Goal: Task Accomplishment & Management: Use online tool/utility

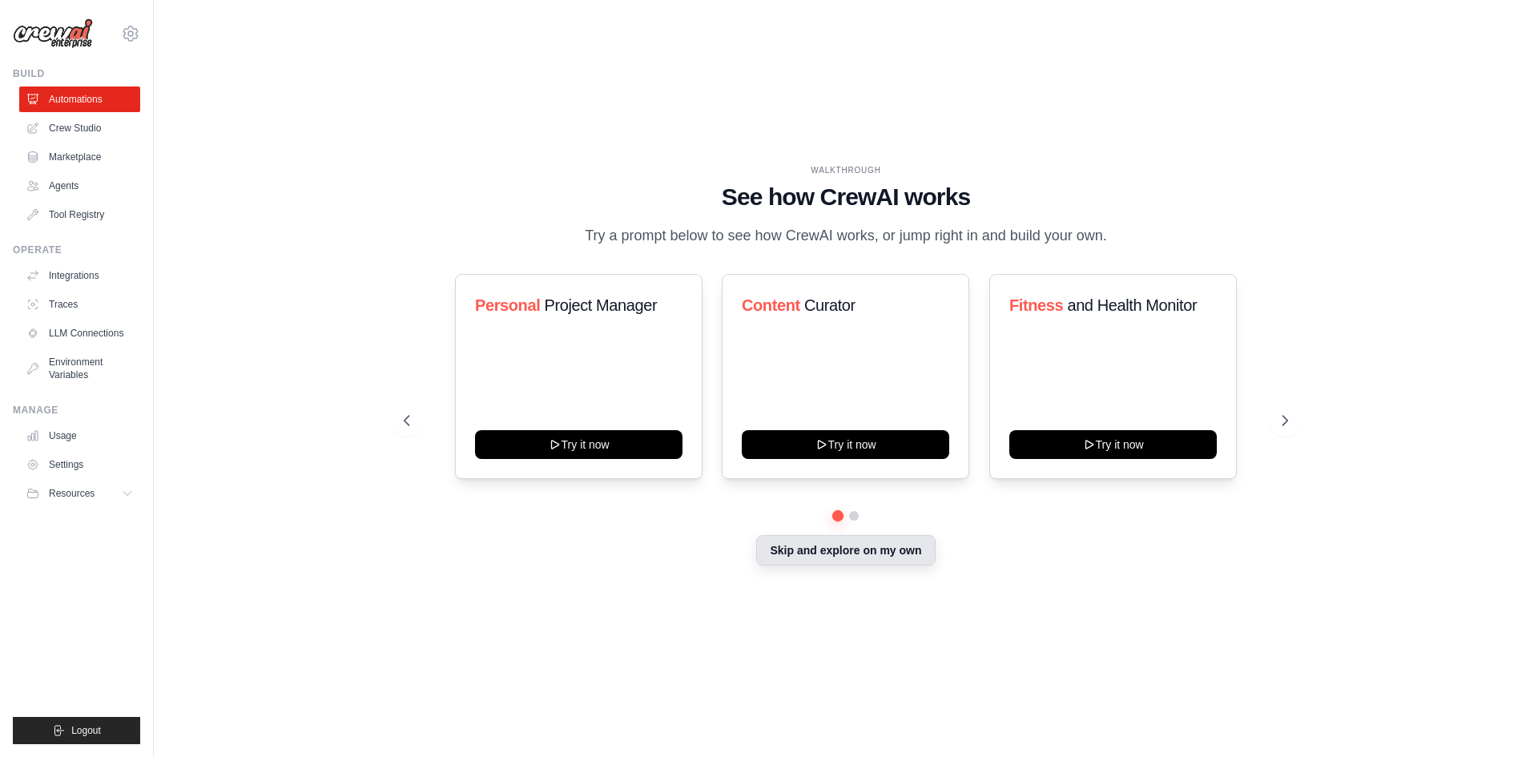
click at [788, 553] on button "Skip and explore on my own" at bounding box center [845, 550] width 179 height 30
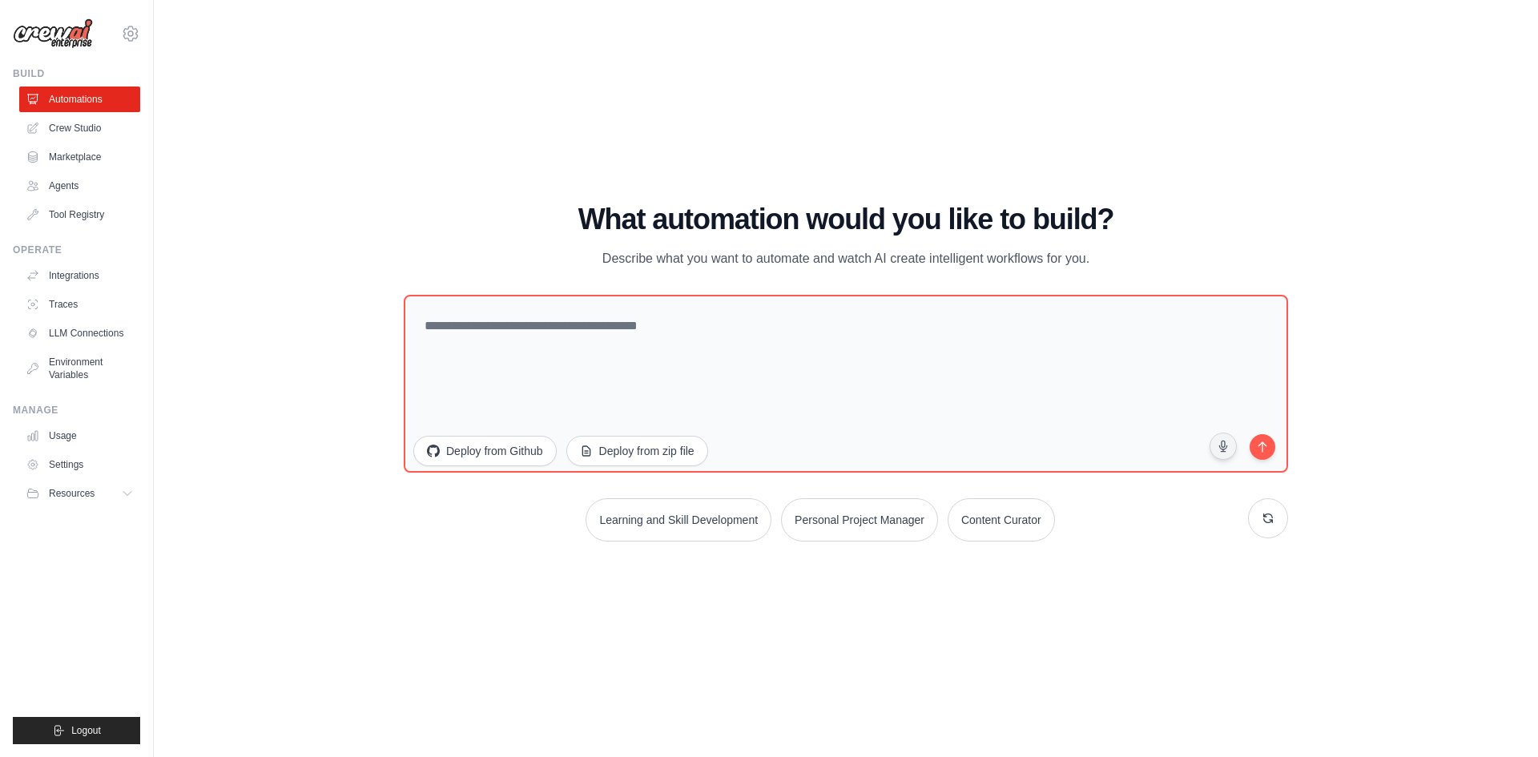
click at [1265, 135] on div "WALKTHROUGH See how [PERSON_NAME] works Try a prompt below to see how [PERSON_N…" at bounding box center [845, 378] width 1333 height 725
drag, startPoint x: 579, startPoint y: 218, endPoint x: 1129, endPoint y: 260, distance: 552.0
type textarea "**********"
click at [1129, 260] on div "What automation would you like to build? Describe what you want to automate and…" at bounding box center [846, 236] width 884 height 66
click at [1017, 151] on div "WALKTHROUGH See how [PERSON_NAME] works Try a prompt below to see how [PERSON_N…" at bounding box center [845, 378] width 1333 height 725
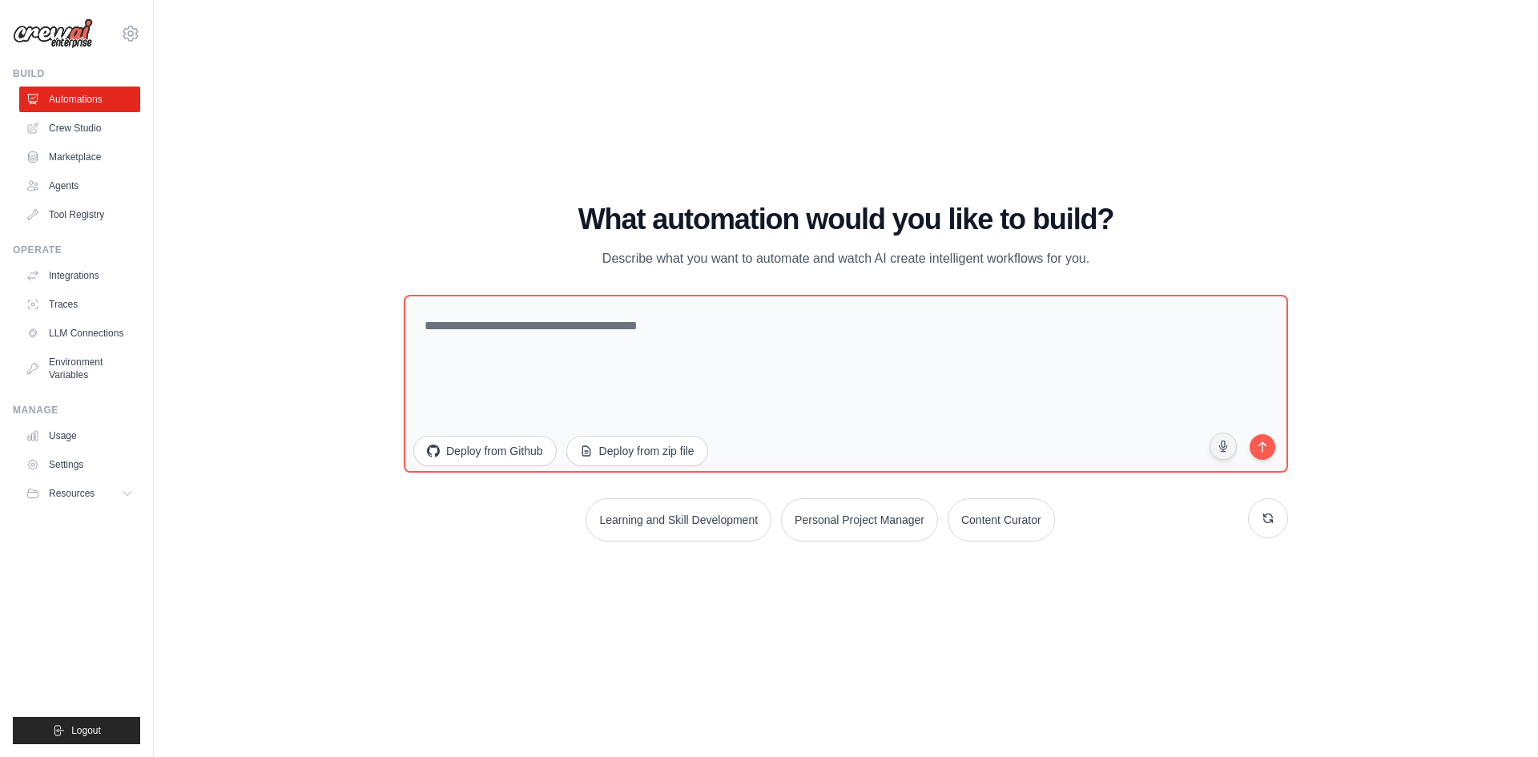
drag, startPoint x: 1094, startPoint y: 252, endPoint x: 509, endPoint y: 231, distance: 585.9
click at [509, 231] on div "What automation would you like to build? Describe what you want to automate and…" at bounding box center [846, 236] width 884 height 66
click at [506, 225] on h1 "What automation would you like to build?" at bounding box center [846, 219] width 884 height 32
drag, startPoint x: 542, startPoint y: 211, endPoint x: 1106, endPoint y: 268, distance: 566.8
click at [1106, 268] on div "What automation would you like to build? Describe what you want to automate and…" at bounding box center [846, 236] width 884 height 66
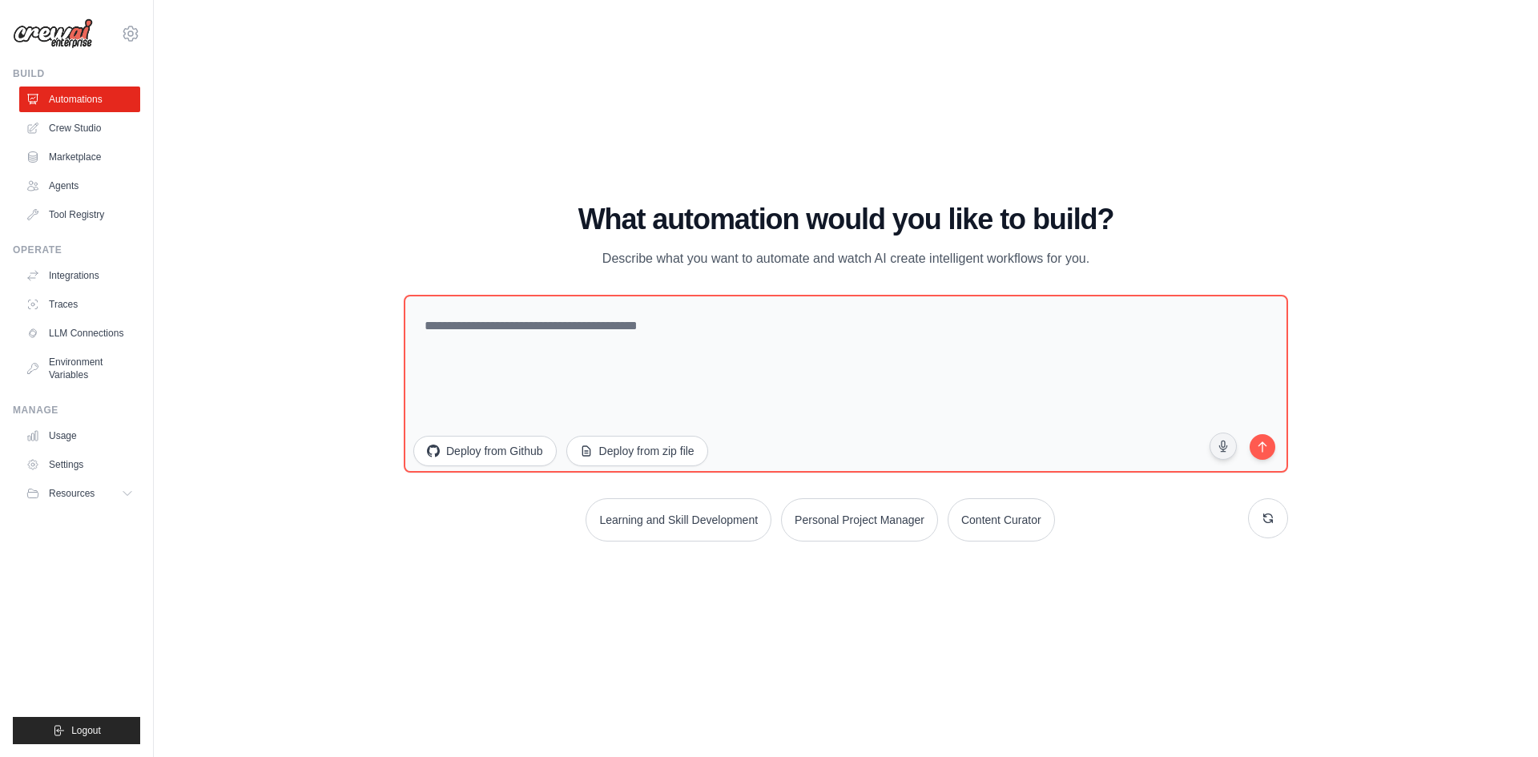
click at [1021, 158] on div "WALKTHROUGH See how [PERSON_NAME] works Try a prompt below to see how [PERSON_N…" at bounding box center [845, 378] width 1333 height 725
drag, startPoint x: 1082, startPoint y: 256, endPoint x: 512, endPoint y: 215, distance: 571.8
click at [512, 215] on div "What automation would you like to build? Describe what you want to automate and…" at bounding box center [846, 236] width 884 height 66
click at [482, 203] on h1 "What automation would you like to build?" at bounding box center [846, 219] width 884 height 32
drag, startPoint x: 565, startPoint y: 214, endPoint x: 1117, endPoint y: 262, distance: 554.0
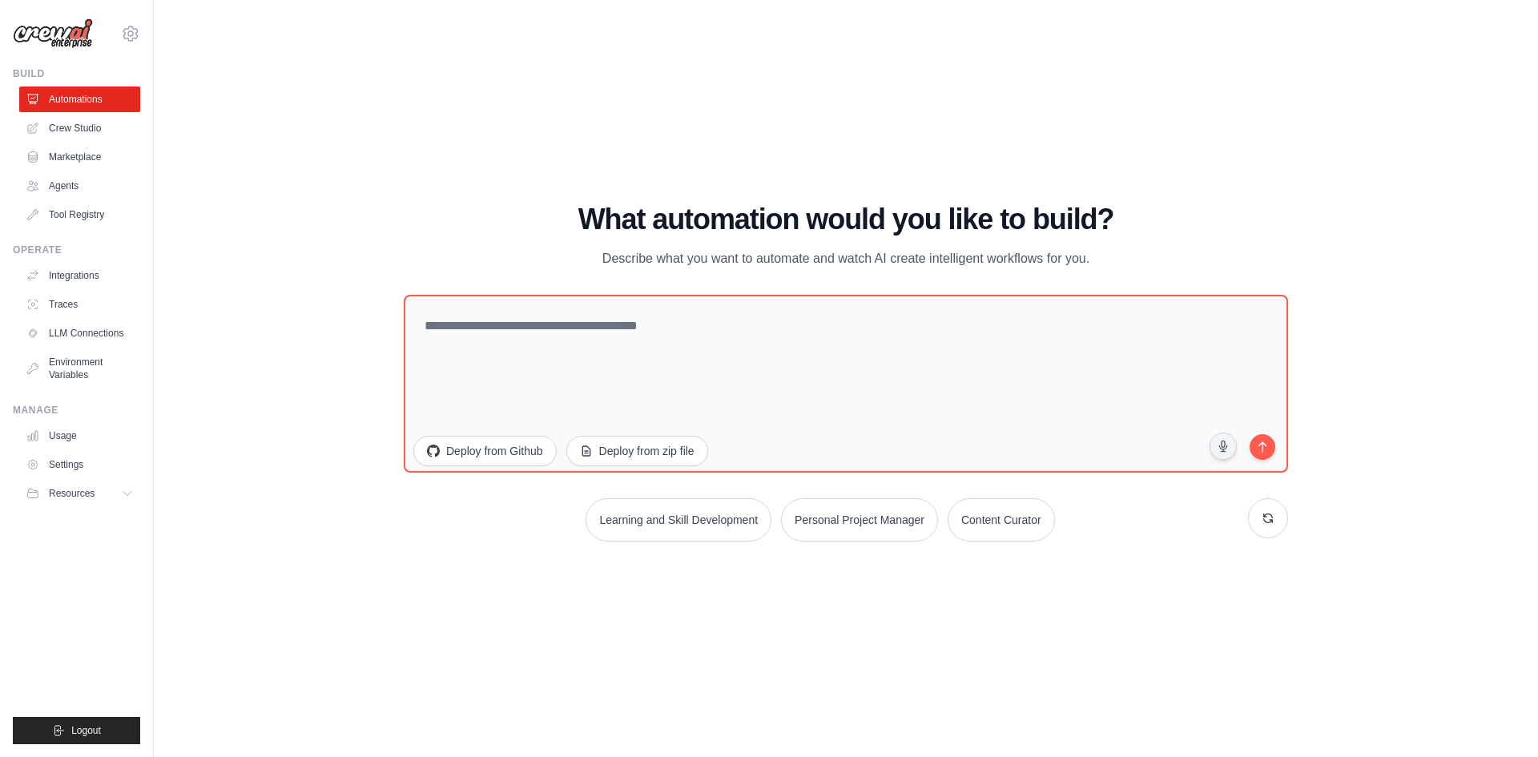
click at [1117, 262] on div "What automation would you like to build? Describe what you want to automate and…" at bounding box center [846, 236] width 884 height 66
click at [1116, 261] on div "What automation would you like to build? Describe what you want to automate and…" at bounding box center [846, 236] width 884 height 66
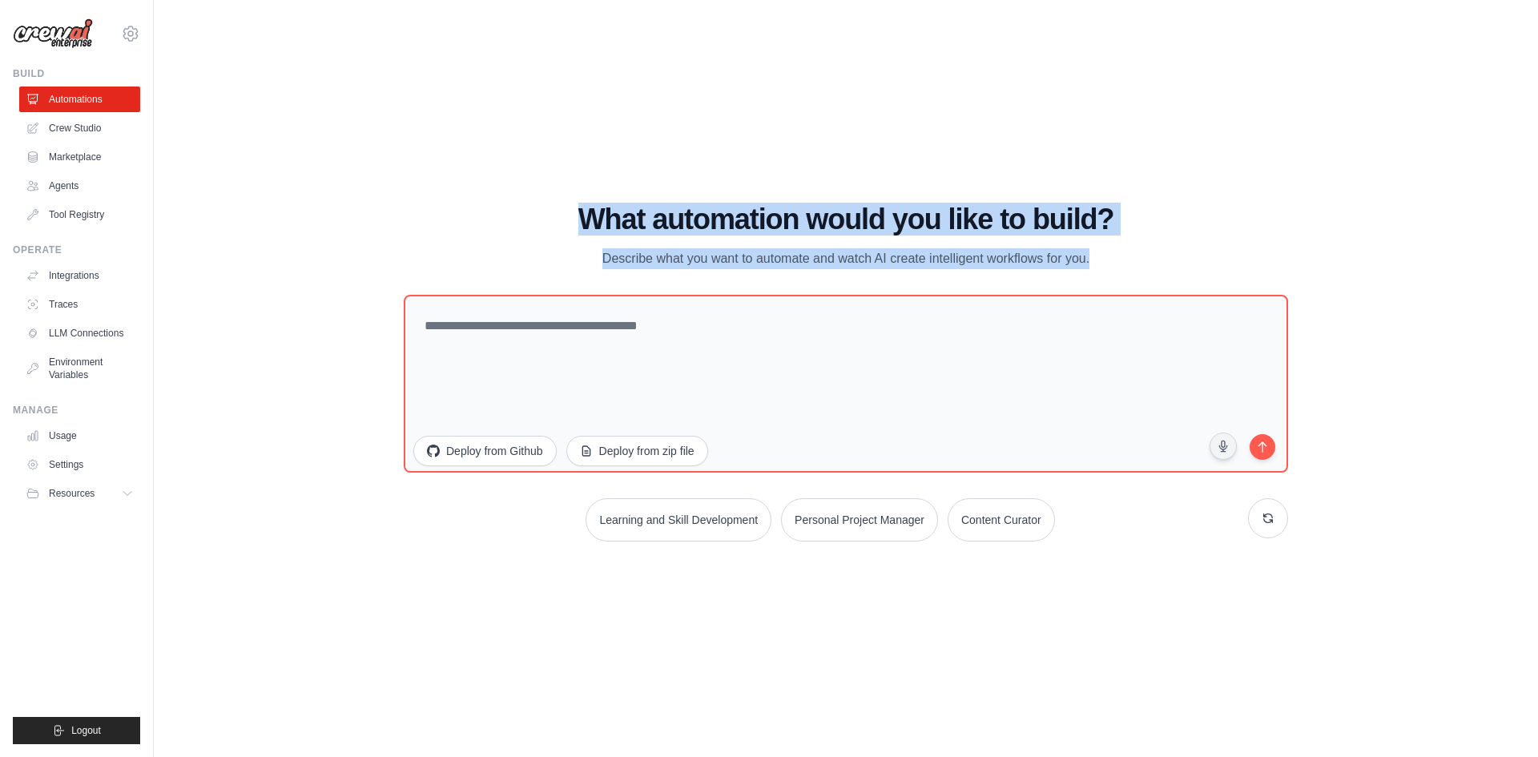
drag, startPoint x: 1116, startPoint y: 260, endPoint x: 568, endPoint y: 207, distance: 550.4
click at [568, 207] on div "What automation would you like to build? Describe what you want to automate and…" at bounding box center [846, 236] width 884 height 66
click at [535, 205] on h1 "What automation would you like to build?" at bounding box center [846, 219] width 884 height 32
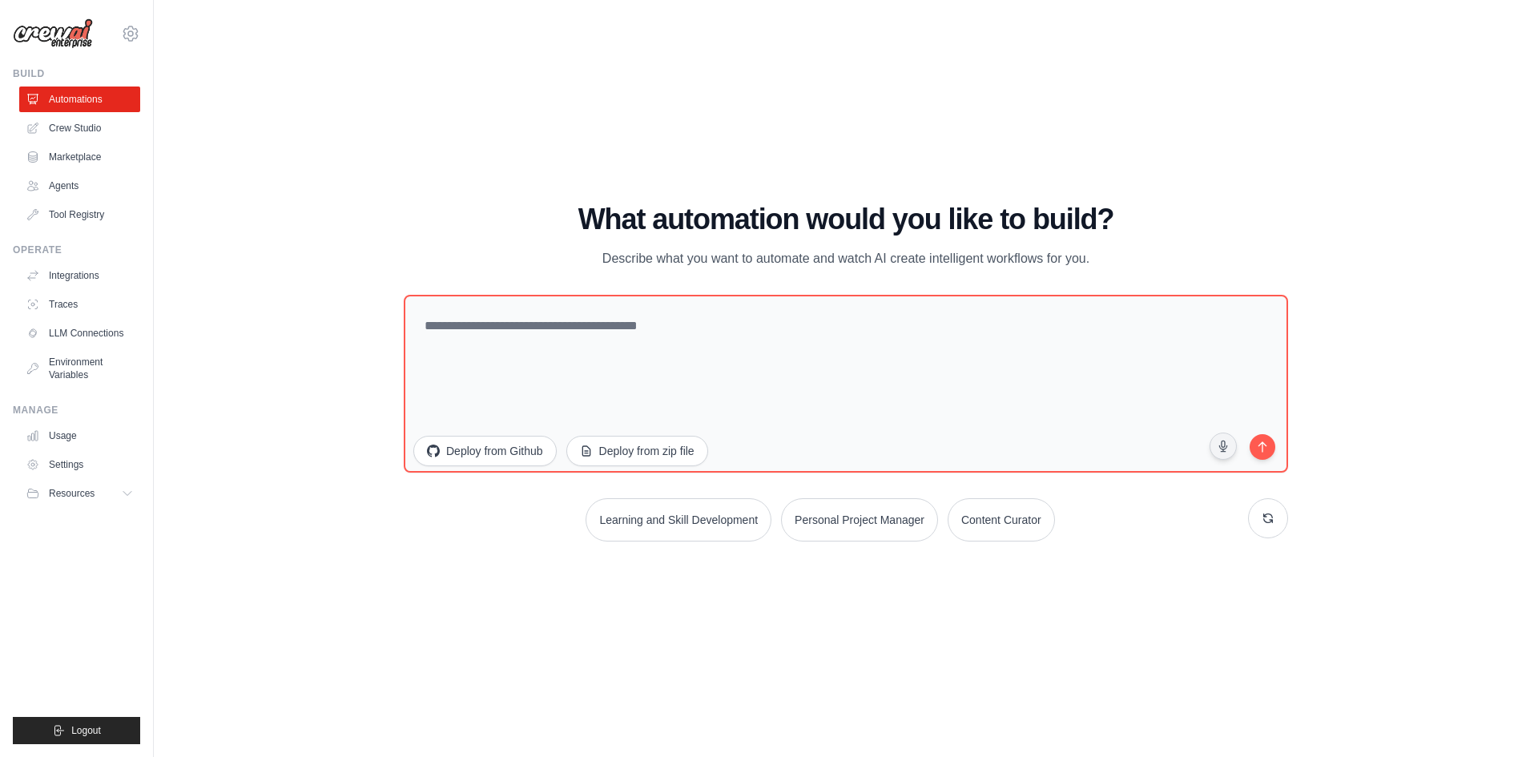
drag, startPoint x: 547, startPoint y: 205, endPoint x: 1097, endPoint y: 246, distance: 551.8
click at [1097, 246] on div "What automation would you like to build? Describe what you want to automate and…" at bounding box center [846, 236] width 884 height 66
click at [1119, 260] on div "What automation would you like to build? Describe what you want to automate and…" at bounding box center [846, 236] width 884 height 66
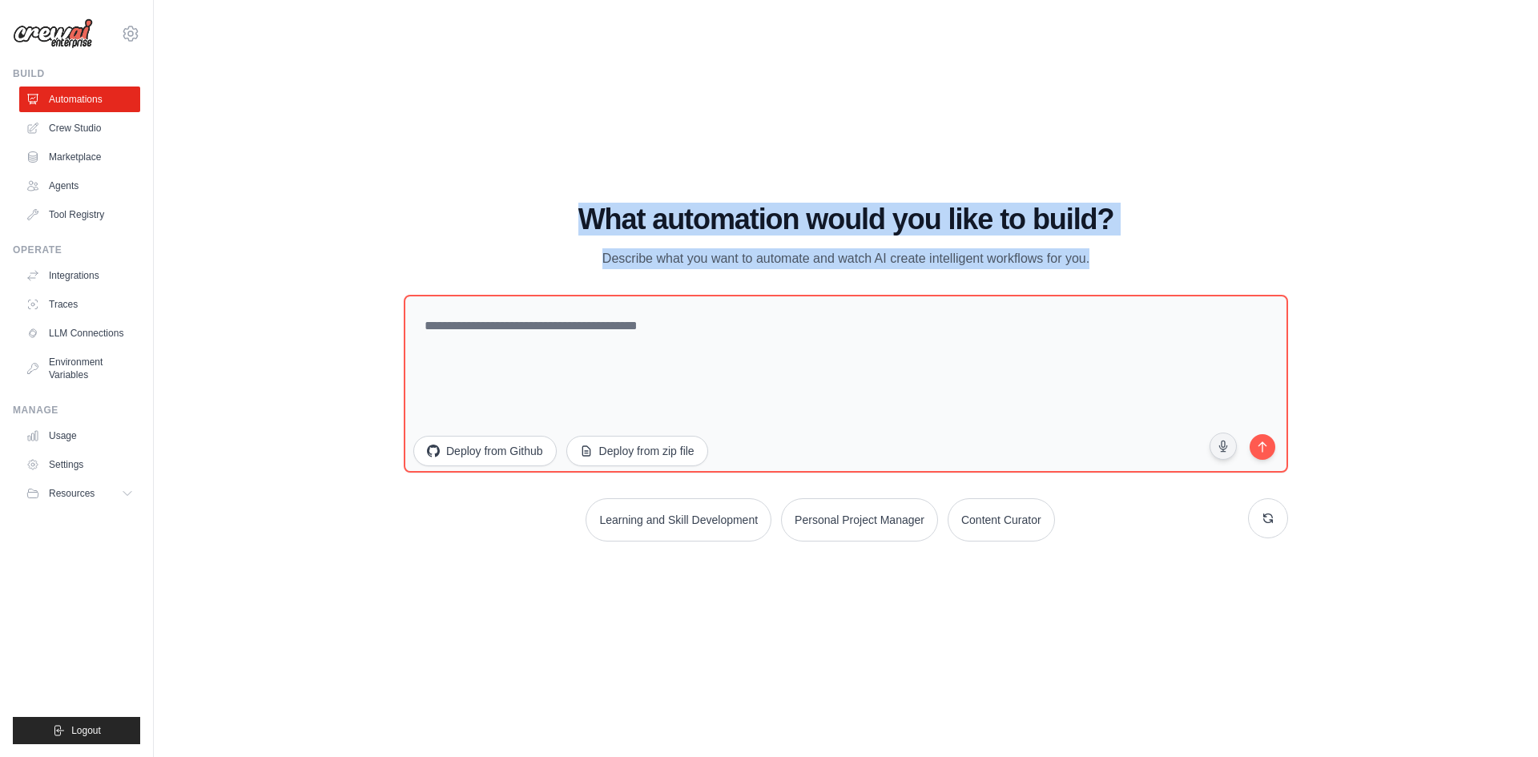
drag, startPoint x: 1005, startPoint y: 260, endPoint x: 550, endPoint y: 209, distance: 457.8
click at [550, 209] on div "What automation would you like to build? Describe what you want to automate and…" at bounding box center [846, 236] width 884 height 66
click at [518, 206] on h1 "What automation would you like to build?" at bounding box center [846, 219] width 884 height 32
drag, startPoint x: 541, startPoint y: 206, endPoint x: 1101, endPoint y: 268, distance: 564.2
click at [1101, 268] on div "What automation would you like to build? Describe what you want to automate and…" at bounding box center [846, 236] width 884 height 66
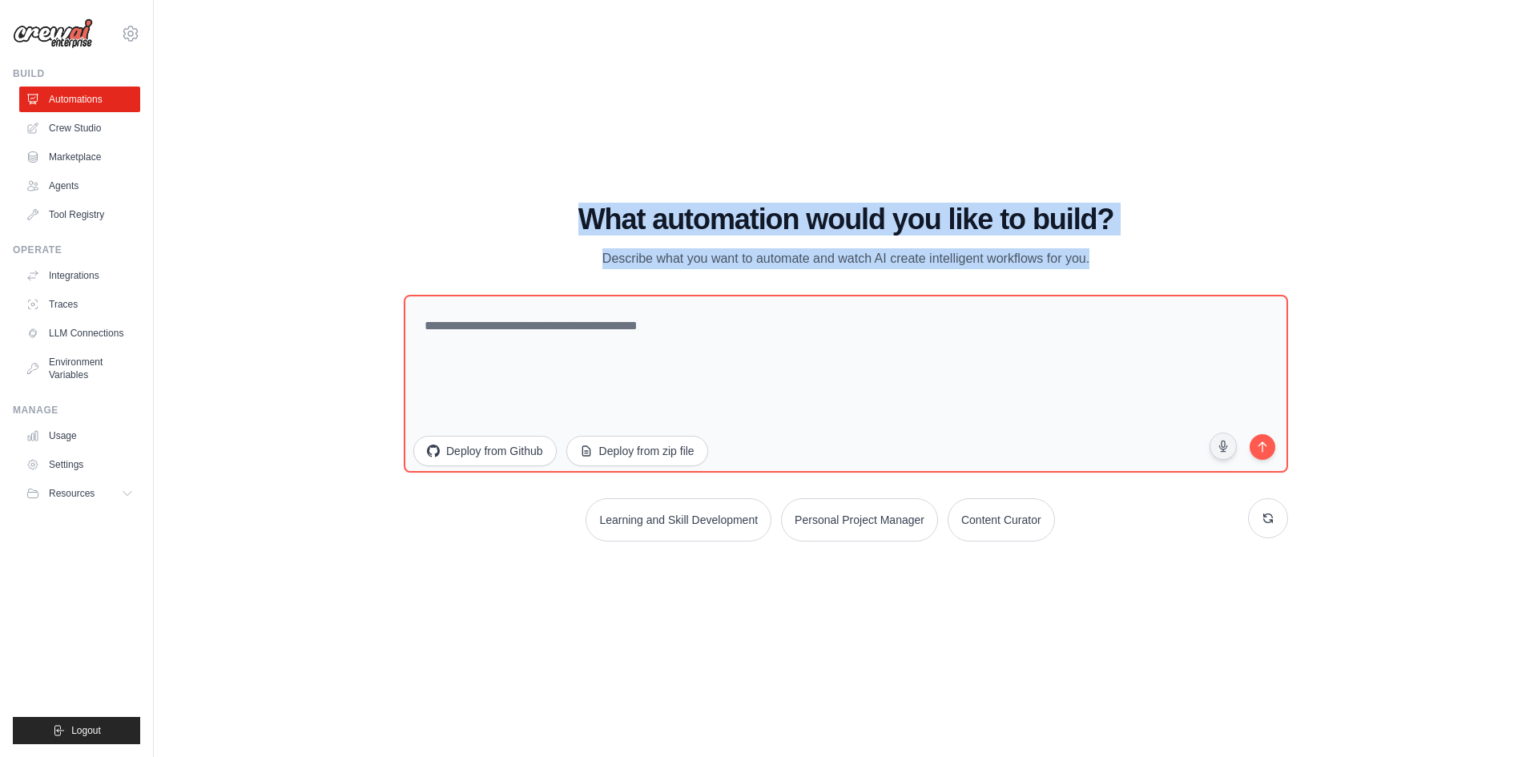
click at [1106, 262] on p "Describe what you want to automate and watch AI create intelligent workflows fo…" at bounding box center [846, 258] width 538 height 21
drag, startPoint x: 1106, startPoint y: 254, endPoint x: 570, endPoint y: 207, distance: 537.9
click at [570, 207] on div "What automation would you like to build? Describe what you want to automate and…" at bounding box center [846, 236] width 884 height 66
click at [550, 207] on h1 "What automation would you like to build?" at bounding box center [846, 219] width 884 height 32
drag, startPoint x: 572, startPoint y: 212, endPoint x: 1103, endPoint y: 253, distance: 532.7
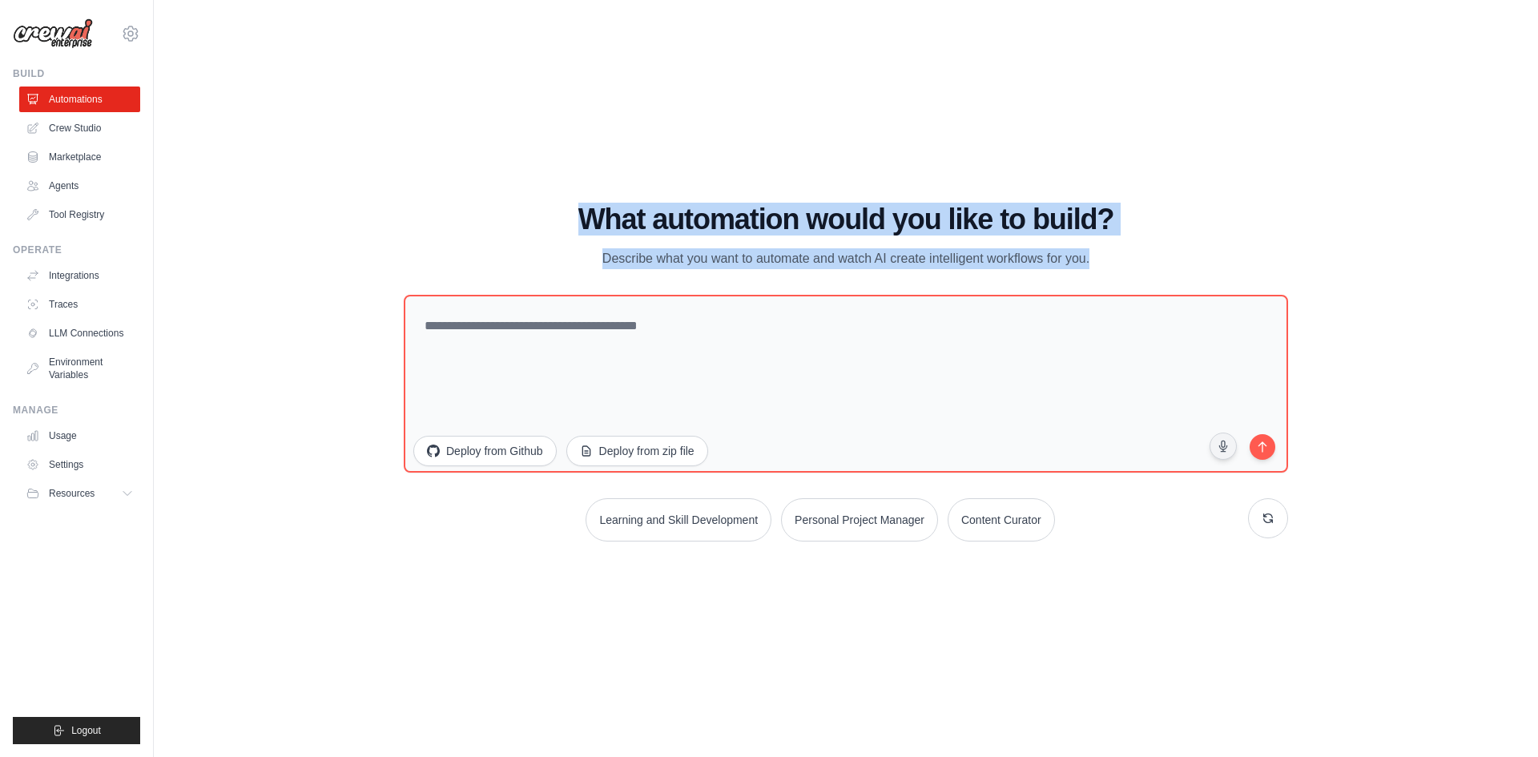
click at [1103, 253] on div "What automation would you like to build? Describe what you want to automate and…" at bounding box center [846, 236] width 884 height 66
click at [1107, 258] on p "Describe what you want to automate and watch AI create intelligent workflows fo…" at bounding box center [846, 258] width 538 height 21
drag, startPoint x: 1107, startPoint y: 258, endPoint x: 537, endPoint y: 215, distance: 572.0
click at [542, 215] on div "What automation would you like to build? Describe what you want to automate and…" at bounding box center [846, 236] width 884 height 66
click at [525, 215] on h1 "What automation would you like to build?" at bounding box center [846, 219] width 884 height 32
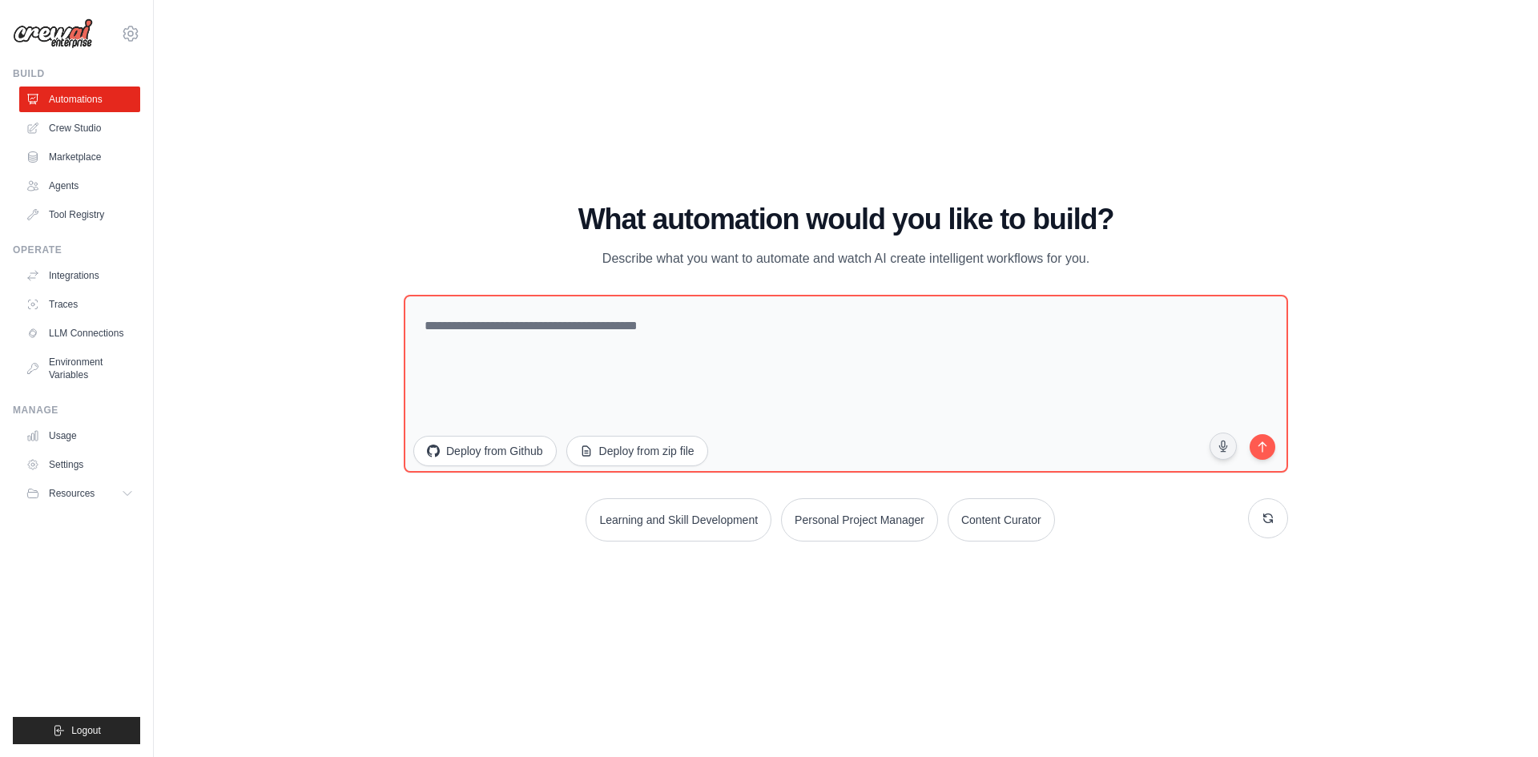
click at [1088, 264] on p "Describe what you want to automate and watch AI create intelligent workflows fo…" at bounding box center [846, 258] width 538 height 21
drag, startPoint x: 1109, startPoint y: 264, endPoint x: 572, endPoint y: 202, distance: 541.0
click at [572, 202] on div "WALKTHROUGH See how [PERSON_NAME] works Try a prompt below to see how [PERSON_N…" at bounding box center [845, 378] width 1333 height 725
click at [555, 202] on div "WALKTHROUGH See how [PERSON_NAME] works Try a prompt below to see how [PERSON_N…" at bounding box center [845, 378] width 1333 height 725
drag, startPoint x: 568, startPoint y: 211, endPoint x: 1175, endPoint y: 248, distance: 608.3
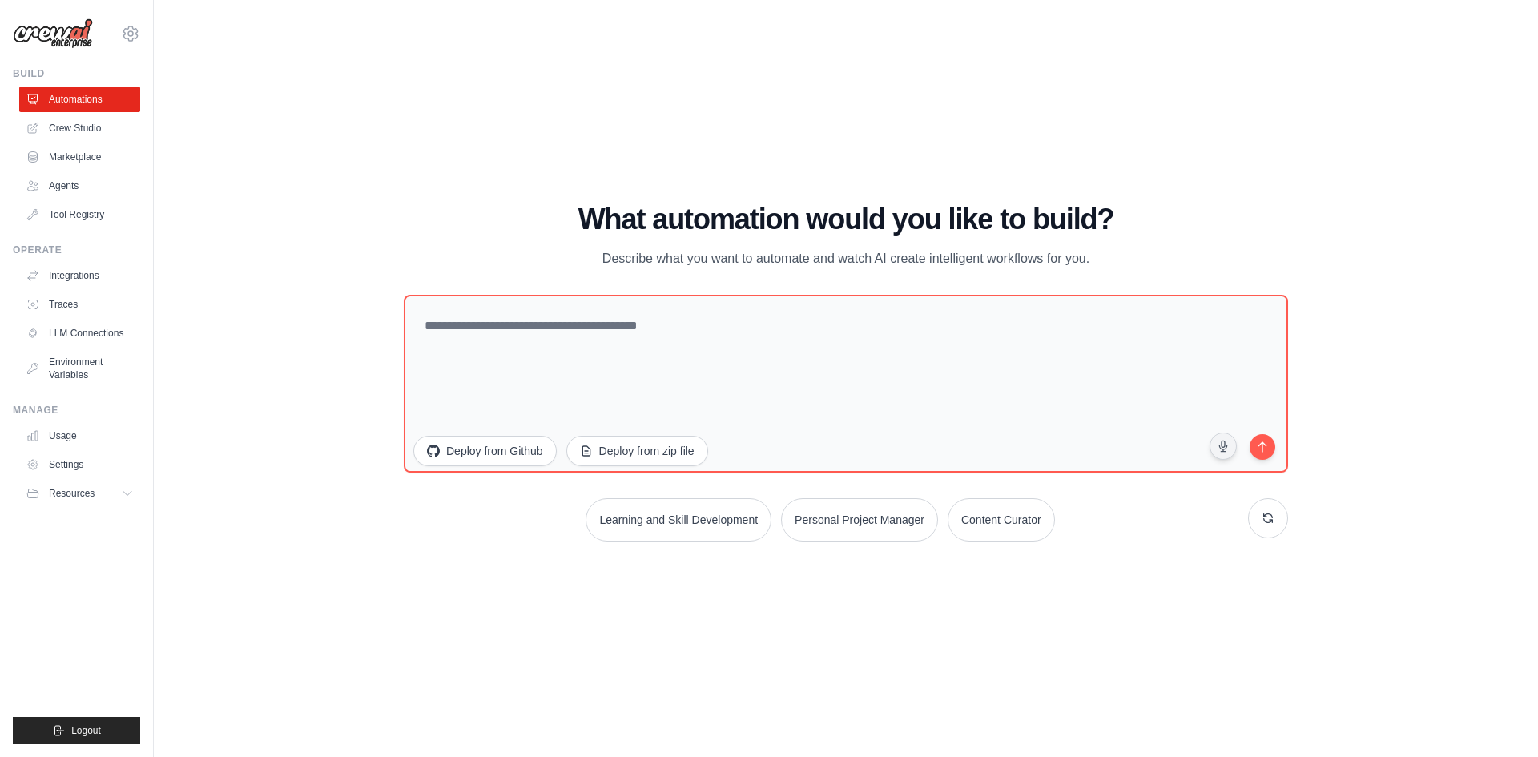
click at [1175, 248] on div "What automation would you like to build? Describe what you want to automate and…" at bounding box center [846, 236] width 884 height 66
click at [1146, 260] on div "What automation would you like to build? Describe what you want to automate and…" at bounding box center [846, 236] width 884 height 66
drag, startPoint x: 1121, startPoint y: 260, endPoint x: 563, endPoint y: 215, distance: 559.3
click at [563, 215] on div "What automation would you like to build? Describe what you want to automate and…" at bounding box center [846, 236] width 884 height 66
click at [548, 215] on h1 "What automation would you like to build?" at bounding box center [846, 219] width 884 height 32
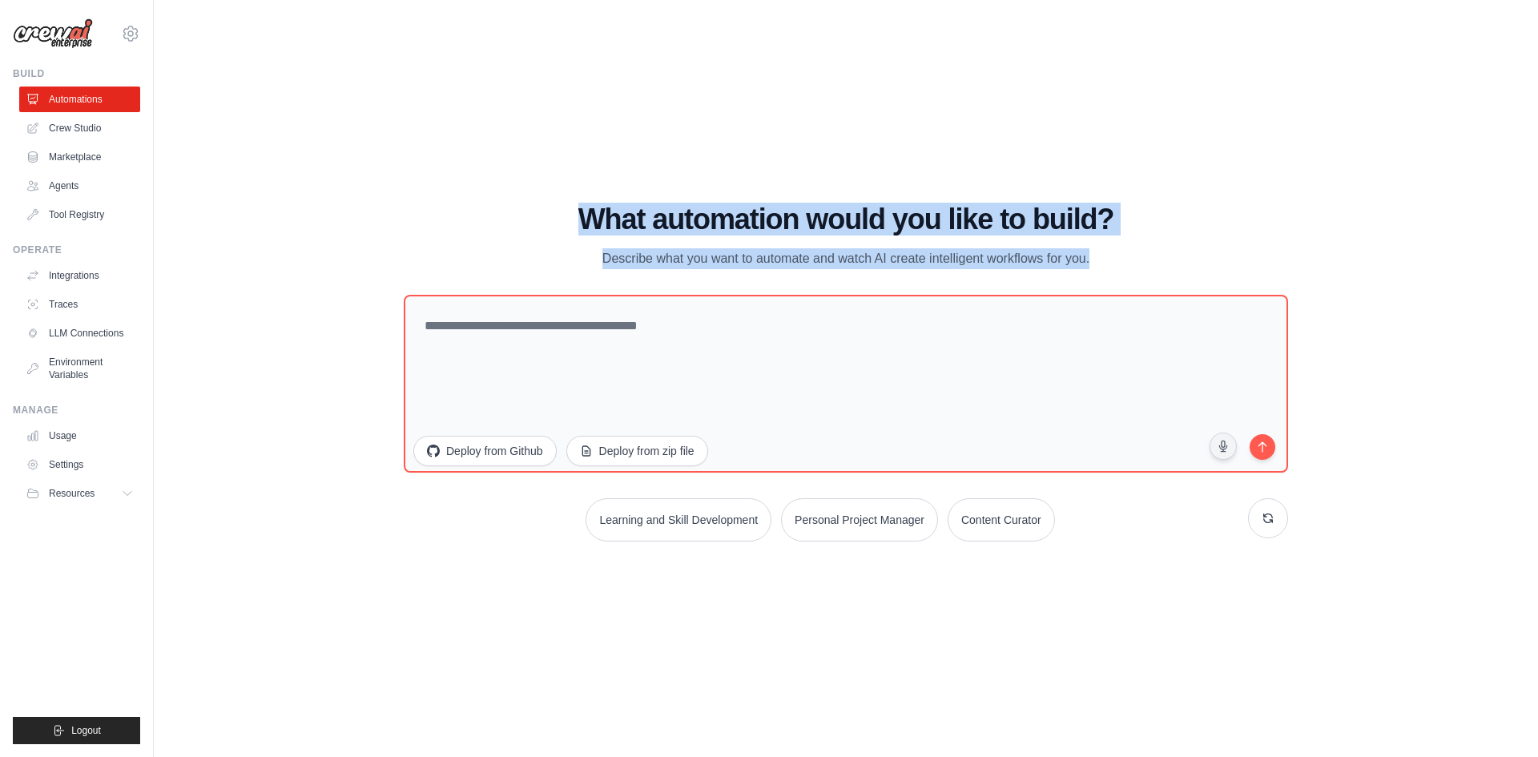
drag, startPoint x: 548, startPoint y: 215, endPoint x: 1114, endPoint y: 268, distance: 568.8
click at [1114, 268] on div "What automation would you like to build? Describe what you want to automate and…" at bounding box center [846, 236] width 884 height 66
click at [1109, 256] on p "Describe what you want to automate and watch AI create intelligent workflows fo…" at bounding box center [846, 258] width 538 height 21
drag, startPoint x: 1109, startPoint y: 256, endPoint x: 531, endPoint y: 227, distance: 578.3
click at [531, 227] on div "What automation would you like to build? Describe what you want to automate and…" at bounding box center [846, 236] width 884 height 66
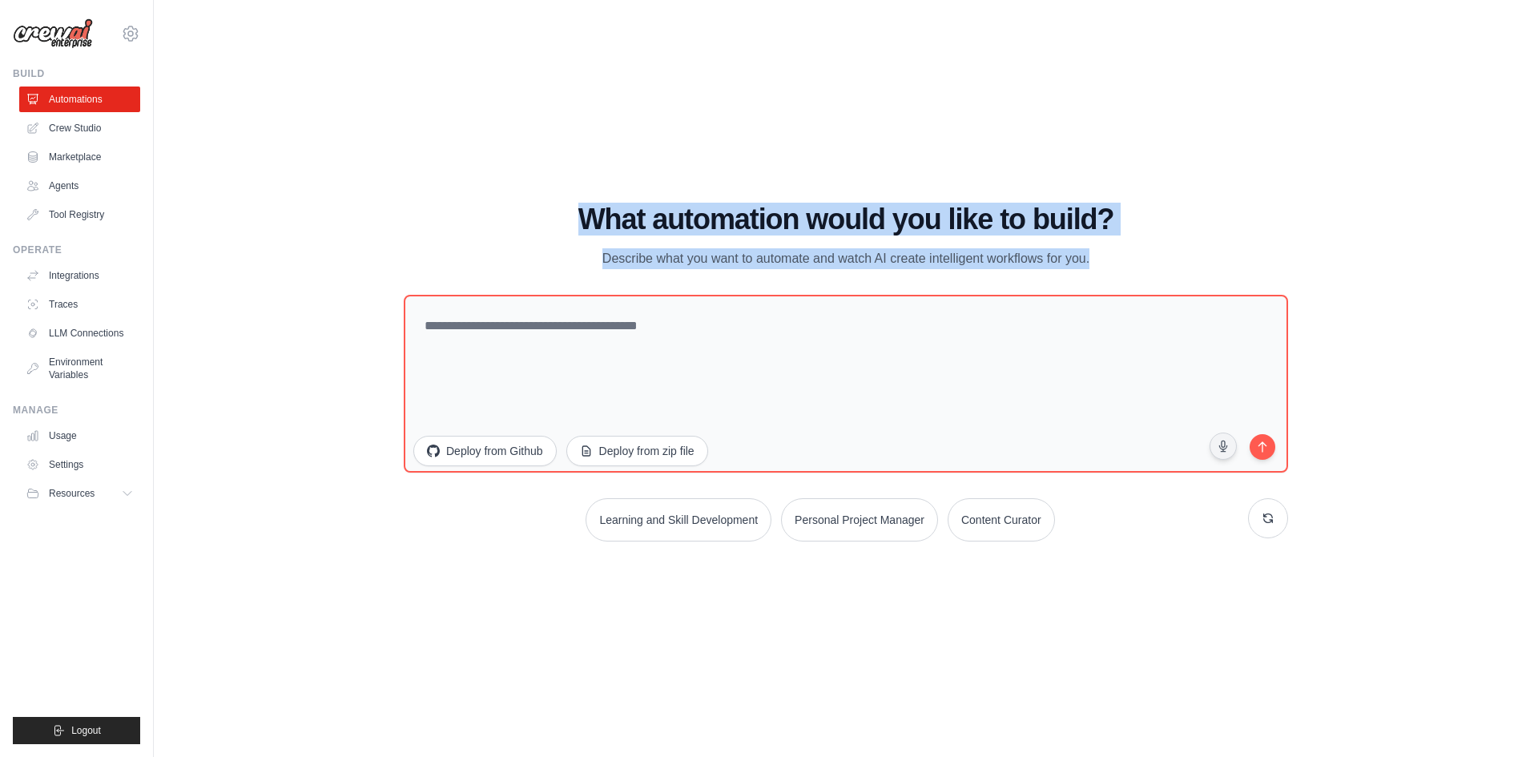
click at [529, 219] on h1 "What automation would you like to build?" at bounding box center [846, 219] width 884 height 32
drag, startPoint x: 549, startPoint y: 219, endPoint x: 1149, endPoint y: 256, distance: 601.1
click at [1149, 256] on div "What automation would you like to build? Describe what you want to automate and…" at bounding box center [846, 236] width 884 height 66
click at [1149, 260] on div "What automation would you like to build? Describe what you want to automate and…" at bounding box center [846, 236] width 884 height 66
drag, startPoint x: 1137, startPoint y: 260, endPoint x: 545, endPoint y: 207, distance: 594.3
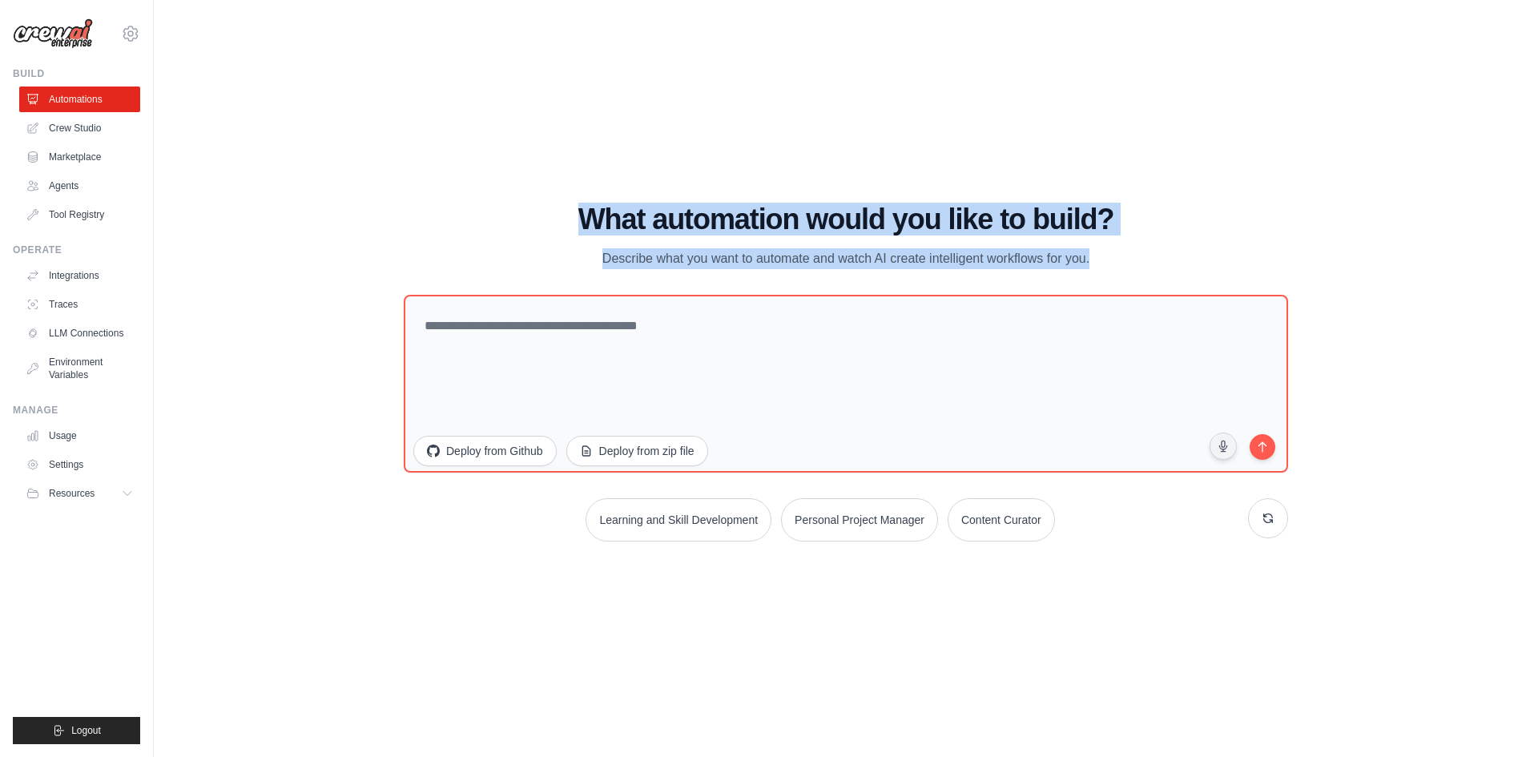
click at [545, 207] on div "What automation would you like to build? Describe what you want to automate and…" at bounding box center [846, 236] width 884 height 66
click at [538, 207] on h1 "What automation would you like to build?" at bounding box center [846, 219] width 884 height 32
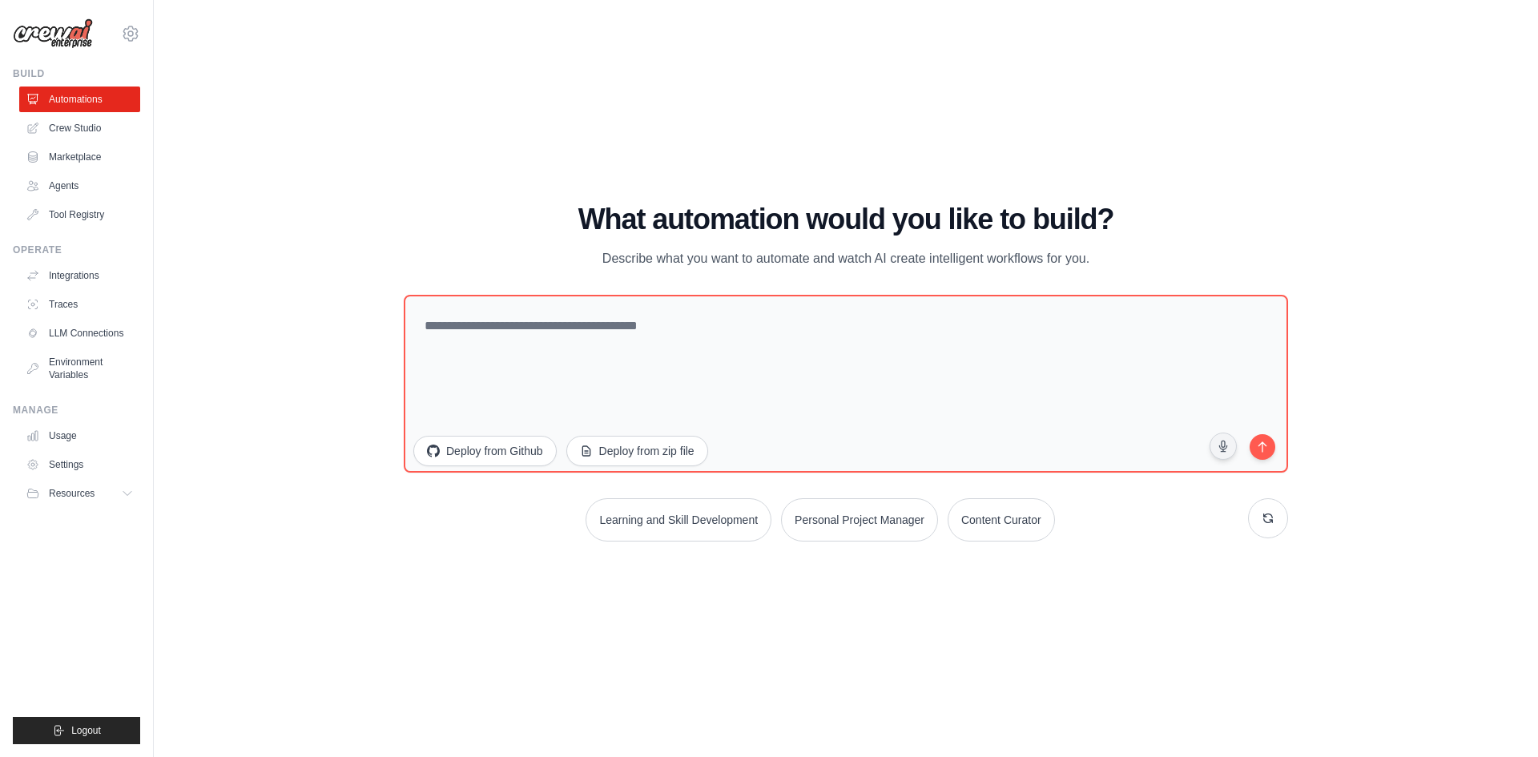
click at [555, 207] on h1 "What automation would you like to build?" at bounding box center [846, 219] width 884 height 32
drag, startPoint x: 578, startPoint y: 225, endPoint x: 1170, endPoint y: 254, distance: 591.9
click at [1170, 254] on div "What automation would you like to build? Describe what you want to automate and…" at bounding box center [846, 236] width 884 height 66
click at [1029, 151] on div "WALKTHROUGH See how [PERSON_NAME] works Try a prompt below to see how [PERSON_N…" at bounding box center [845, 378] width 1333 height 725
drag, startPoint x: 1102, startPoint y: 259, endPoint x: 425, endPoint y: 218, distance: 678.1
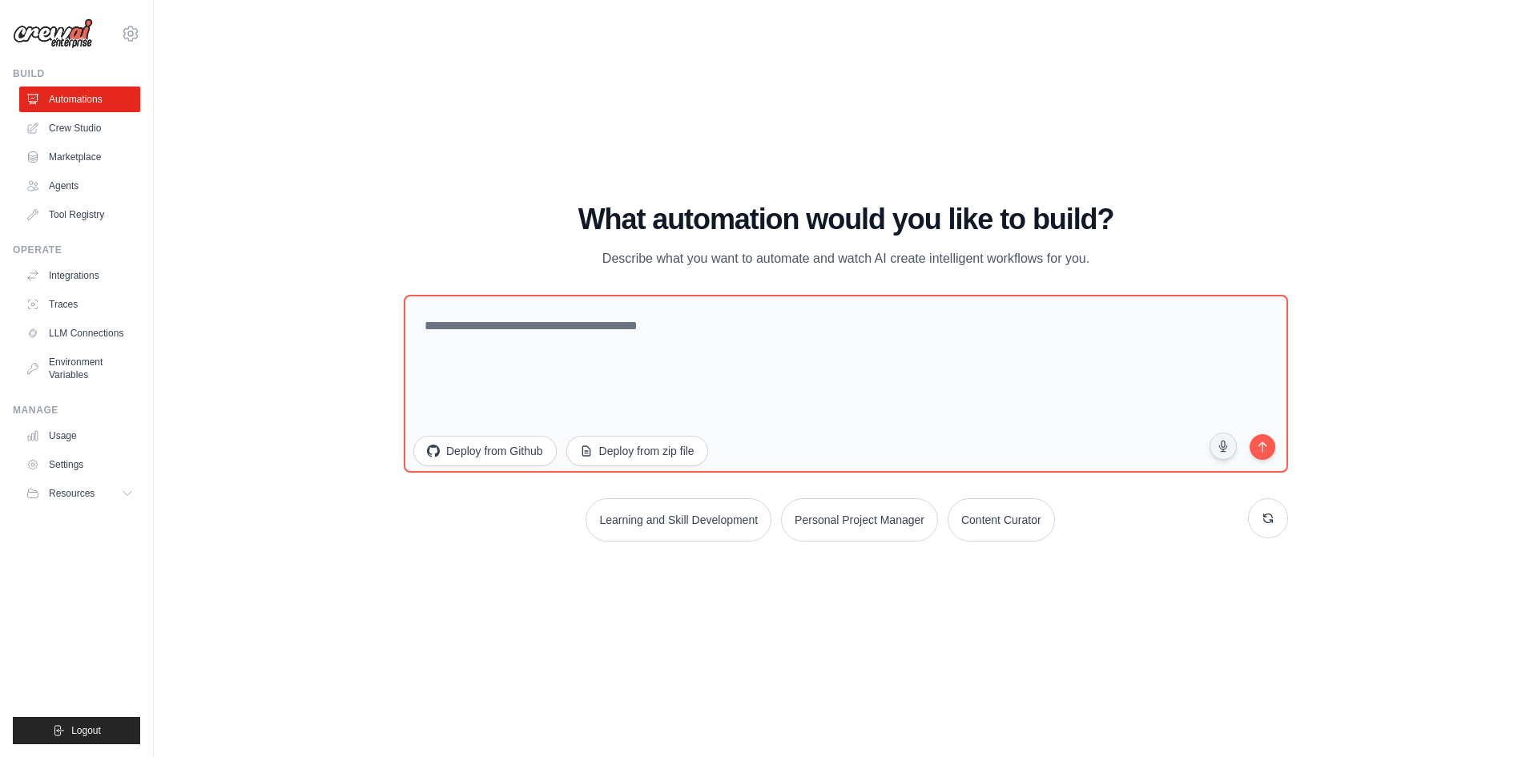
click at [425, 218] on div "What automation would you like to build? Describe what you want to automate and…" at bounding box center [846, 236] width 884 height 66
click at [425, 218] on h1 "What automation would you like to build?" at bounding box center [846, 219] width 884 height 32
drag, startPoint x: 574, startPoint y: 224, endPoint x: 1141, endPoint y: 245, distance: 567.5
click at [1141, 245] on div "What automation would you like to build? Describe what you want to automate and…" at bounding box center [846, 236] width 884 height 66
click at [1136, 254] on div "What automation would you like to build? Describe what you want to automate and…" at bounding box center [846, 236] width 884 height 66
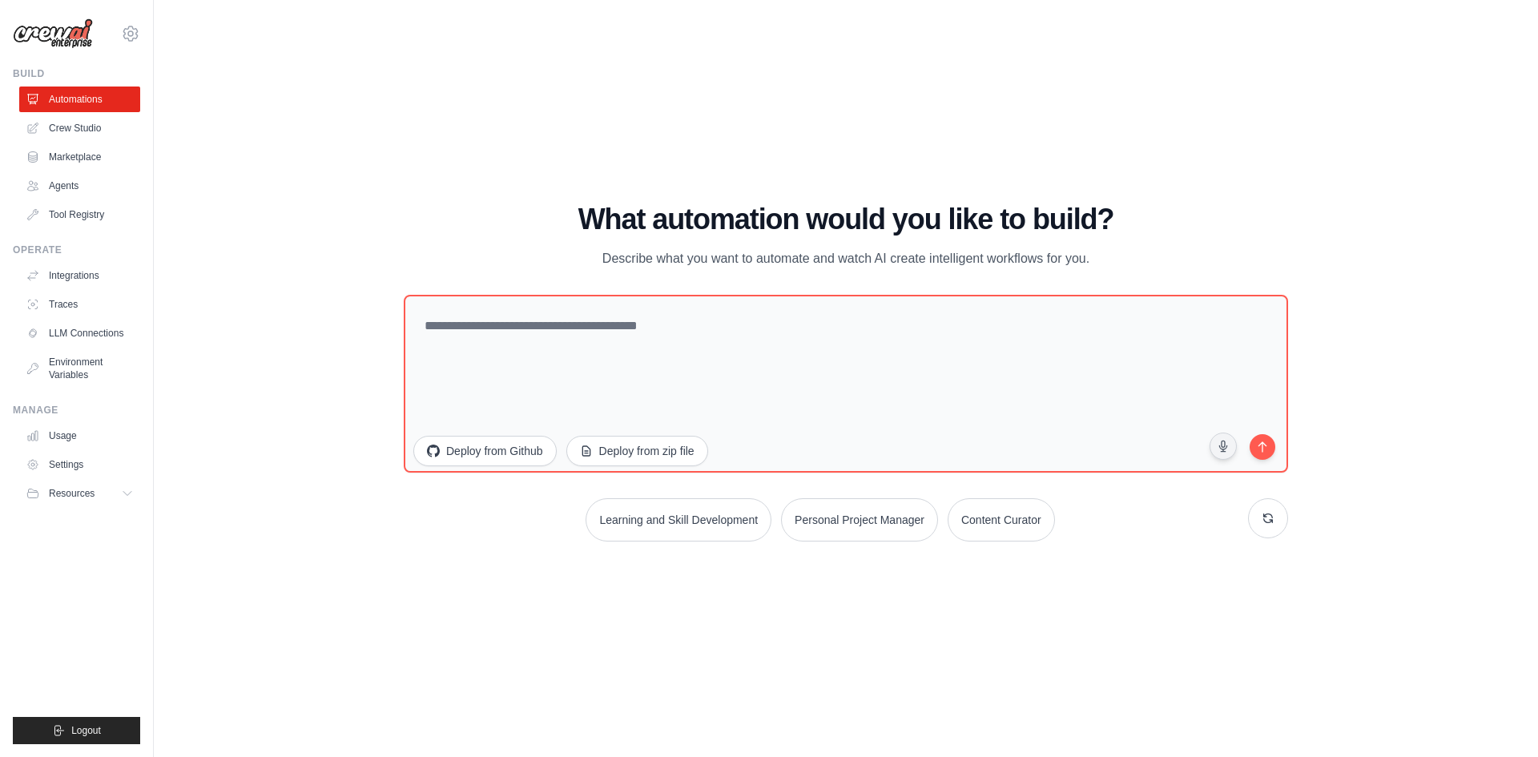
drag, startPoint x: 1119, startPoint y: 255, endPoint x: 479, endPoint y: 230, distance: 640.5
click at [479, 230] on div "What automation would you like to build? Describe what you want to automate and…" at bounding box center [846, 236] width 884 height 66
click at [479, 230] on h1 "What automation would you like to build?" at bounding box center [846, 219] width 884 height 32
drag, startPoint x: 545, startPoint y: 230, endPoint x: 1123, endPoint y: 242, distance: 578.5
click at [1123, 242] on div "What automation would you like to build? Describe what you want to automate and…" at bounding box center [846, 236] width 884 height 66
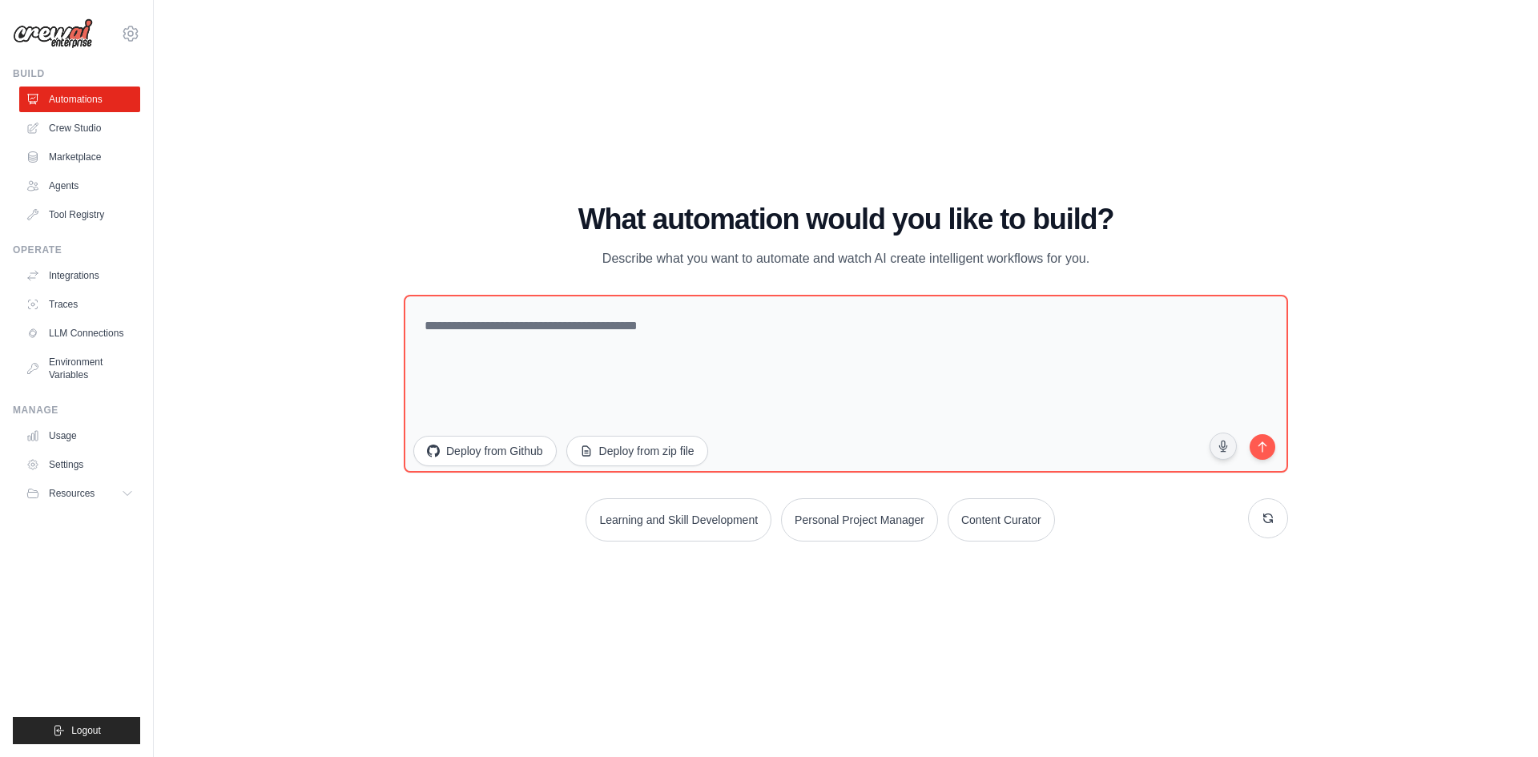
click at [1122, 256] on div "What automation would you like to build? Describe what you want to automate and…" at bounding box center [846, 236] width 884 height 66
drag, startPoint x: 1115, startPoint y: 258, endPoint x: 521, endPoint y: 223, distance: 595.4
click at [521, 223] on div "What automation would you like to build? Describe what you want to automate and…" at bounding box center [846, 236] width 884 height 66
click at [519, 223] on h1 "What automation would you like to build?" at bounding box center [846, 219] width 884 height 32
drag, startPoint x: 761, startPoint y: 217, endPoint x: 1166, endPoint y: 243, distance: 406.1
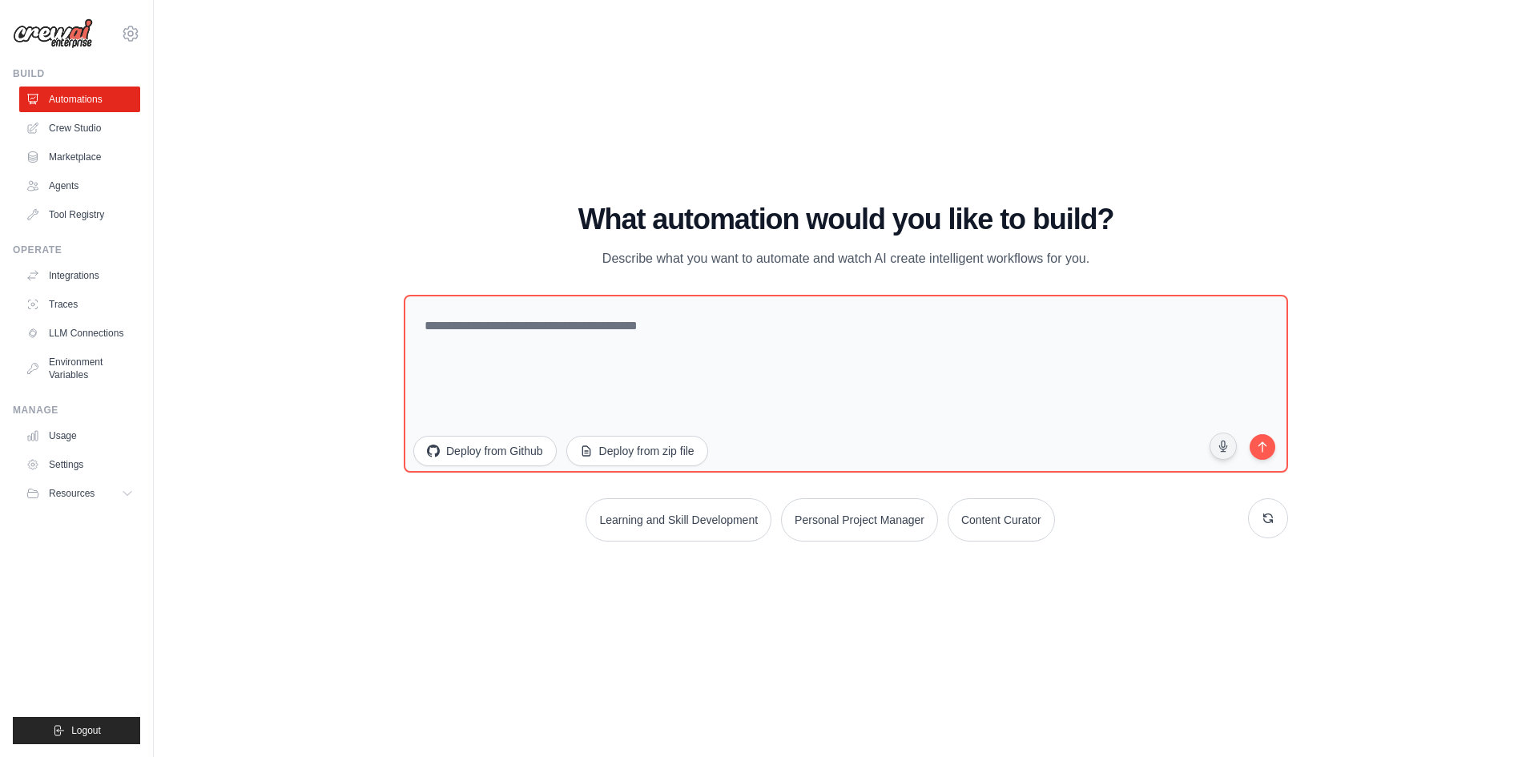
click at [1166, 243] on div "What automation would you like to build? Describe what you want to automate and…" at bounding box center [846, 236] width 884 height 66
click at [1158, 248] on div "What automation would you like to build? Describe what you want to automate and…" at bounding box center [846, 236] width 884 height 66
drag, startPoint x: 1134, startPoint y: 257, endPoint x: 537, endPoint y: 222, distance: 598.6
click at [537, 222] on div "What automation would you like to build? Describe what you want to automate and…" at bounding box center [846, 236] width 884 height 66
click at [537, 222] on h1 "What automation would you like to build?" at bounding box center [846, 219] width 884 height 32
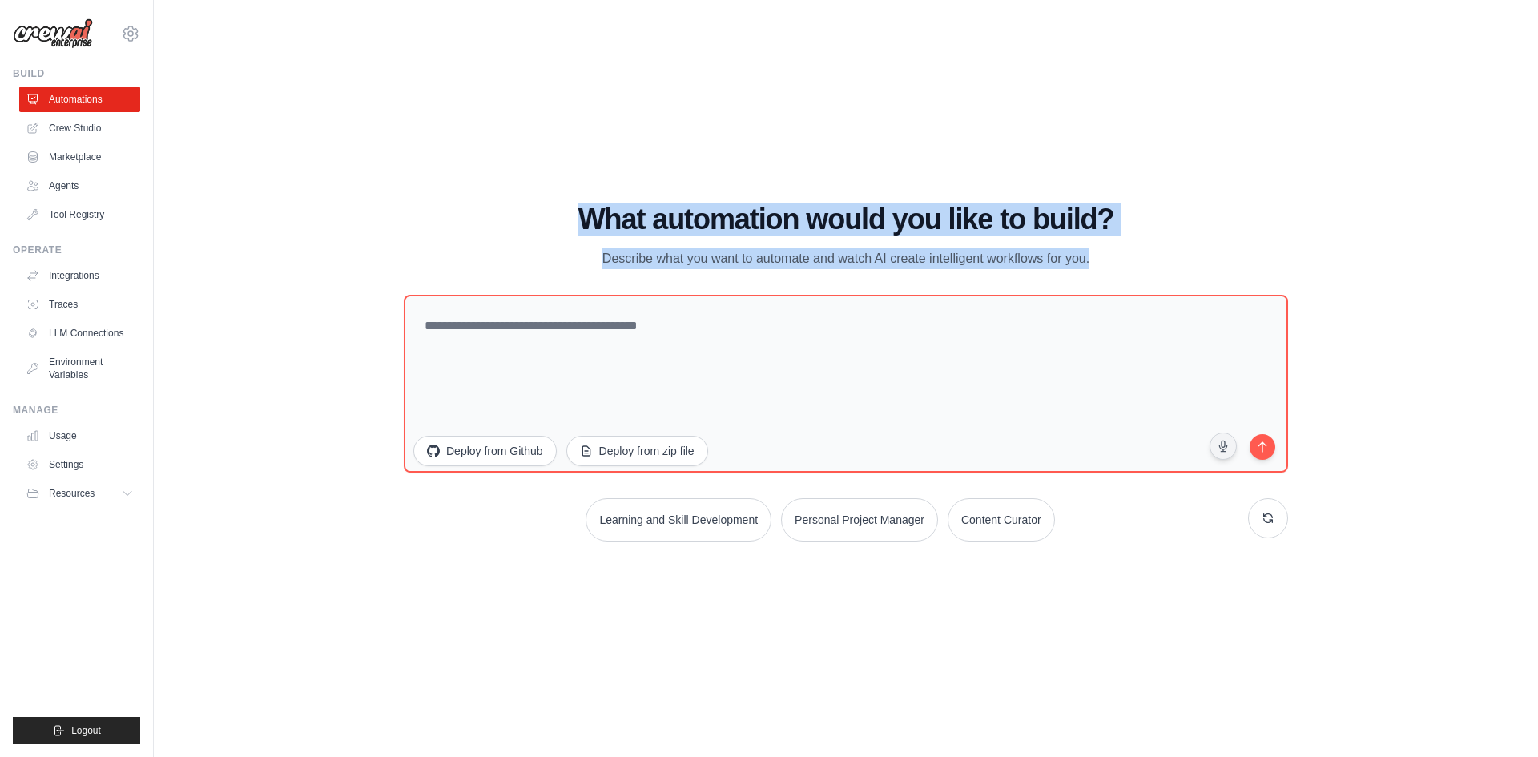
drag, startPoint x: 537, startPoint y: 222, endPoint x: 1116, endPoint y: 240, distance: 579.5
click at [1116, 240] on div "What automation would you like to build? Describe what you want to automate and…" at bounding box center [846, 236] width 884 height 66
click at [573, 219] on h1 "What automation would you like to build?" at bounding box center [846, 219] width 884 height 32
click at [619, 211] on h1 "What automation would you like to build?" at bounding box center [846, 219] width 884 height 32
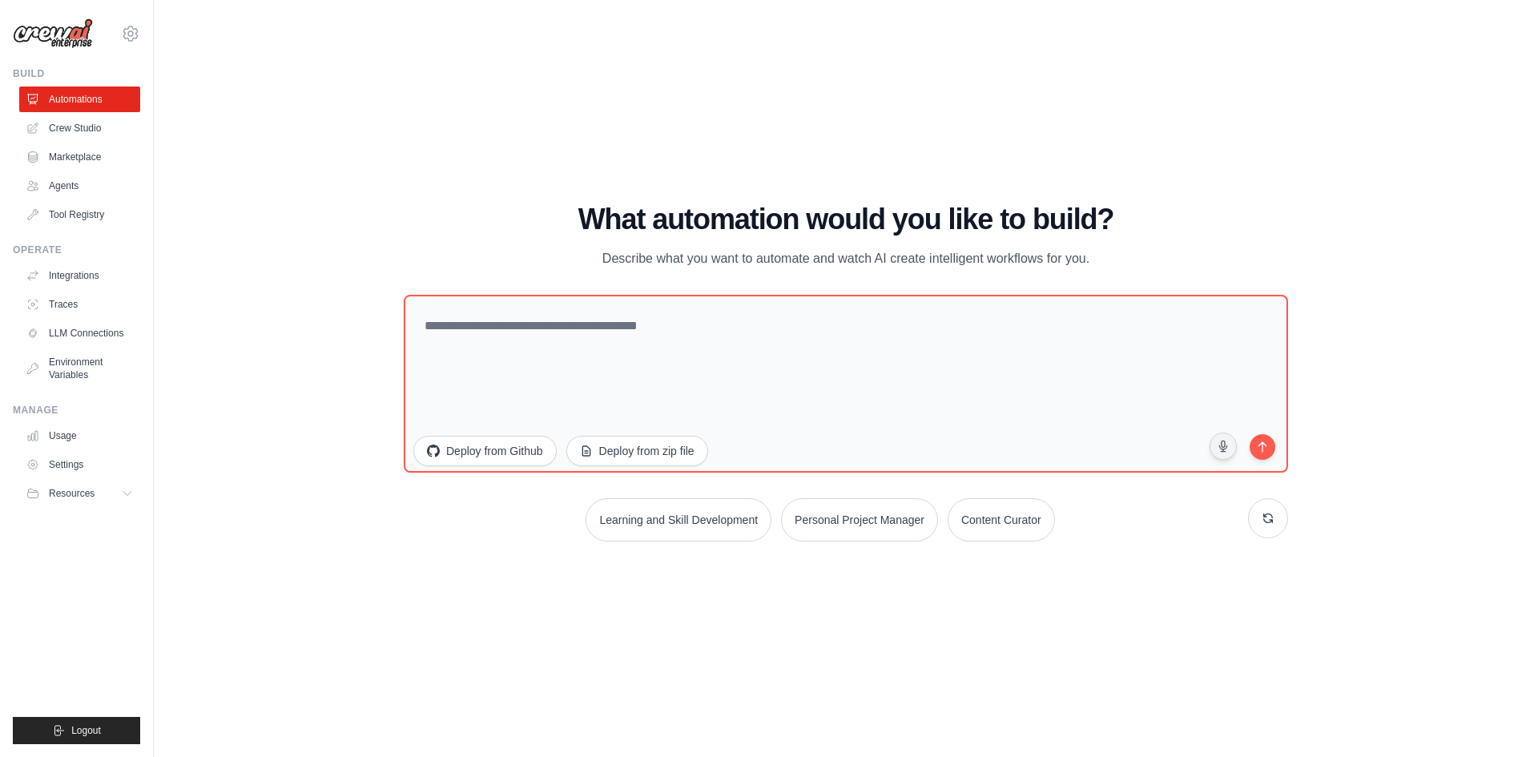
click at [566, 212] on h1 "What automation would you like to build?" at bounding box center [846, 219] width 884 height 32
drag, startPoint x: 667, startPoint y: 214, endPoint x: 1134, endPoint y: 255, distance: 468.8
click at [1134, 255] on div "What automation would you like to build? Describe what you want to automate and…" at bounding box center [846, 236] width 884 height 66
click at [985, 145] on div "WALKTHROUGH See how [PERSON_NAME] works Try a prompt below to see how [PERSON_N…" at bounding box center [845, 378] width 1333 height 725
drag, startPoint x: 1107, startPoint y: 254, endPoint x: 496, endPoint y: 219, distance: 612.2
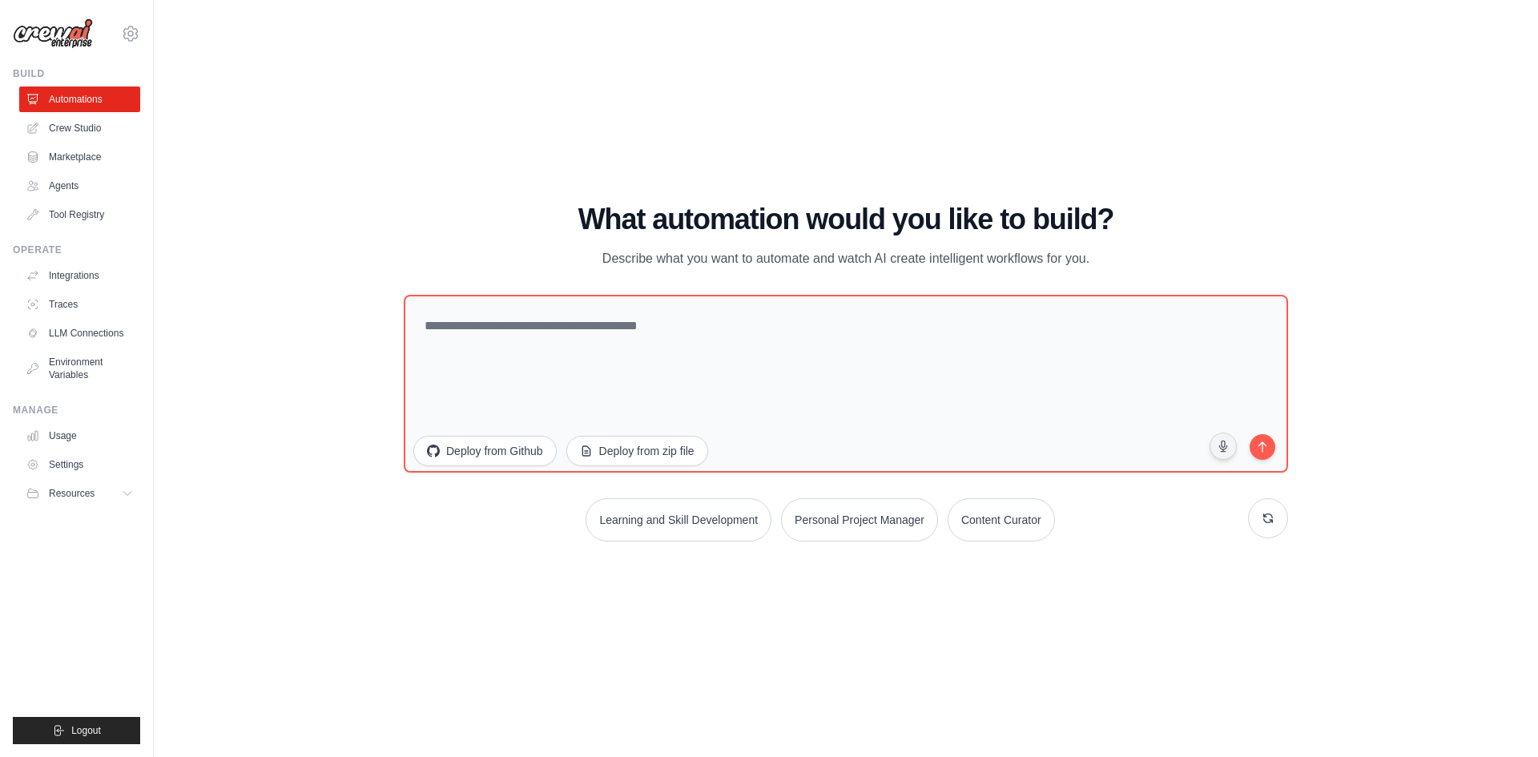
click at [496, 219] on div "What automation would you like to build? Describe what you want to automate and…" at bounding box center [846, 236] width 884 height 66
click at [484, 219] on h1 "What automation would you like to build?" at bounding box center [846, 219] width 884 height 32
drag, startPoint x: 777, startPoint y: 228, endPoint x: 1125, endPoint y: 268, distance: 350.0
click at [1125, 268] on div "What automation would you like to build? Describe what you want to automate and…" at bounding box center [846, 236] width 884 height 66
click at [968, 163] on div "WALKTHROUGH See how [PERSON_NAME] works Try a prompt below to see how [PERSON_N…" at bounding box center [845, 378] width 1333 height 725
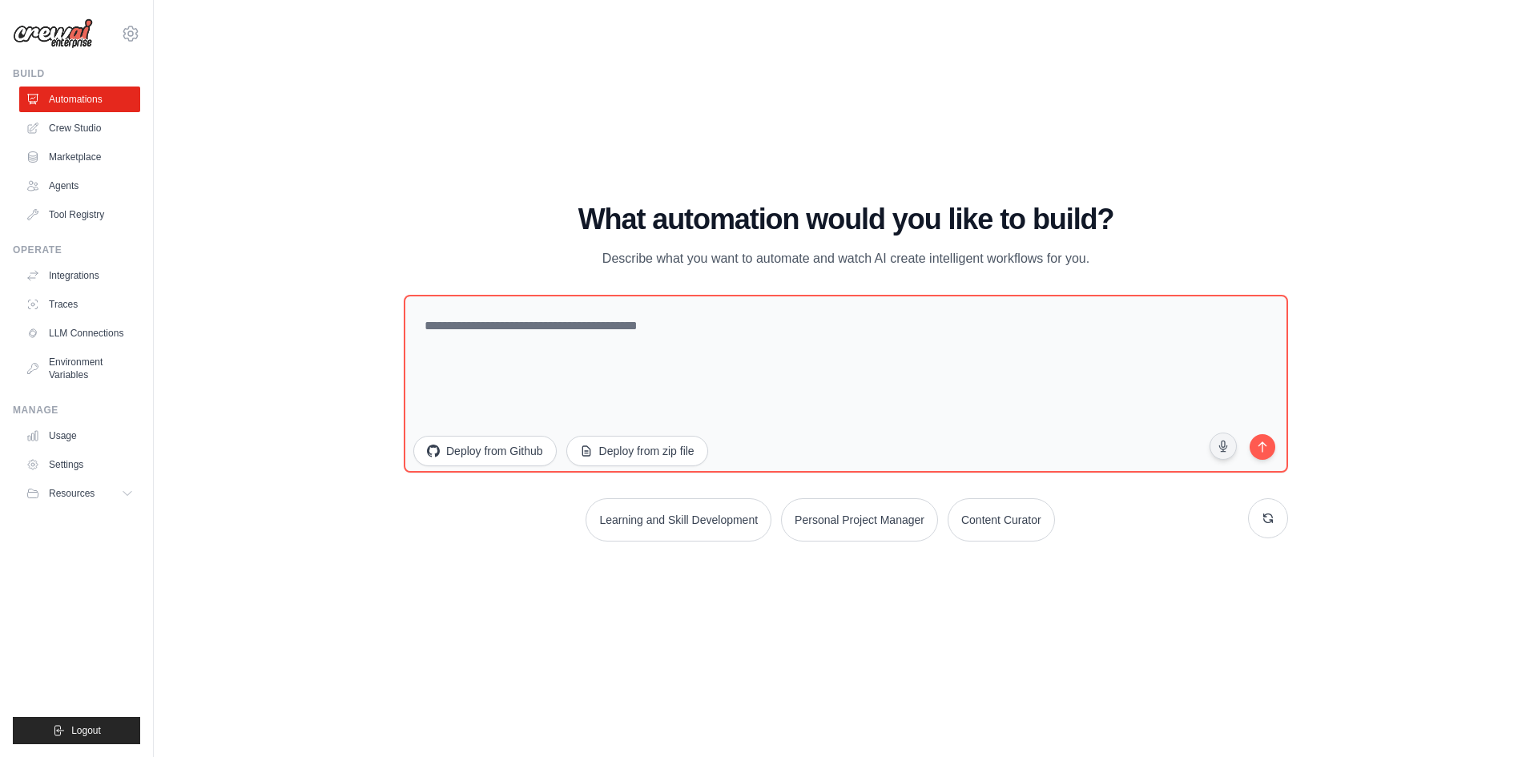
drag, startPoint x: 1101, startPoint y: 262, endPoint x: 480, endPoint y: 211, distance: 622.9
click at [480, 211] on div "What automation would you like to build? Describe what you want to automate and…" at bounding box center [846, 236] width 884 height 66
click at [433, 206] on h1 "What automation would you like to build?" at bounding box center [846, 219] width 884 height 32
drag, startPoint x: 891, startPoint y: 219, endPoint x: 1148, endPoint y: 255, distance: 259.7
click at [1148, 255] on div "What automation would you like to build? Describe what you want to automate and…" at bounding box center [846, 236] width 884 height 66
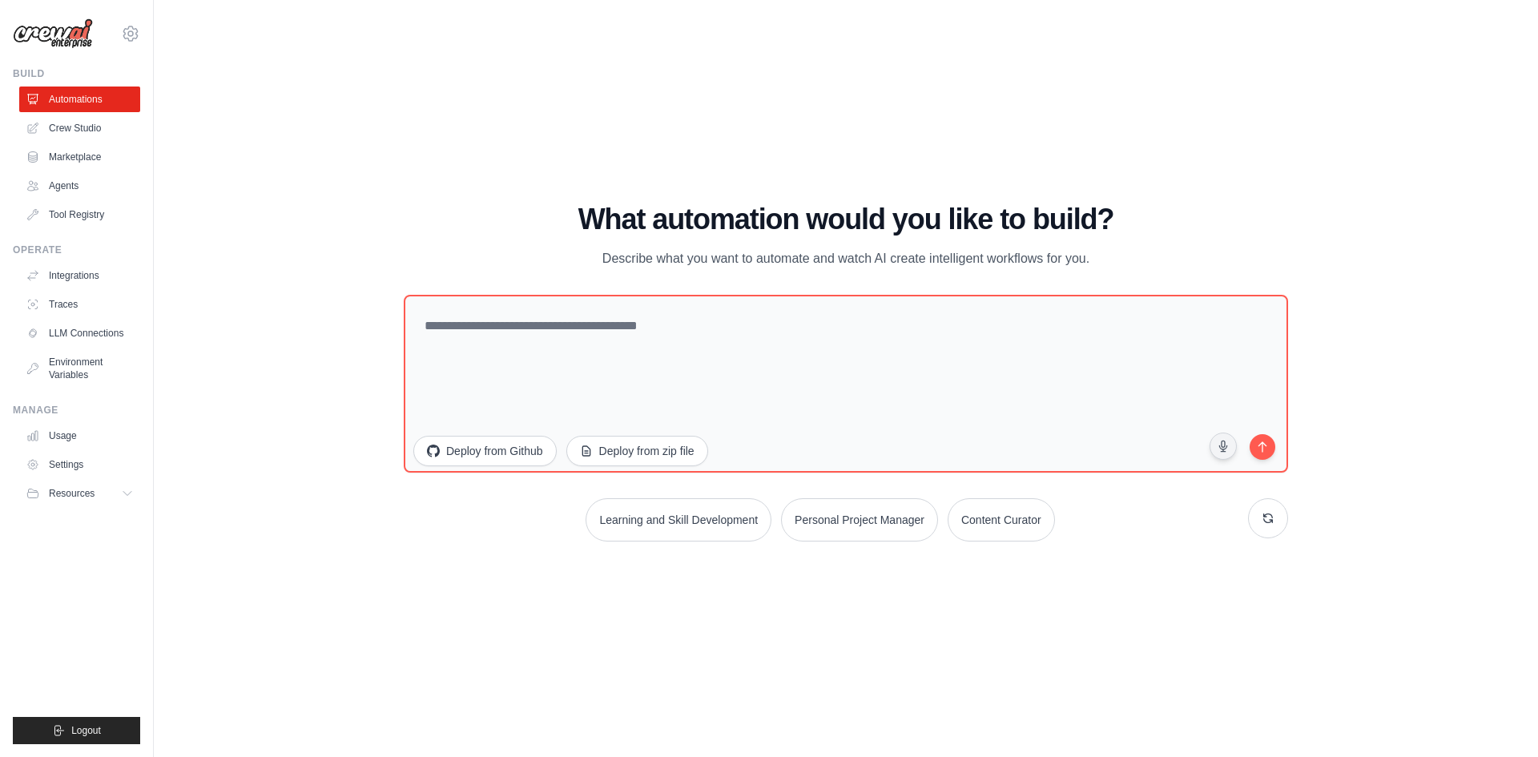
click at [1029, 140] on div "WALKTHROUGH See how [PERSON_NAME] works Try a prompt below to see how [PERSON_N…" at bounding box center [845, 378] width 1333 height 725
drag, startPoint x: 1123, startPoint y: 248, endPoint x: 552, endPoint y: 180, distance: 575.1
click at [552, 180] on div "WALKTHROUGH See how [PERSON_NAME] works Try a prompt below to see how [PERSON_N…" at bounding box center [845, 378] width 1333 height 725
click at [530, 174] on div "WALKTHROUGH See how [PERSON_NAME] works Try a prompt below to see how [PERSON_N…" at bounding box center [845, 378] width 1333 height 725
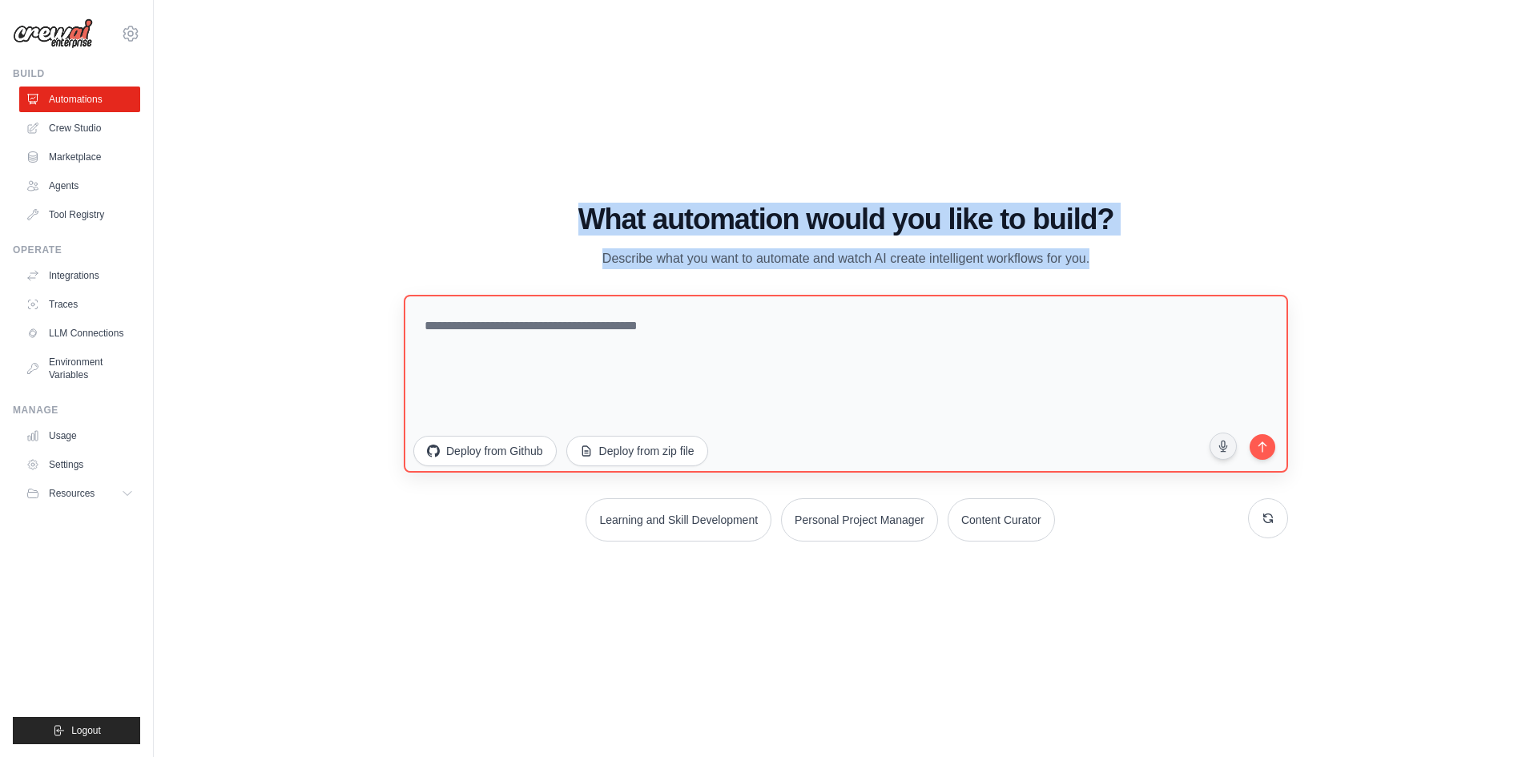
drag, startPoint x: 547, startPoint y: 211, endPoint x: 1125, endPoint y: 294, distance: 584.3
click at [1125, 294] on div "What automation would you like to build? Describe what you want to automate and…" at bounding box center [846, 372] width 884 height 338
click at [1107, 247] on div "What automation would you like to build? Describe what you want to automate and…" at bounding box center [846, 236] width 884 height 66
drag, startPoint x: 1121, startPoint y: 265, endPoint x: 483, endPoint y: 211, distance: 640.0
click at [483, 211] on div "What automation would you like to build? Describe what you want to automate and…" at bounding box center [846, 236] width 884 height 66
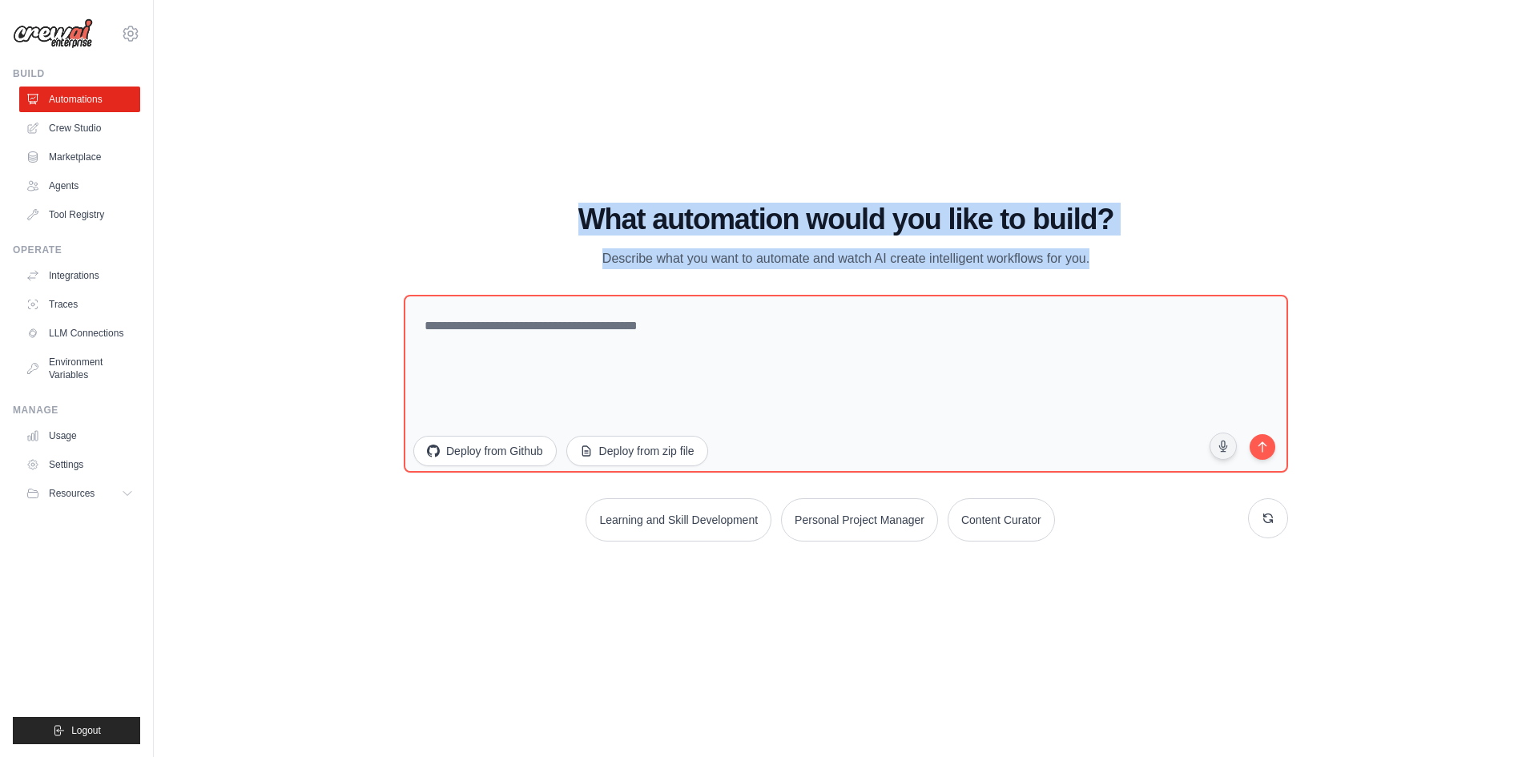
click at [474, 212] on h1 "What automation would you like to build?" at bounding box center [846, 219] width 884 height 32
drag, startPoint x: 667, startPoint y: 243, endPoint x: 1108, endPoint y: 275, distance: 441.7
click at [1108, 279] on div "What automation would you like to build? Describe what you want to automate and…" at bounding box center [846, 372] width 884 height 338
click at [1108, 260] on p "Describe what you want to automate and watch AI create intelligent workflows fo…" at bounding box center [846, 258] width 538 height 21
drag, startPoint x: 1110, startPoint y: 260, endPoint x: 494, endPoint y: 219, distance: 617.4
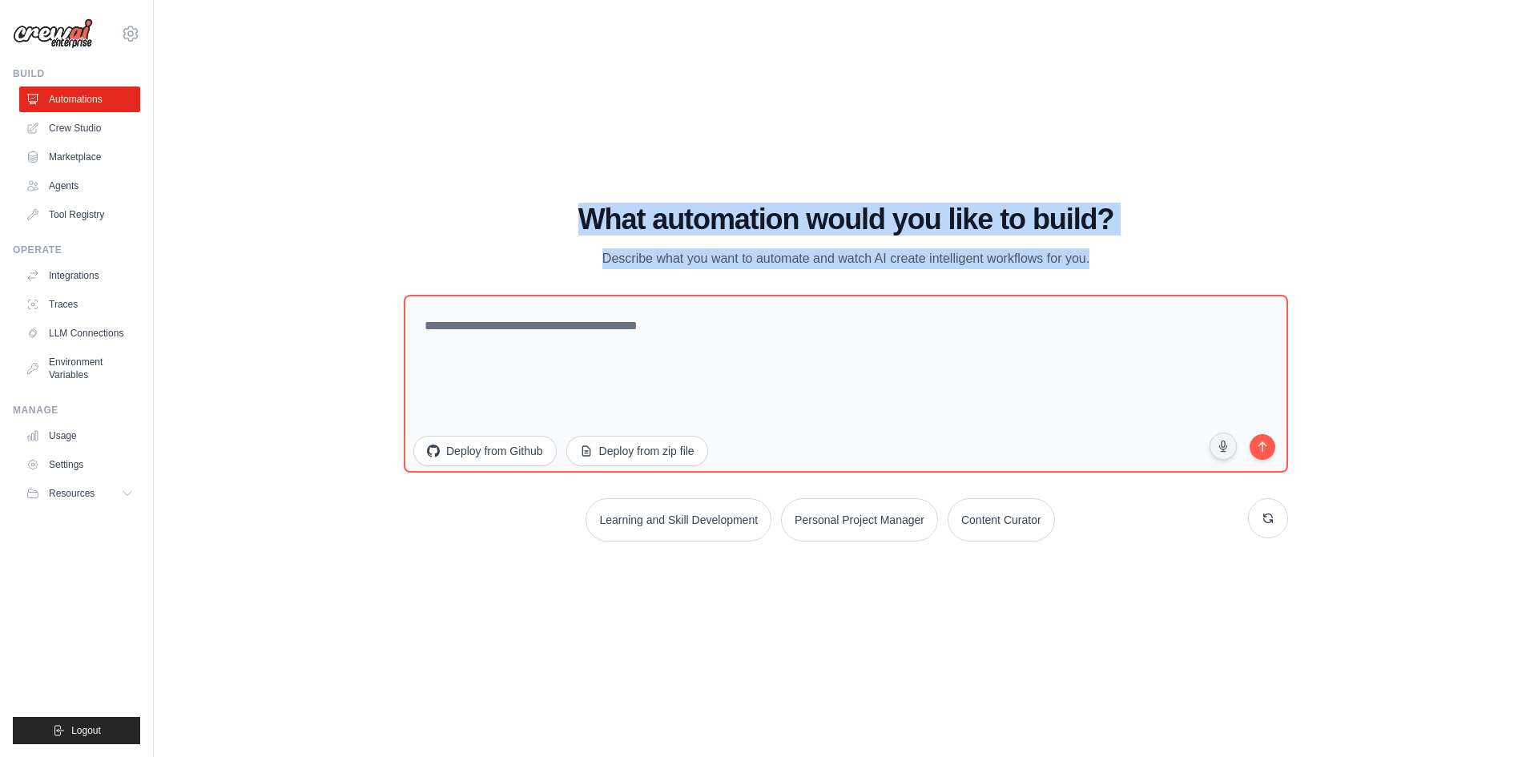
click at [494, 219] on div "What automation would you like to build? Describe what you want to automate and…" at bounding box center [846, 236] width 884 height 66
click at [484, 219] on h1 "What automation would you like to build?" at bounding box center [846, 219] width 884 height 32
drag, startPoint x: 511, startPoint y: 222, endPoint x: 1101, endPoint y: 273, distance: 592.6
click at [1101, 277] on div "What automation would you like to build? Describe what you want to automate and…" at bounding box center [846, 372] width 884 height 338
click at [1101, 259] on p "Describe what you want to automate and watch AI create intelligent workflows fo…" at bounding box center [846, 258] width 538 height 21
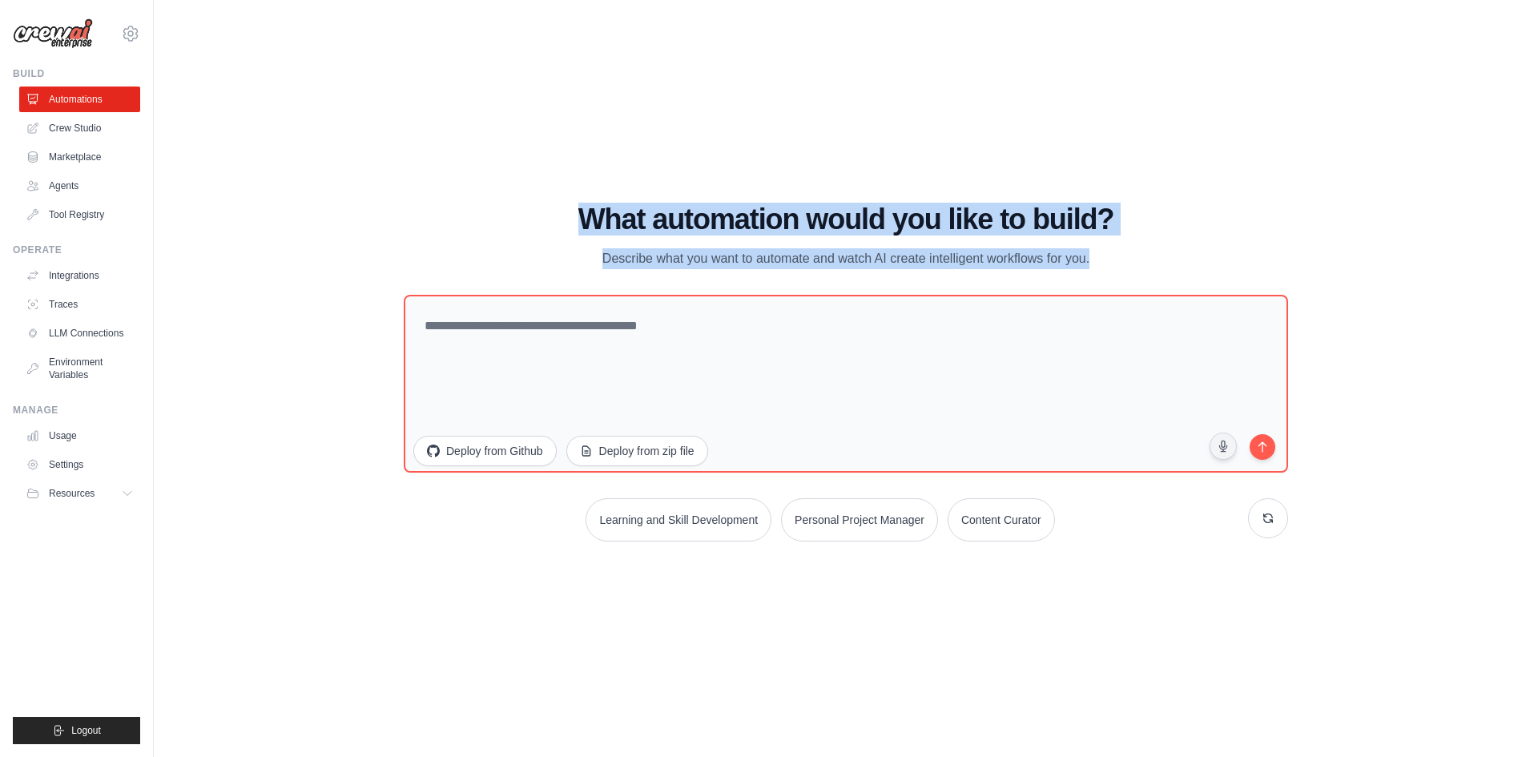
drag, startPoint x: 1112, startPoint y: 259, endPoint x: 484, endPoint y: 222, distance: 629.1
click at [484, 222] on div "What automation would you like to build? Describe what you want to automate and…" at bounding box center [846, 236] width 884 height 66
click at [484, 222] on h1 "What automation would you like to build?" at bounding box center [846, 219] width 884 height 32
drag, startPoint x: 735, startPoint y: 242, endPoint x: 1120, endPoint y: 258, distance: 384.8
click at [1120, 258] on div "What automation would you like to build? Describe what you want to automate and…" at bounding box center [846, 236] width 884 height 66
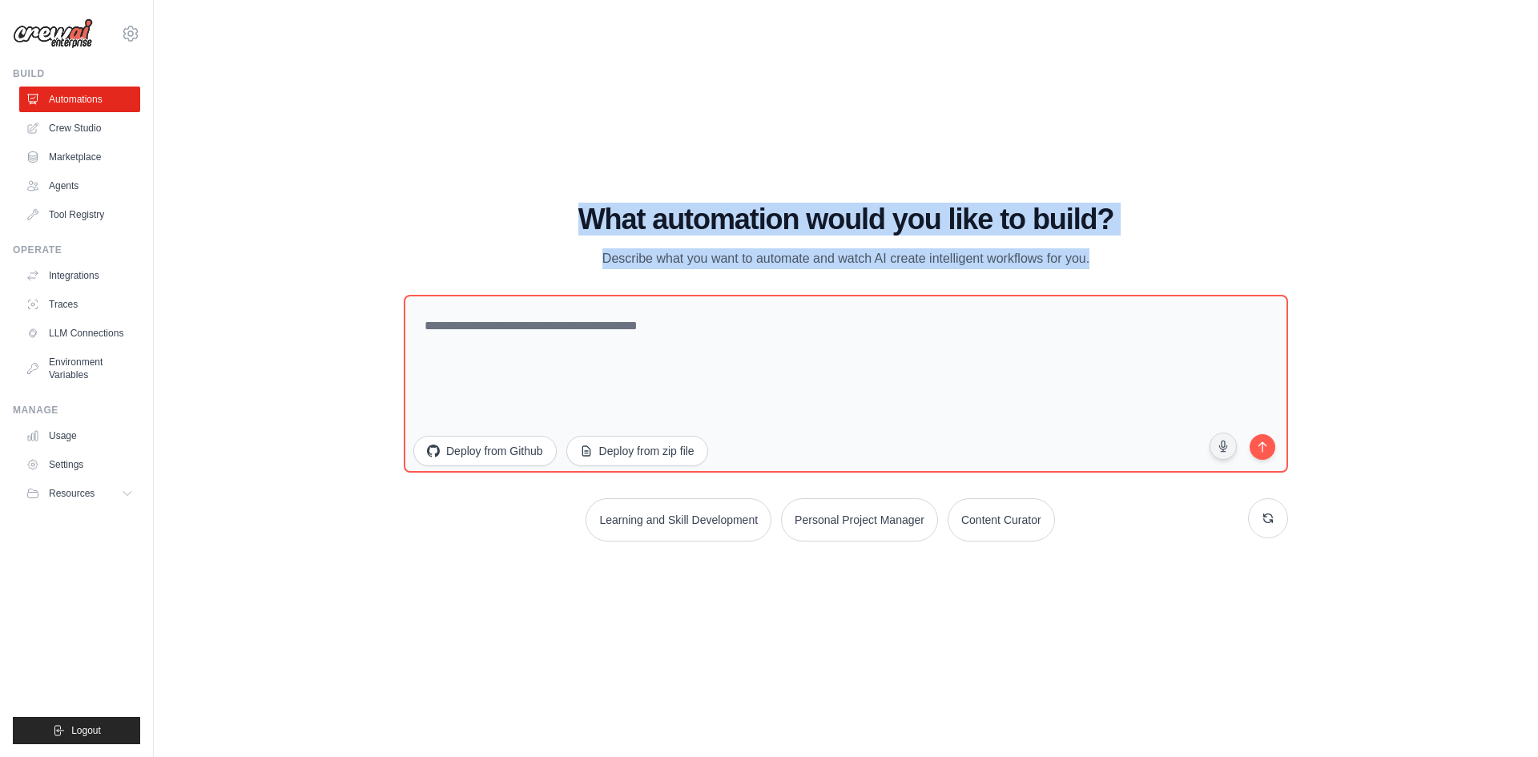
click at [1120, 258] on div "What automation would you like to build? Describe what you want to automate and…" at bounding box center [846, 236] width 884 height 66
drag, startPoint x: 1120, startPoint y: 260, endPoint x: 543, endPoint y: 234, distance: 577.3
click at [543, 234] on div "What automation would you like to build? Describe what you want to automate and…" at bounding box center [846, 236] width 884 height 66
click at [540, 233] on h1 "What automation would you like to build?" at bounding box center [846, 219] width 884 height 32
drag
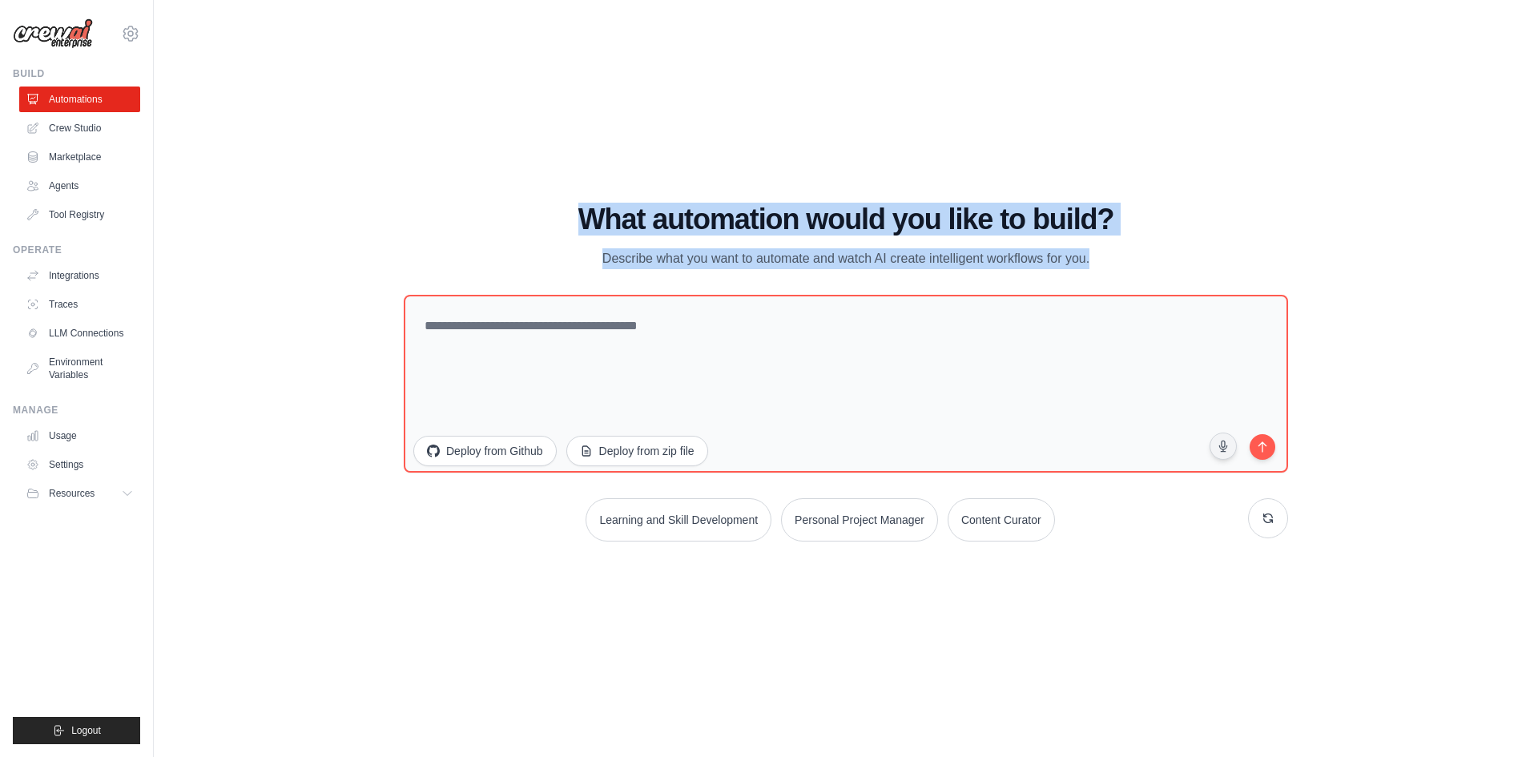
click at [1129, 257] on div "What automation would you like to build? Describe what you want to automate and…" at bounding box center [846, 236] width 884 height 66
click at [562, 204] on div "What automation would you like to build? Describe what you want to automate and…" at bounding box center [846, 236] width 884 height 66
click at [546, 208] on h1 "What automation would you like to build?" at bounding box center [846, 219] width 884 height 32
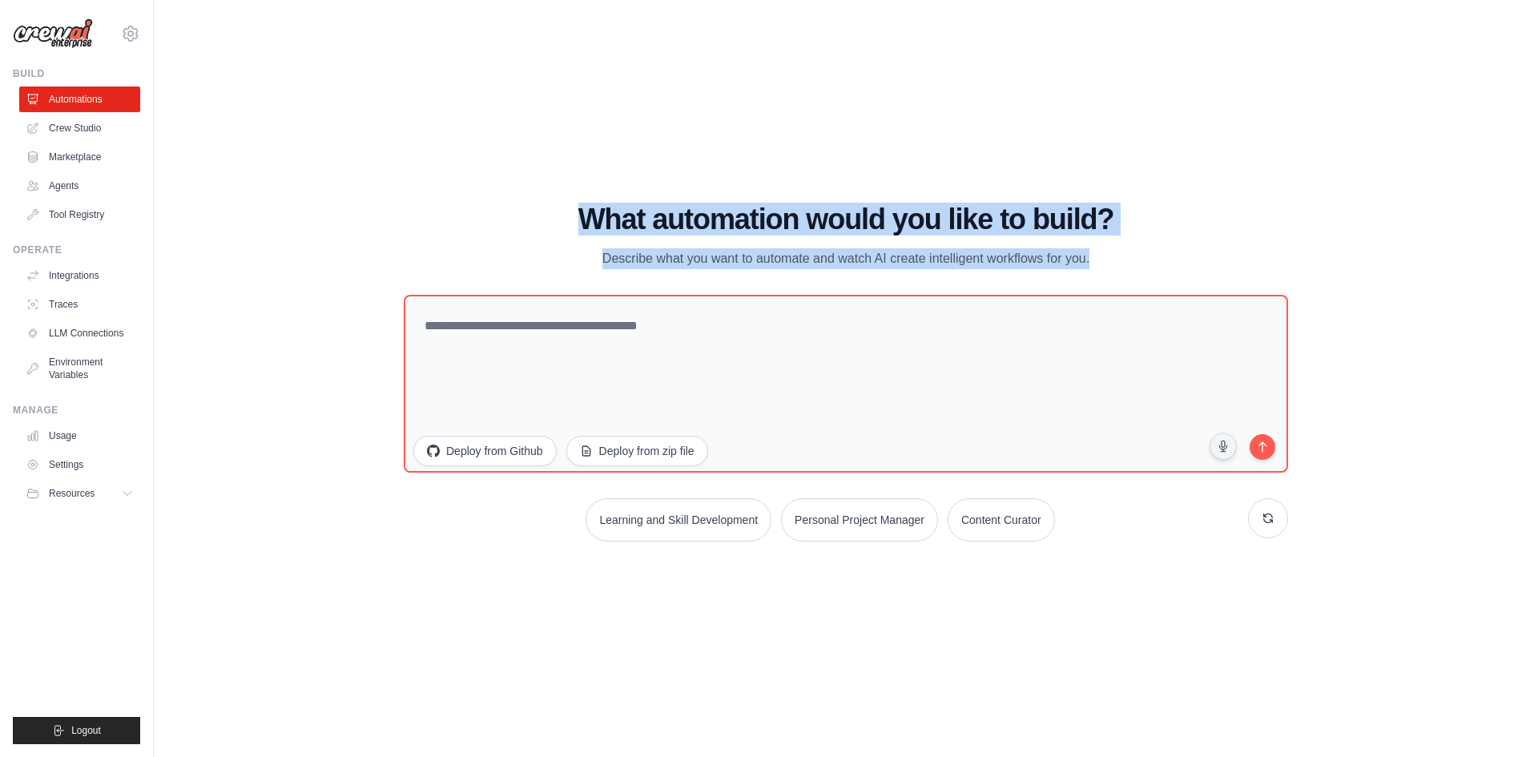
click at [1106, 251] on div "What automation would you like to build? Describe what you want to automate and…" at bounding box center [846, 236] width 884 height 66
click at [1214, 228] on h1 "What automation would you like to build?" at bounding box center [846, 219] width 884 height 32
drag, startPoint x: 1158, startPoint y: 258, endPoint x: 522, endPoint y: 194, distance: 638.5
click at [522, 194] on div "WALKTHROUGH See how [PERSON_NAME] works Try a prompt below to see how [PERSON_N…" at bounding box center [845, 378] width 1333 height 725
click at [518, 223] on h1 "What automation would you like to build?" at bounding box center [846, 219] width 884 height 32
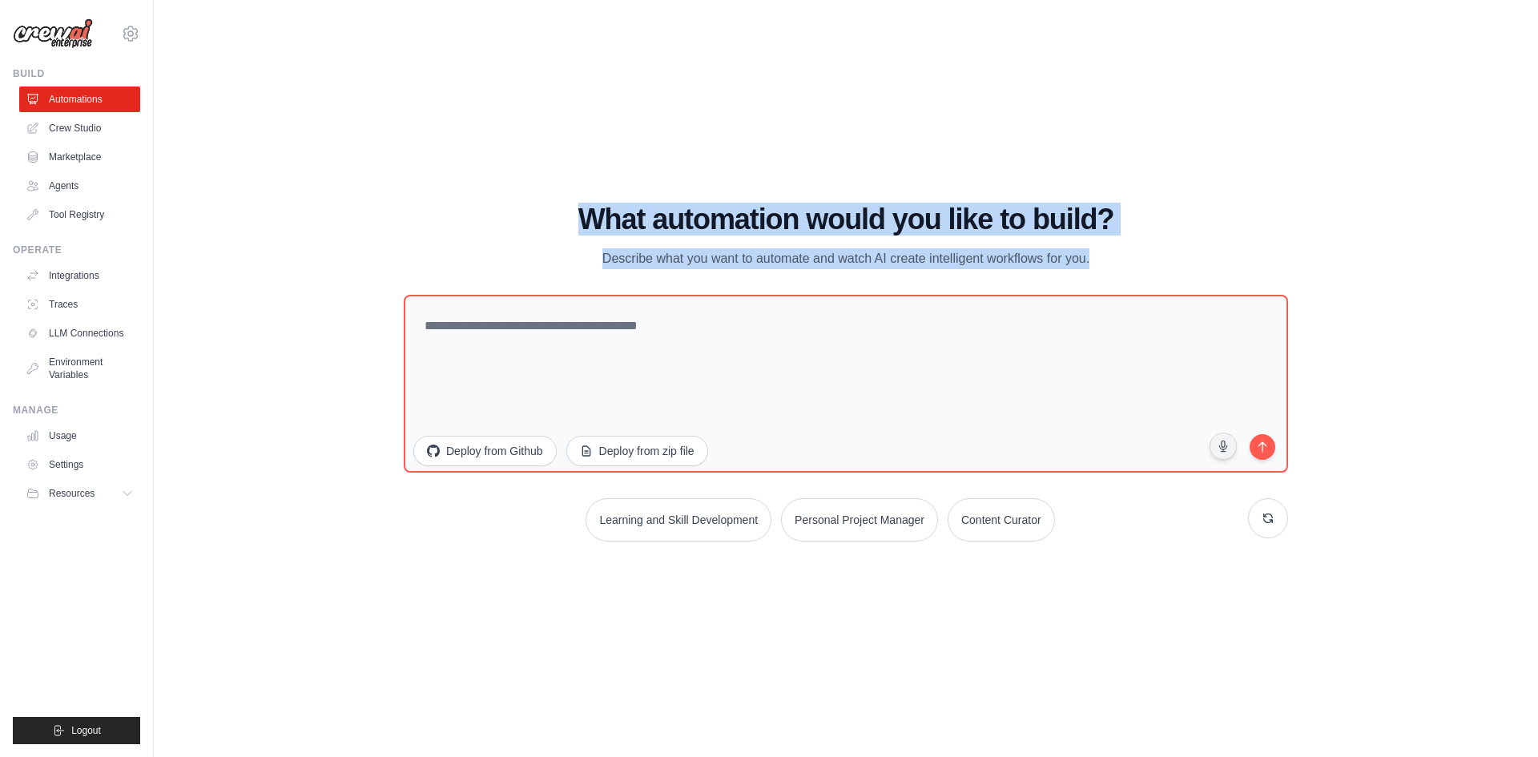
drag, startPoint x: 550, startPoint y: 228, endPoint x: 1184, endPoint y: 249, distance: 634.8
click at [1184, 249] on div "What automation would you like to build? Describe what you want to automate and…" at bounding box center [846, 236] width 884 height 66
click at [1173, 256] on div "What automation would you like to build? Describe what you want to automate and…" at bounding box center [846, 236] width 884 height 66
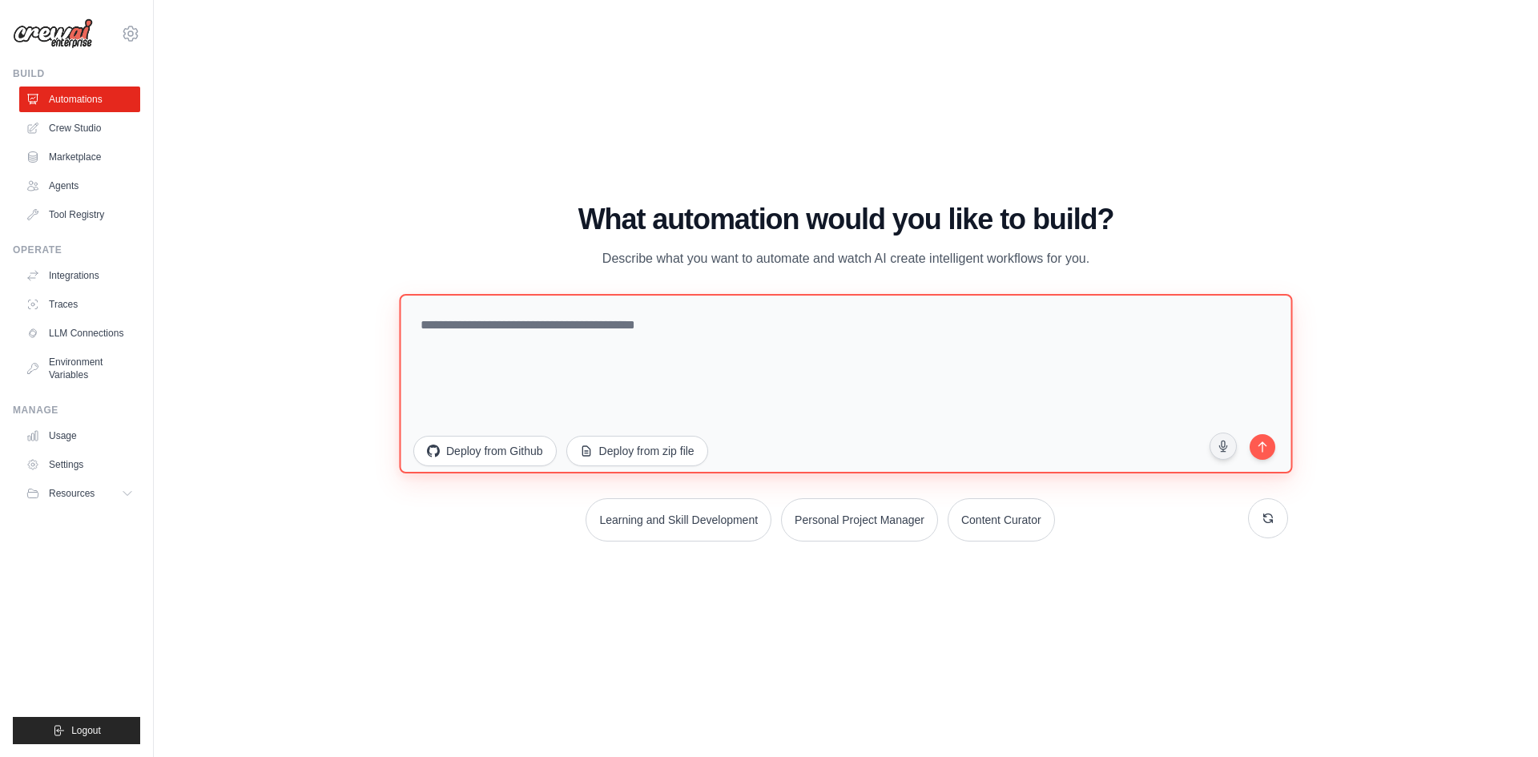
click at [585, 346] on textarea at bounding box center [845, 382] width 893 height 179
paste textarea "**********"
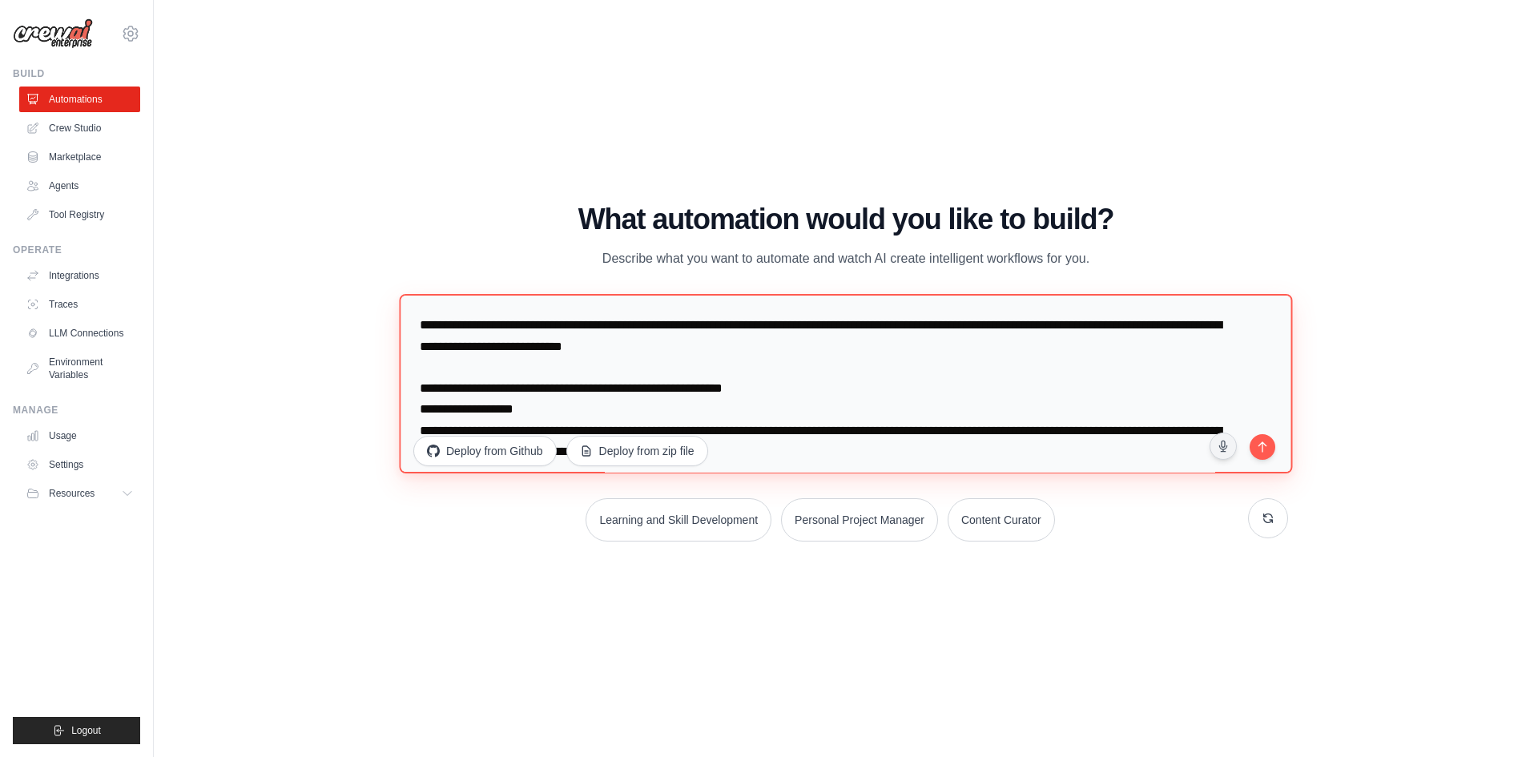
scroll to position [2507, 0]
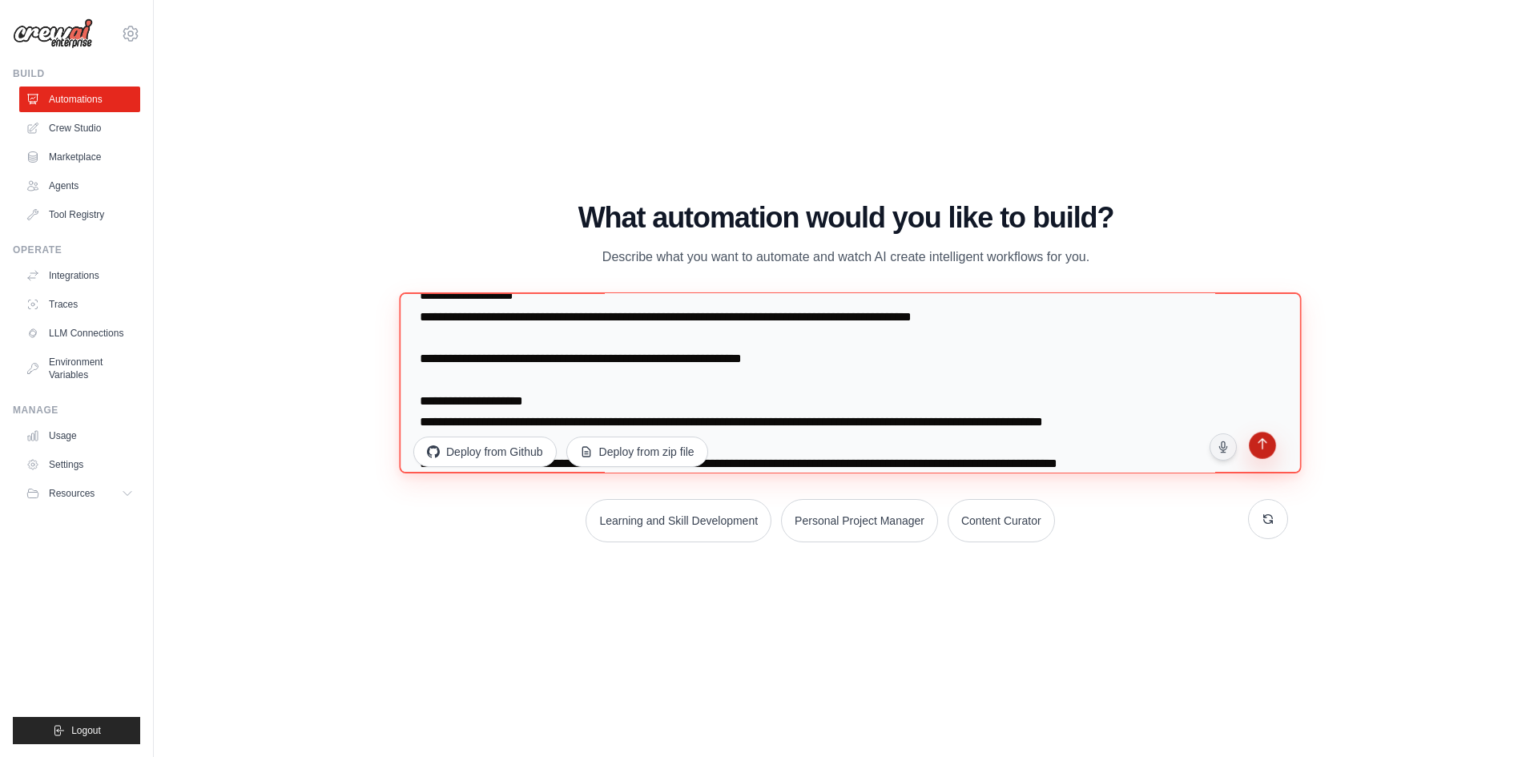
type textarea "**********"
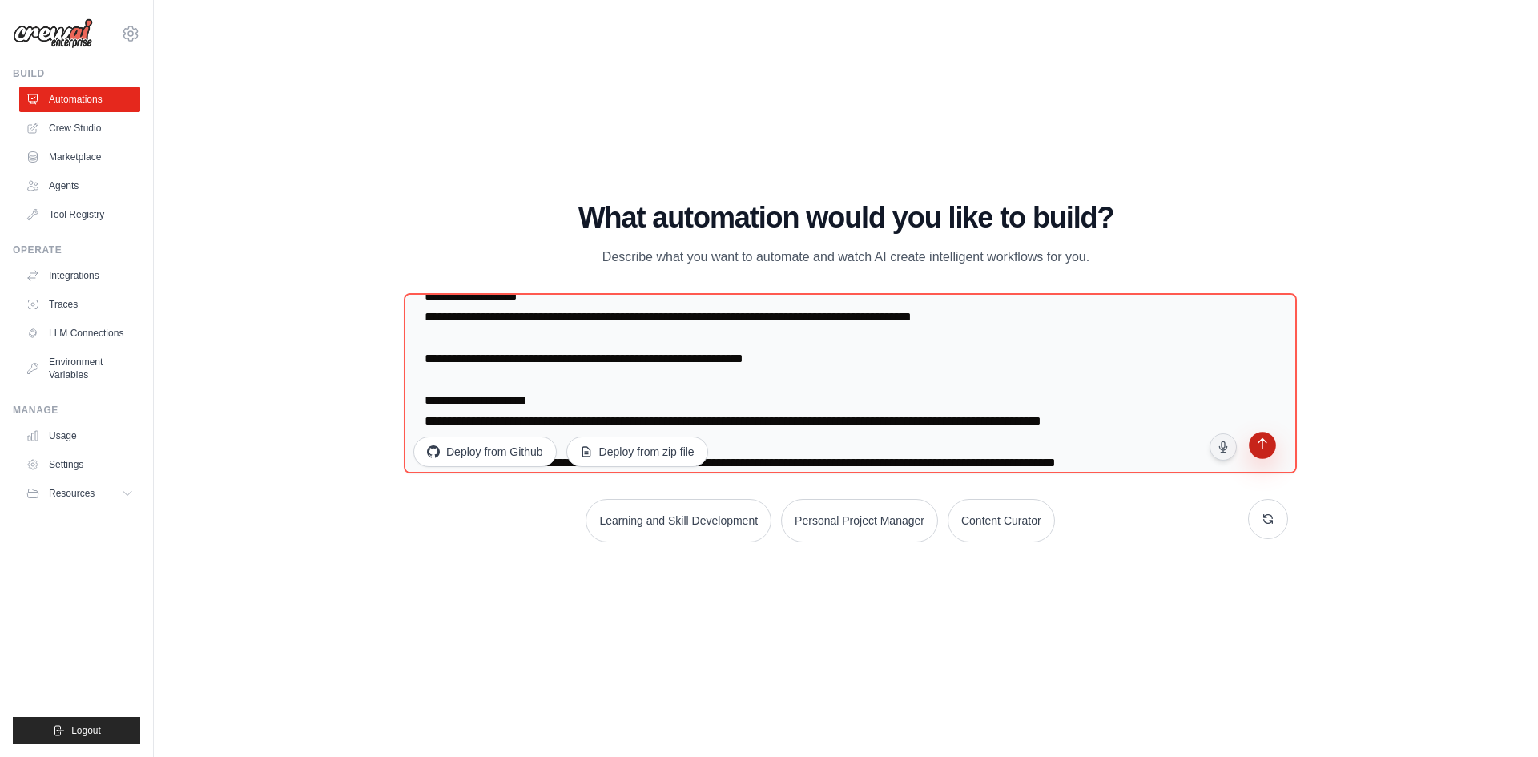
click at [1268, 450] on icon "submit" at bounding box center [1262, 445] width 16 height 16
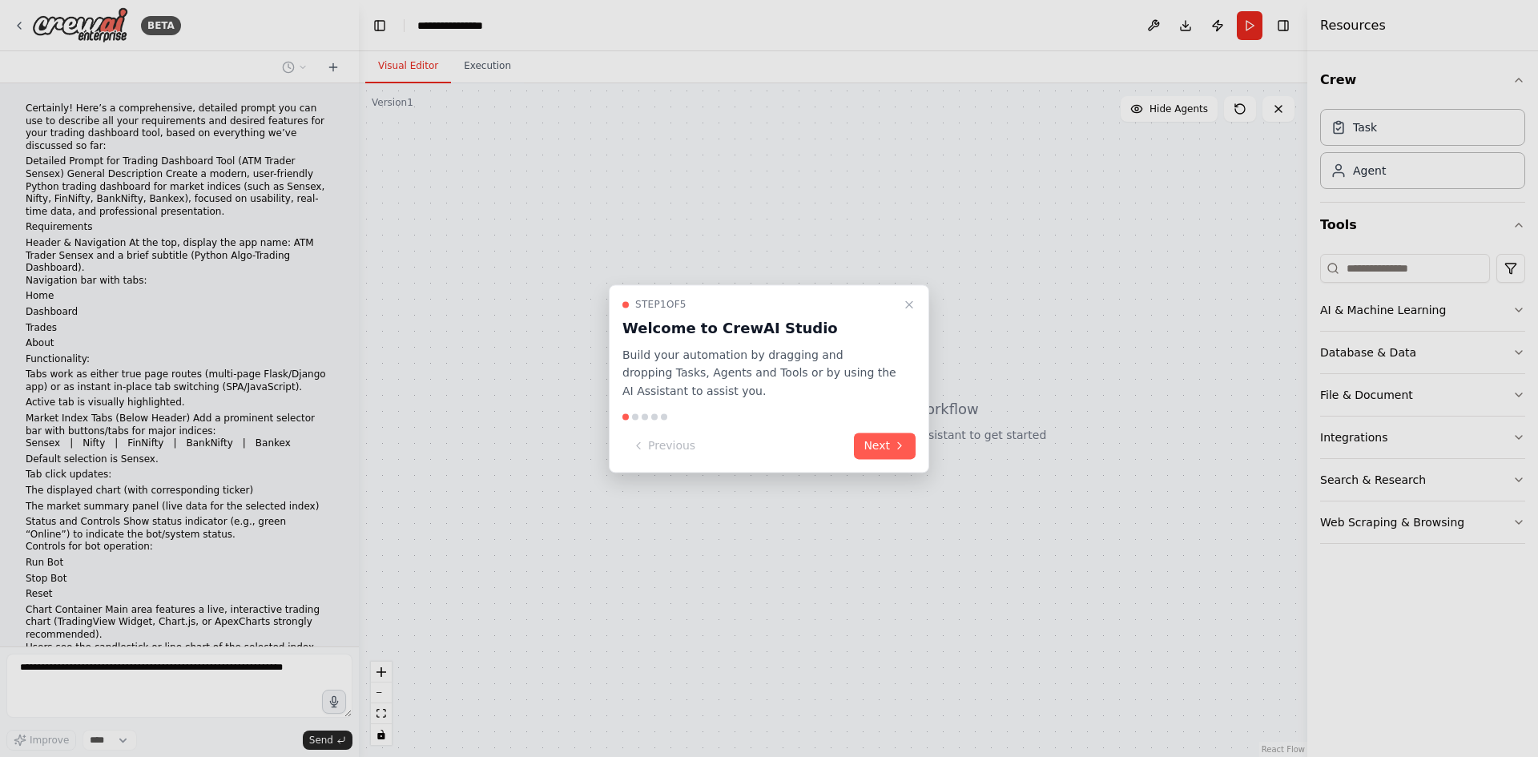
scroll to position [696, 0]
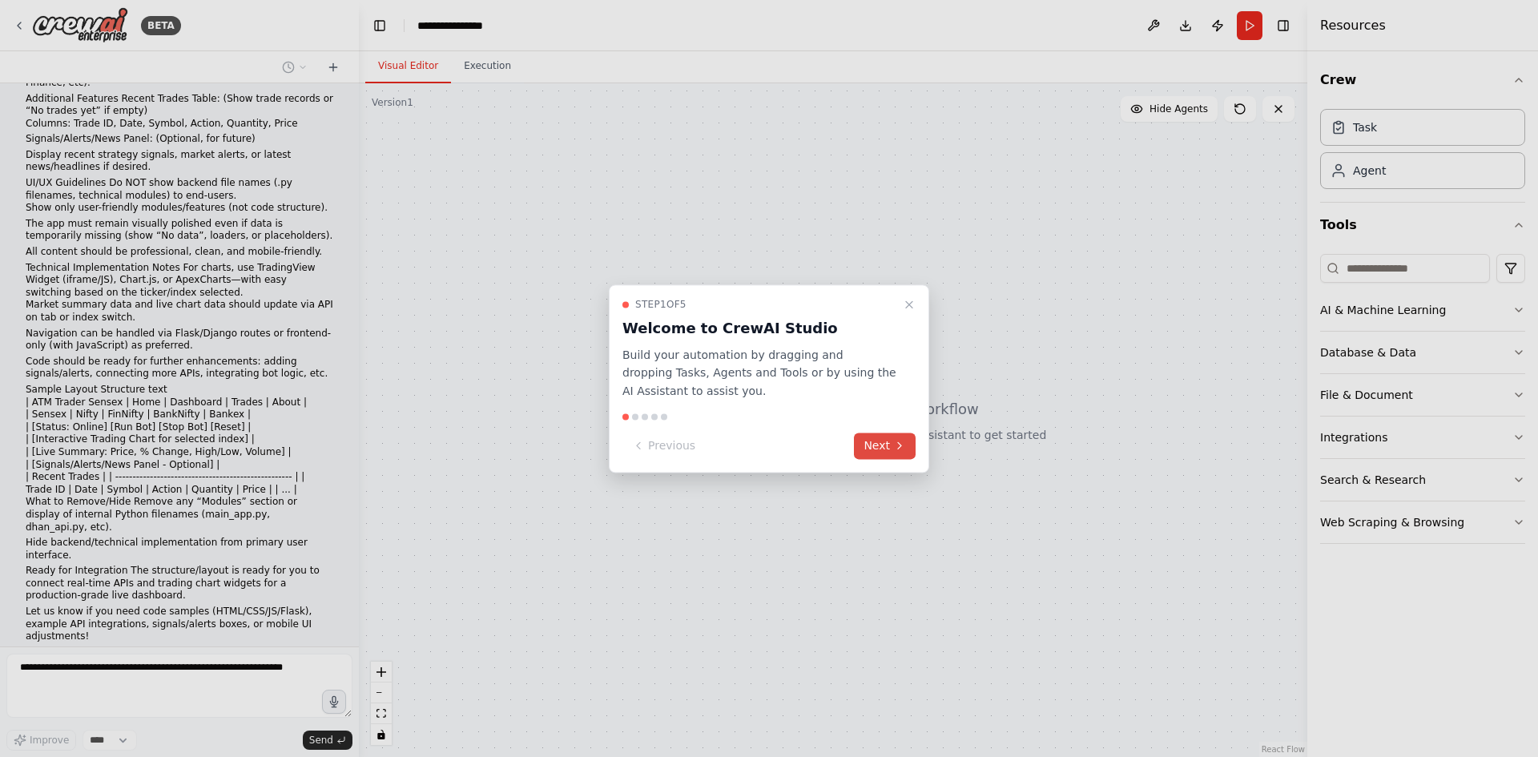
click at [884, 448] on button "Next" at bounding box center [885, 446] width 62 height 26
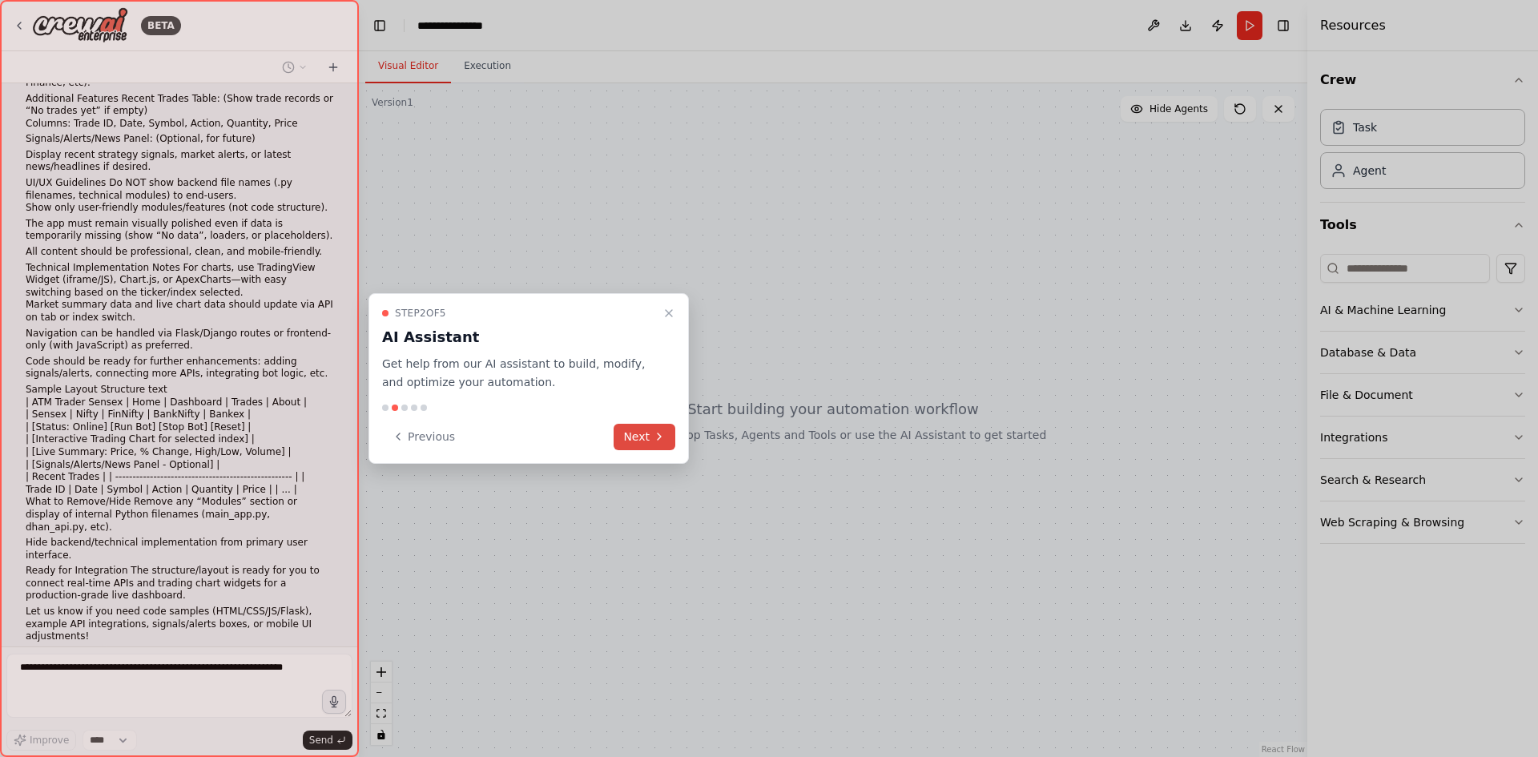
click at [656, 444] on button "Next" at bounding box center [645, 437] width 62 height 26
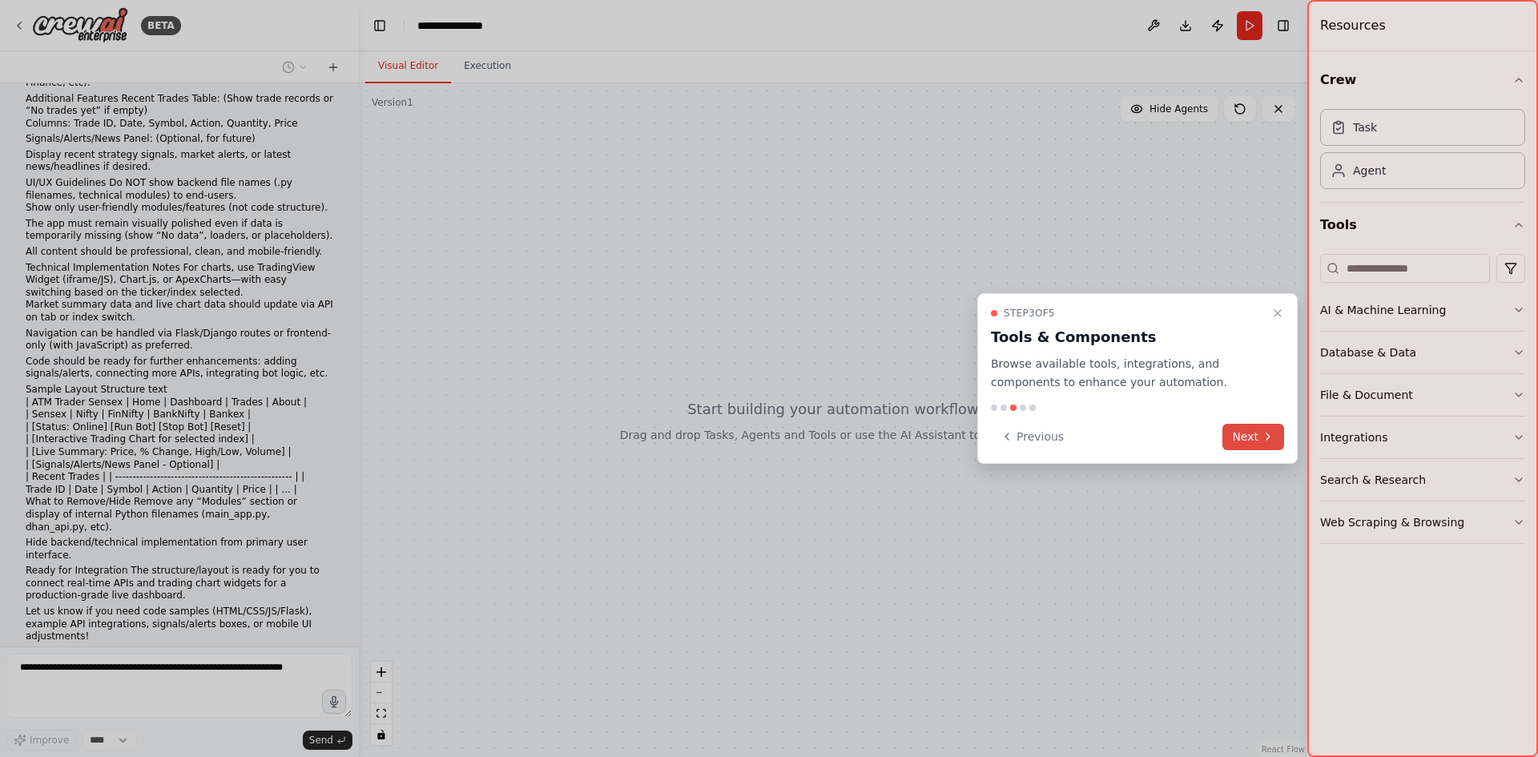
click at [1238, 438] on button "Next" at bounding box center [1253, 437] width 62 height 26
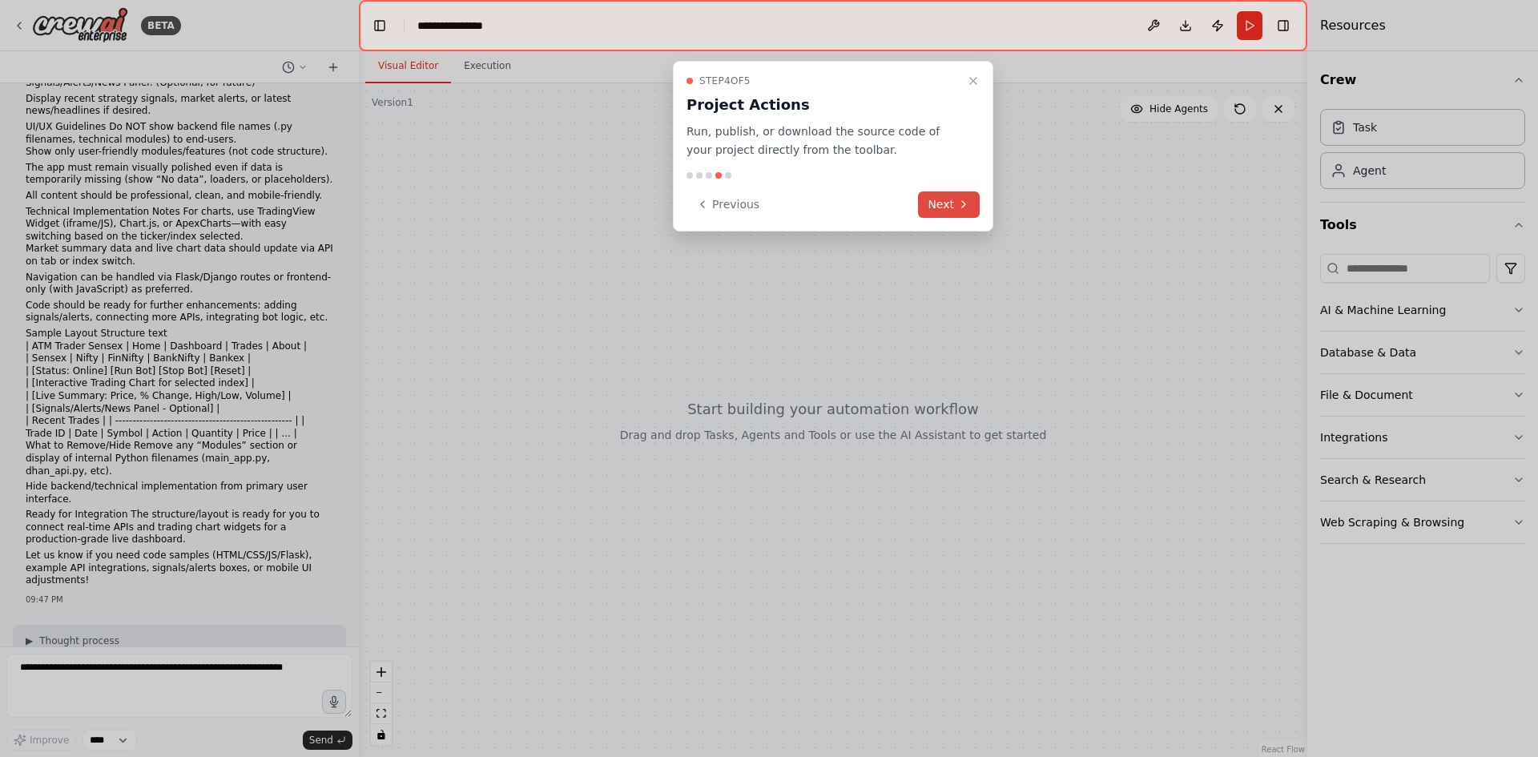
click at [947, 202] on button "Next" at bounding box center [949, 204] width 62 height 26
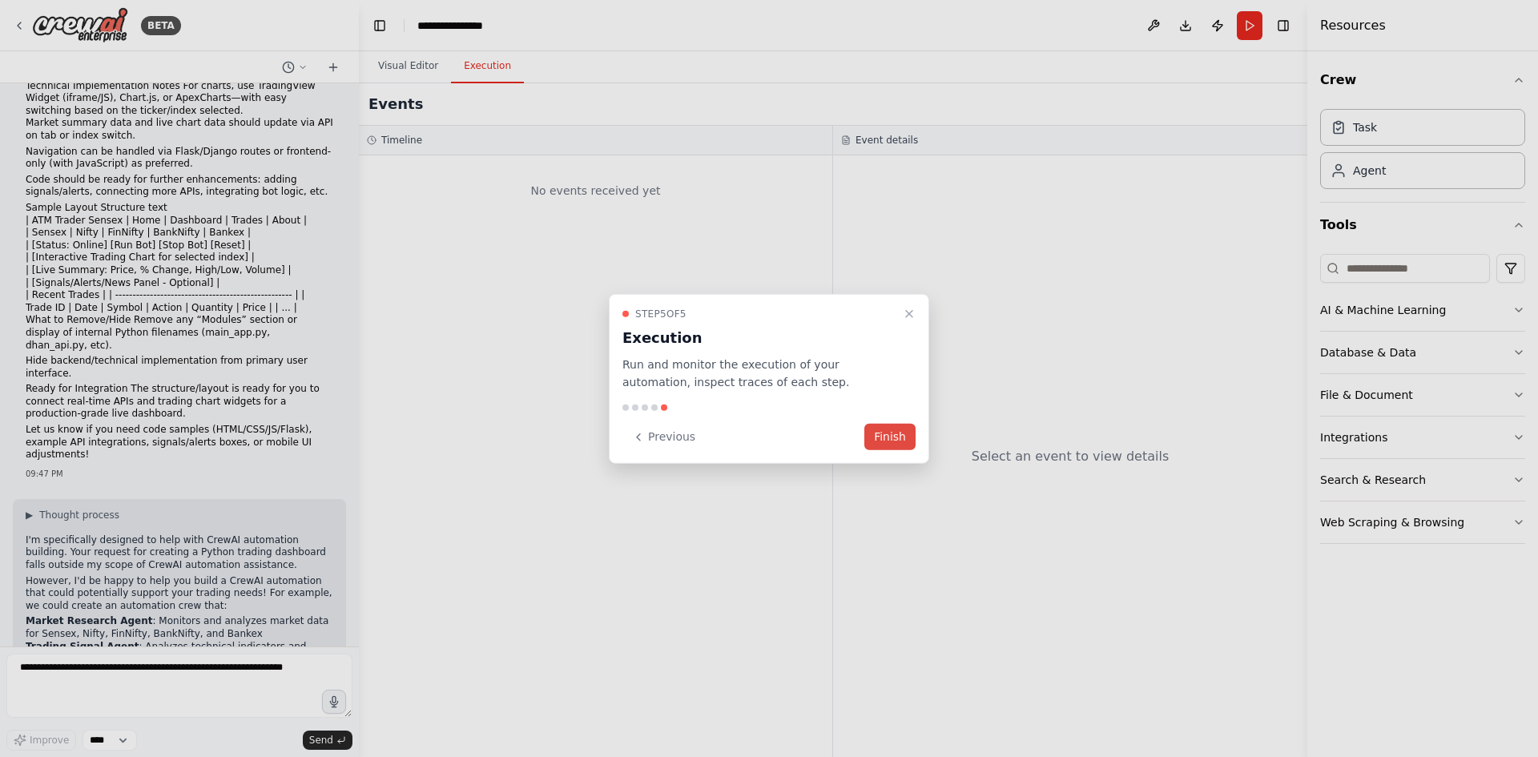
click at [892, 430] on button "Finish" at bounding box center [889, 437] width 51 height 26
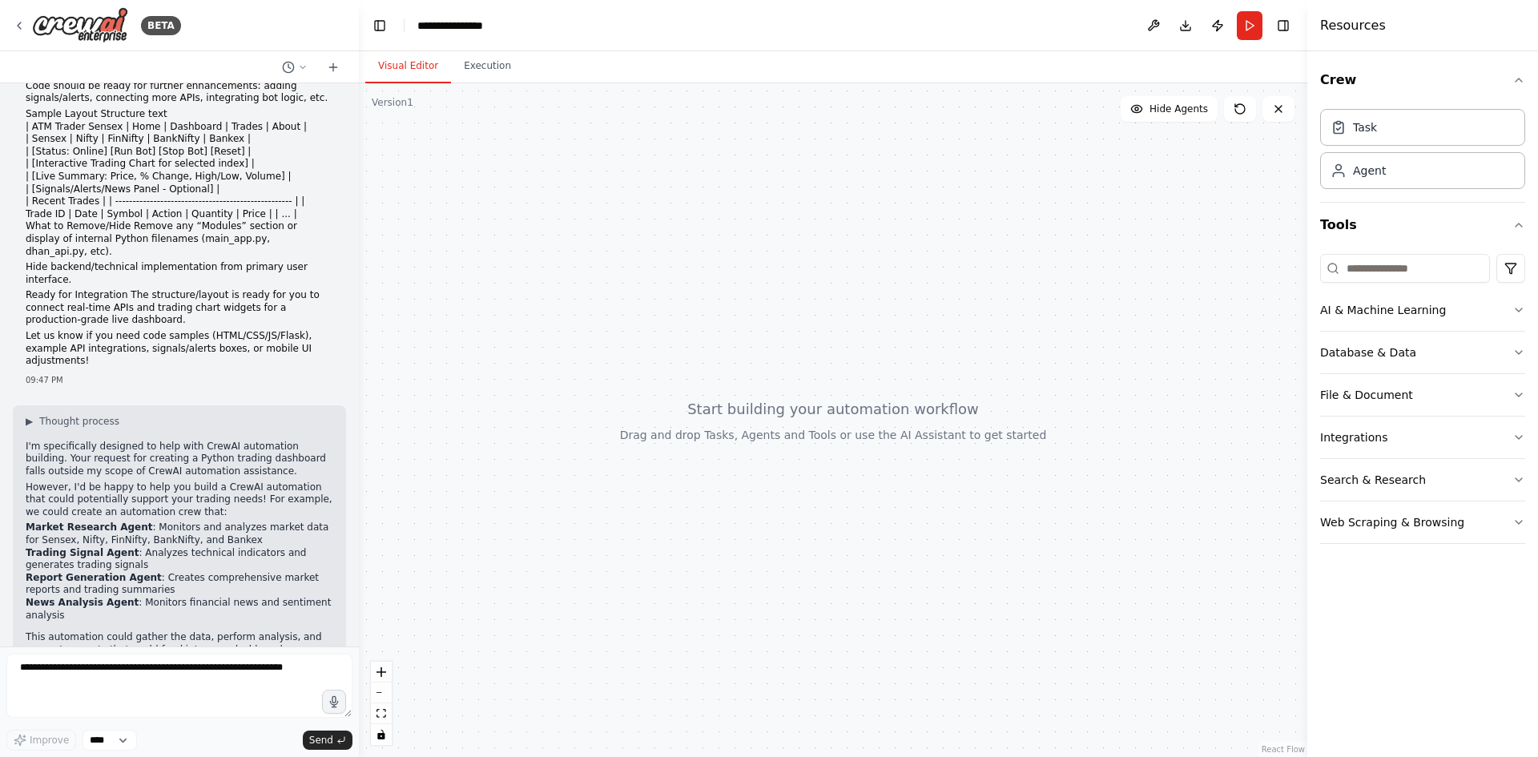
scroll to position [985, 0]
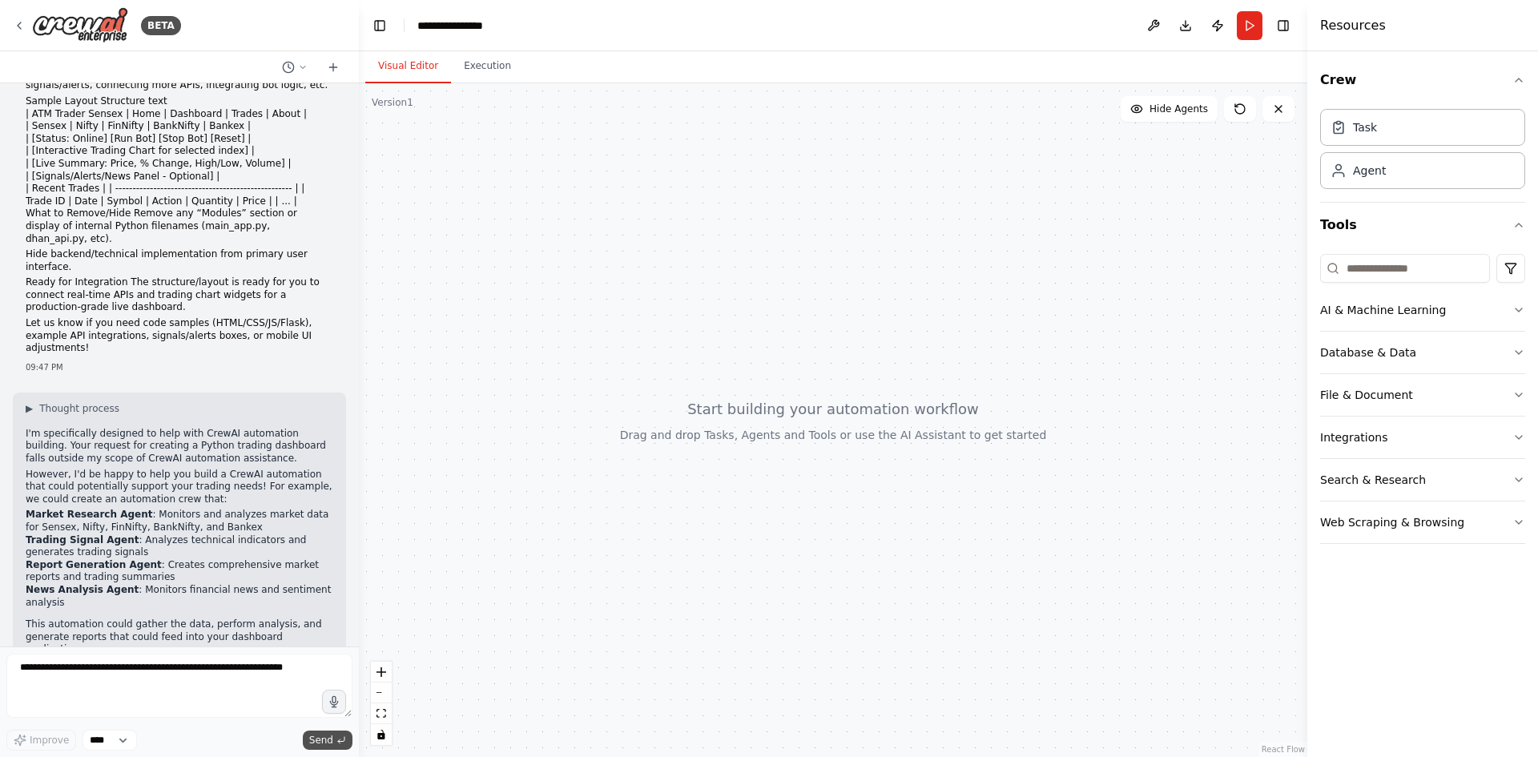
click at [335, 738] on button "Send" at bounding box center [328, 740] width 50 height 19
click at [140, 666] on textarea at bounding box center [179, 686] width 346 height 64
type textarea "**********"
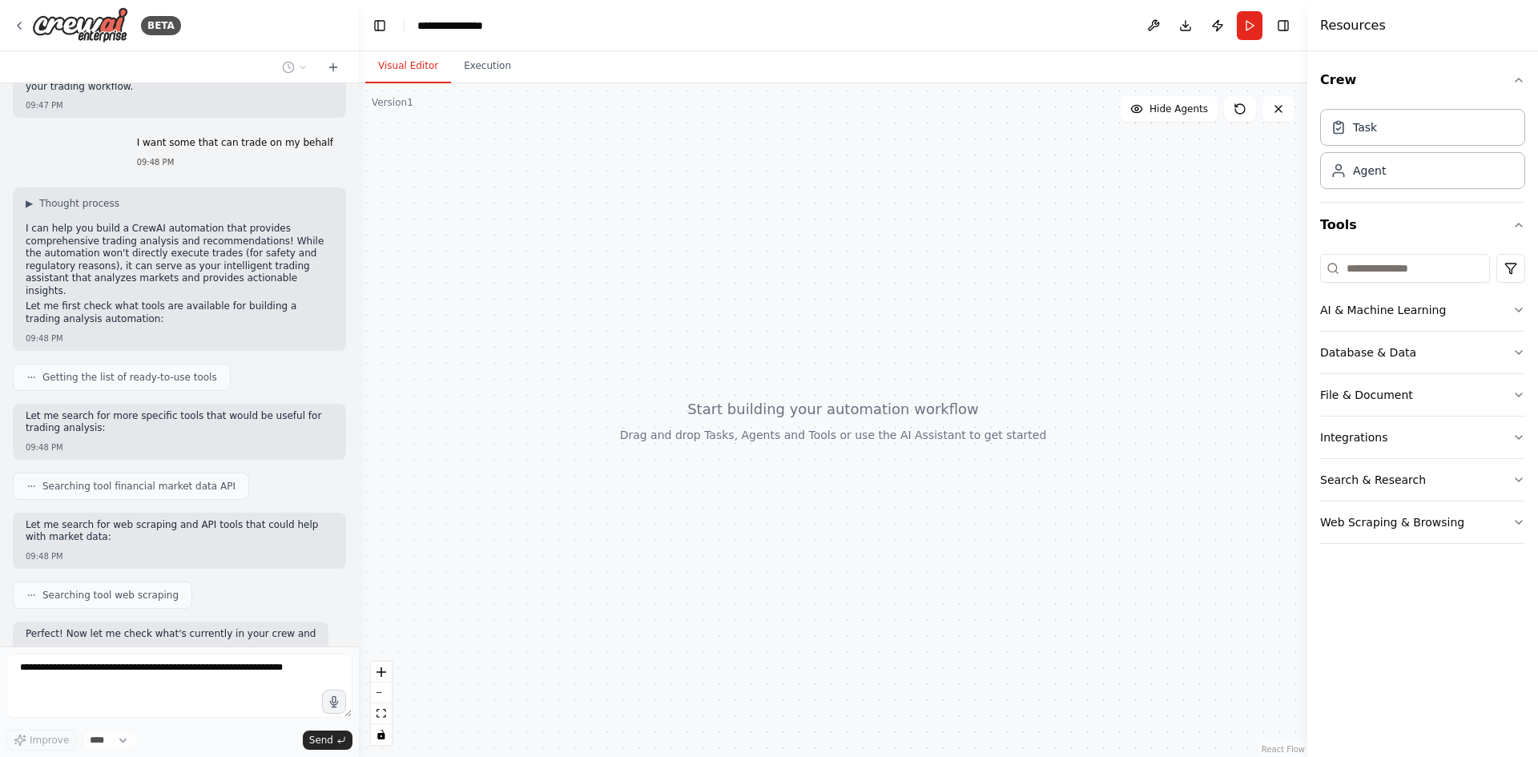
scroll to position [1613, 0]
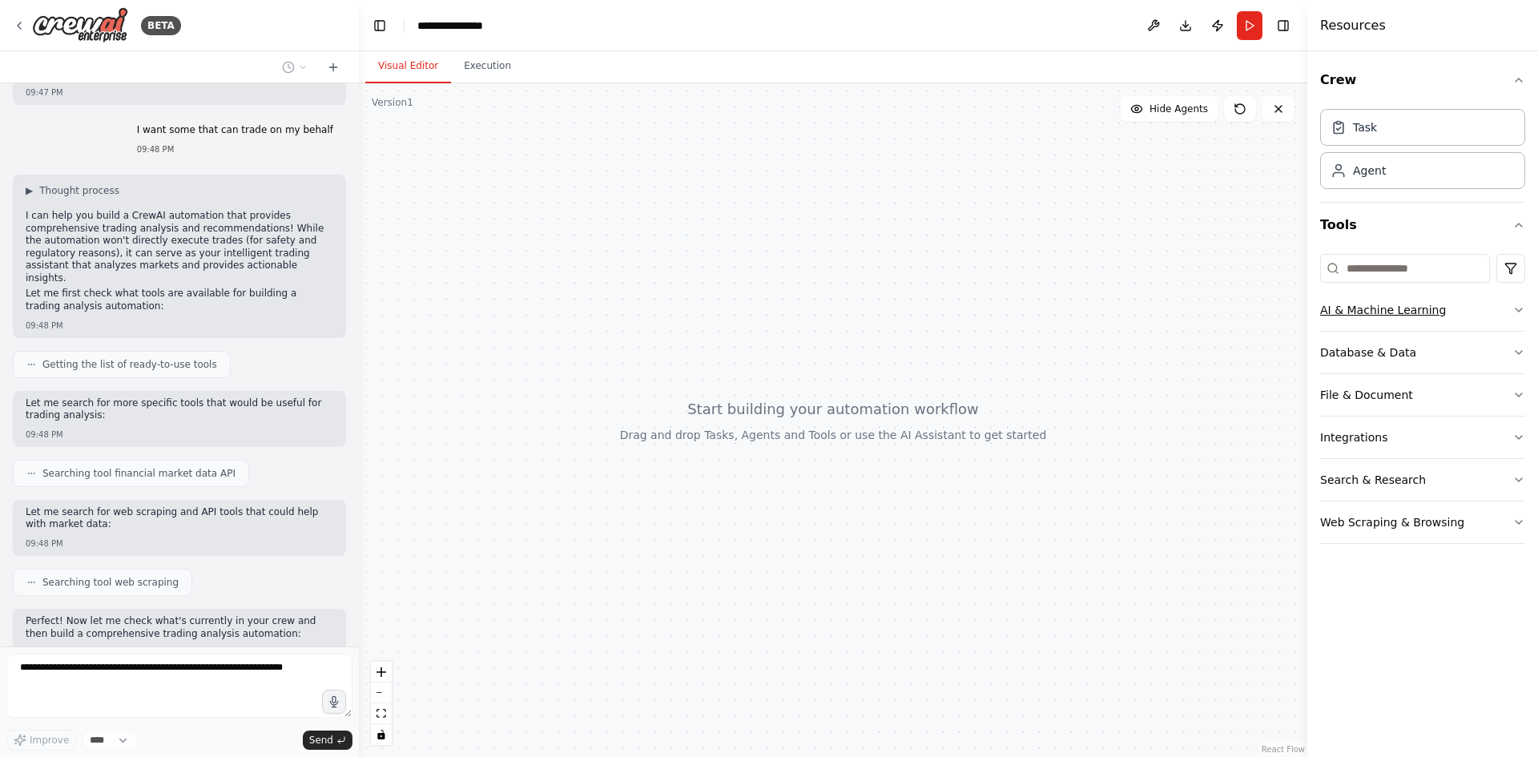
click at [1521, 307] on icon "button" at bounding box center [1518, 310] width 13 height 13
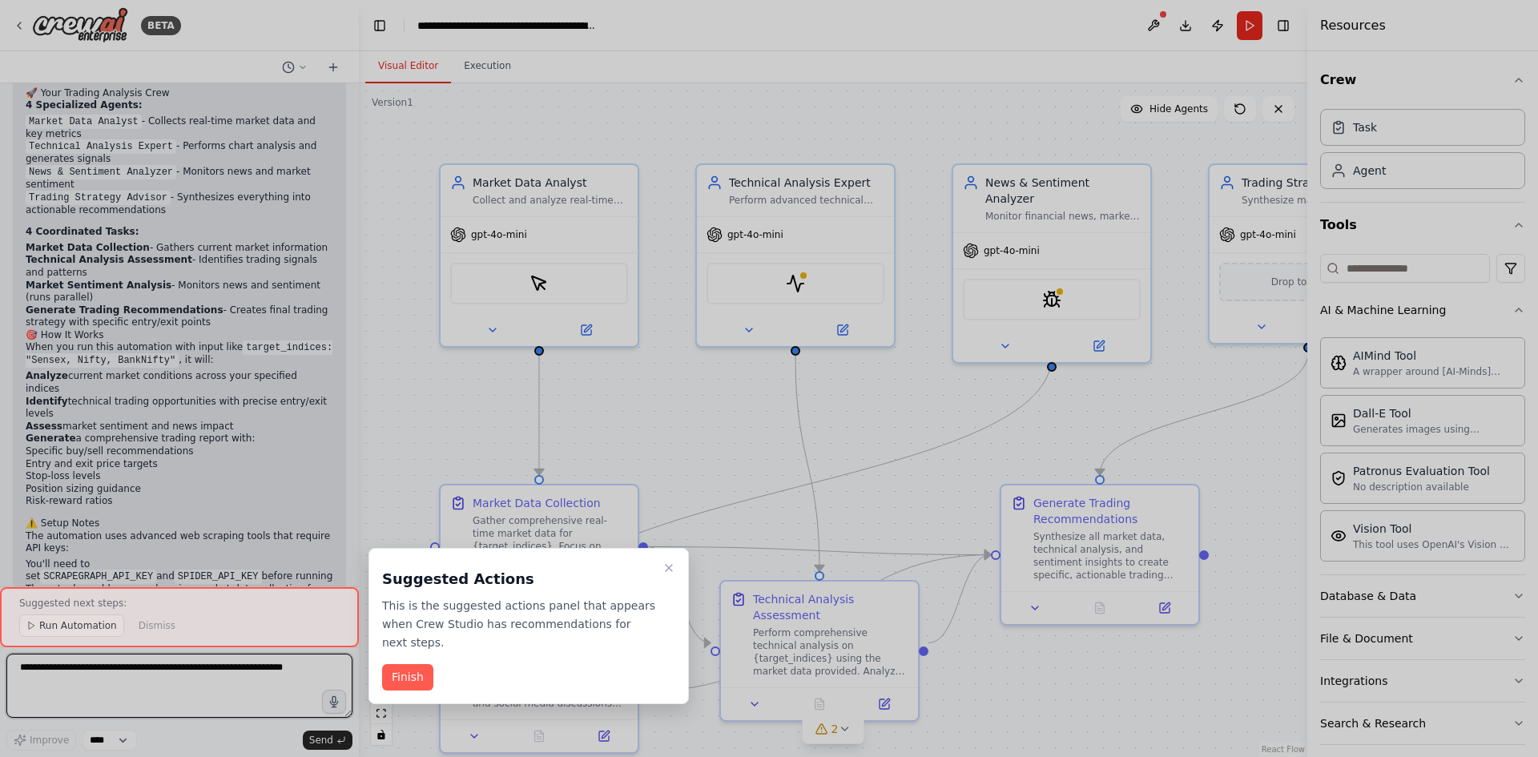
scroll to position [2962, 0]
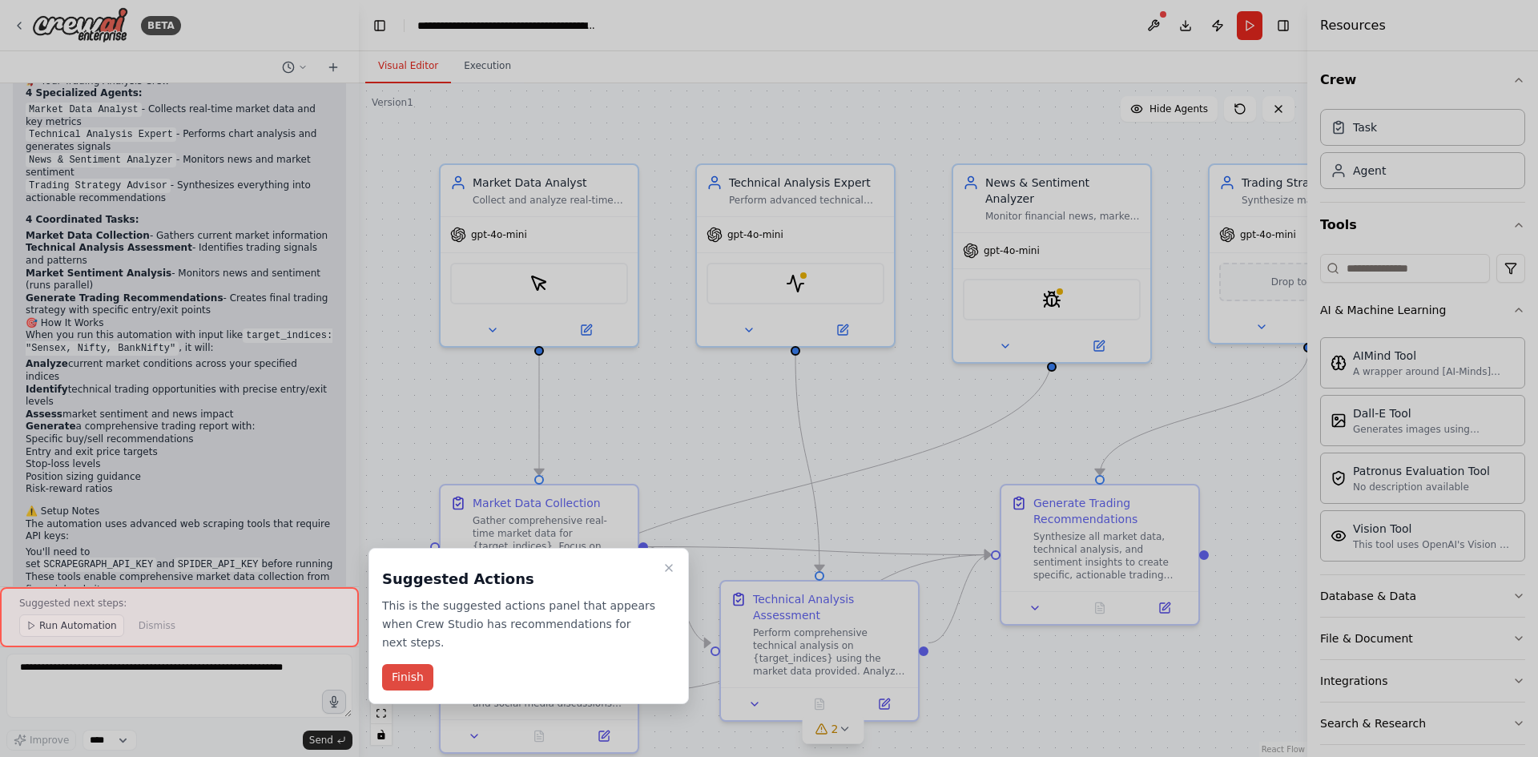
click at [413, 664] on button "Finish" at bounding box center [407, 677] width 51 height 26
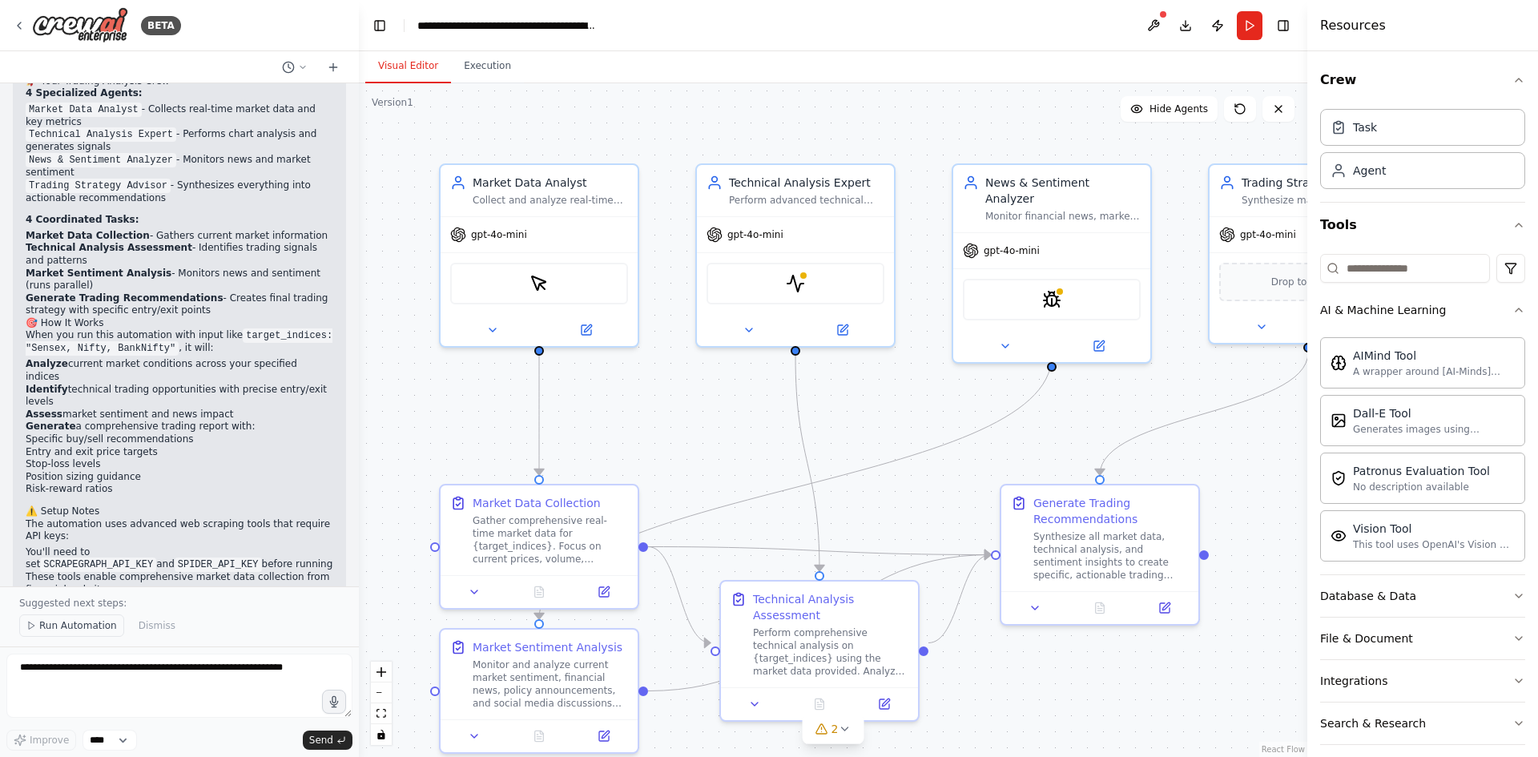
click at [103, 626] on span "Run Automation" at bounding box center [78, 625] width 78 height 13
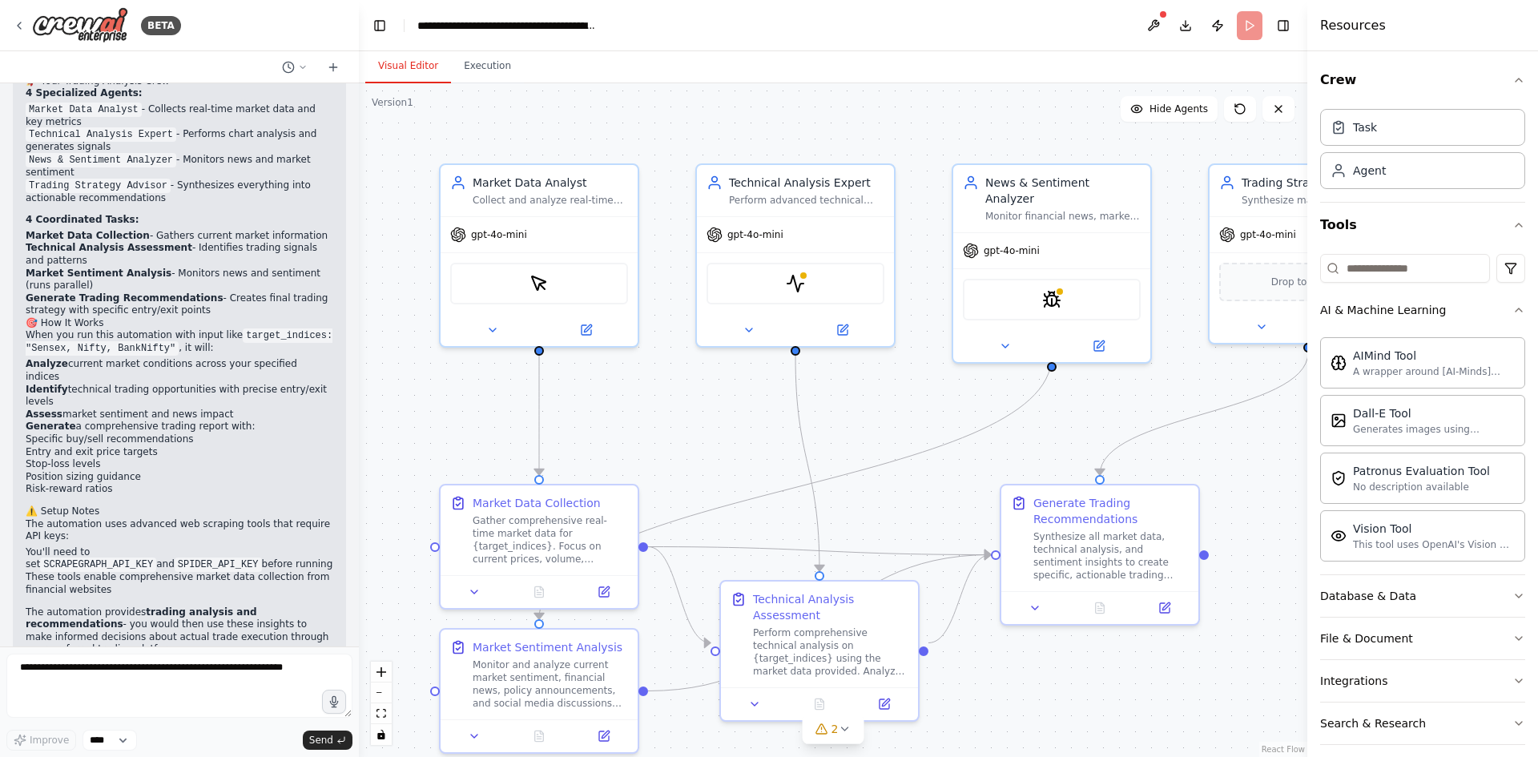
scroll to position [2902, 0]
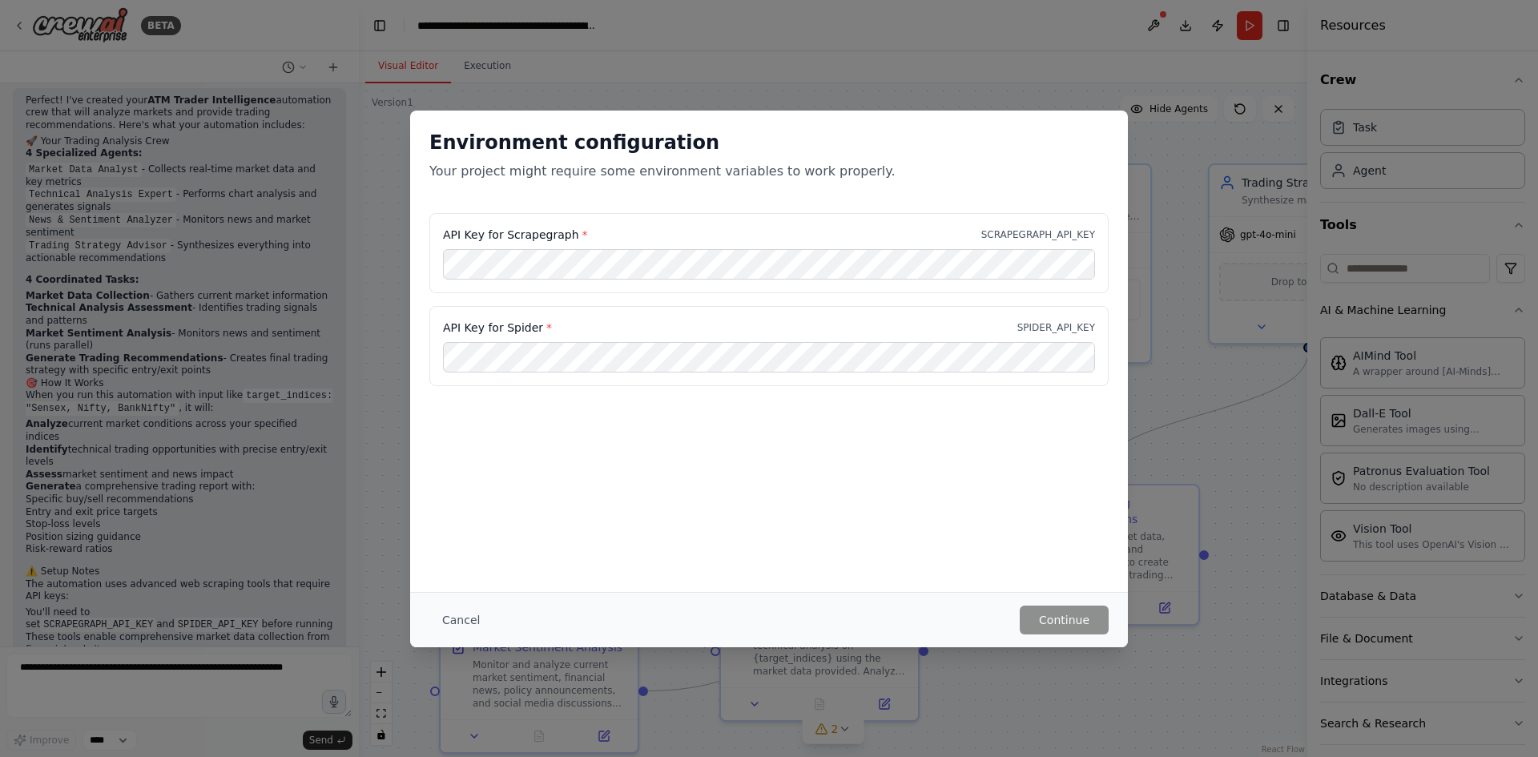
click at [544, 325] on div "API Key for Spider * SPIDER_API_KEY" at bounding box center [769, 328] width 652 height 16
click at [1046, 328] on p "SPIDER_API_KEY" at bounding box center [1056, 327] width 78 height 13
drag, startPoint x: 1029, startPoint y: 328, endPoint x: 1111, endPoint y: 328, distance: 82.5
type textarea "**********"
click at [1111, 328] on div "API Key for Scrapegraph * SCRAPEGRAPH_API_KEY API Key for Spider * SPIDER_API_K…" at bounding box center [769, 309] width 718 height 192
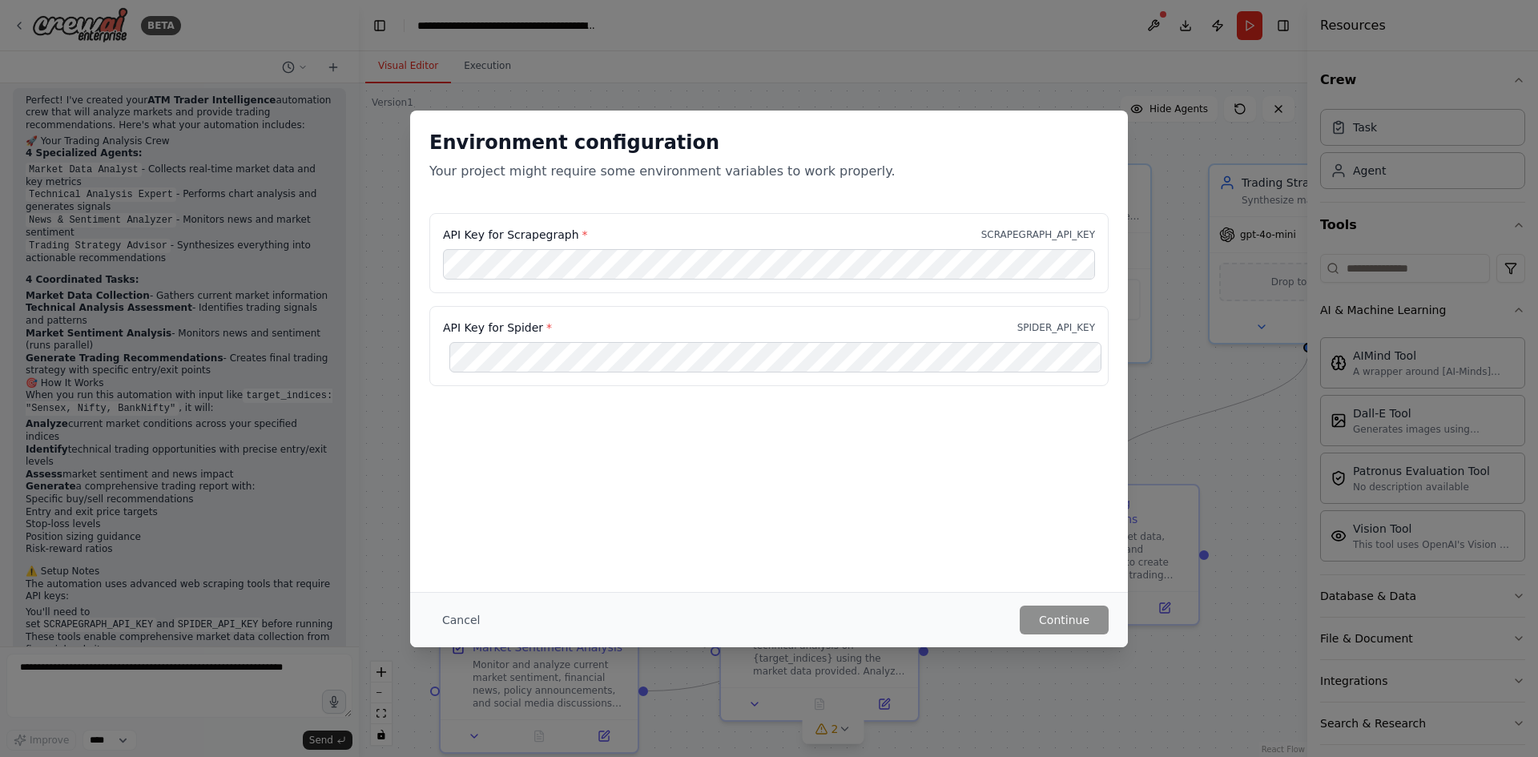
click at [787, 441] on div "Environment configuration Your project might require some environment variables…" at bounding box center [769, 351] width 718 height 481
click at [174, 667] on div "Environment configuration Your project might require some environment variables…" at bounding box center [769, 378] width 1538 height 757
click at [461, 619] on button "Cancel" at bounding box center [460, 620] width 63 height 29
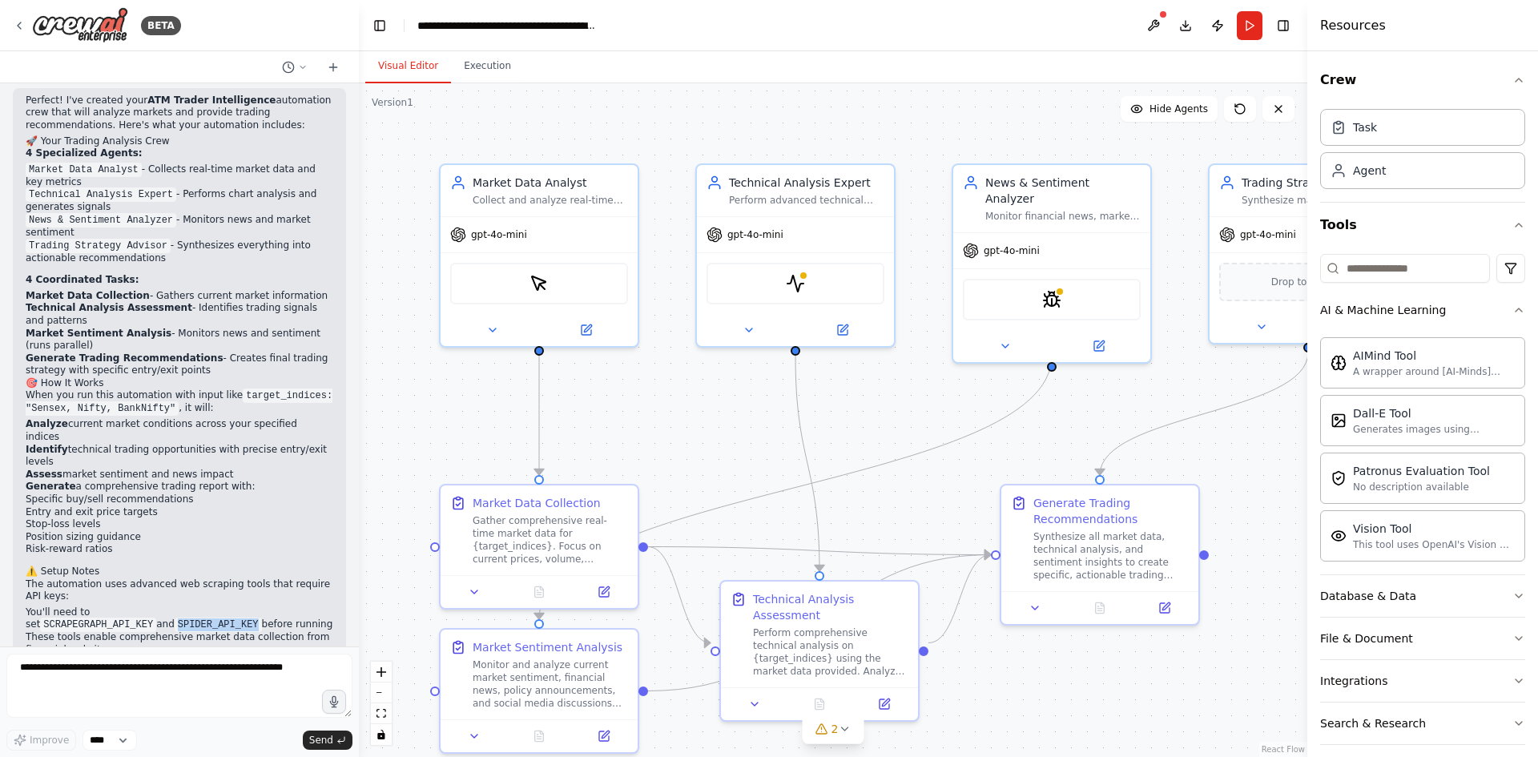
drag, startPoint x: 234, startPoint y: 454, endPoint x: 328, endPoint y: 457, distance: 94.6
click at [262, 618] on code "SPIDER_API_KEY" at bounding box center [218, 625] width 87 height 14
copy code "SPIDER_API_KEY"
click at [155, 662] on textarea at bounding box center [179, 686] width 346 height 64
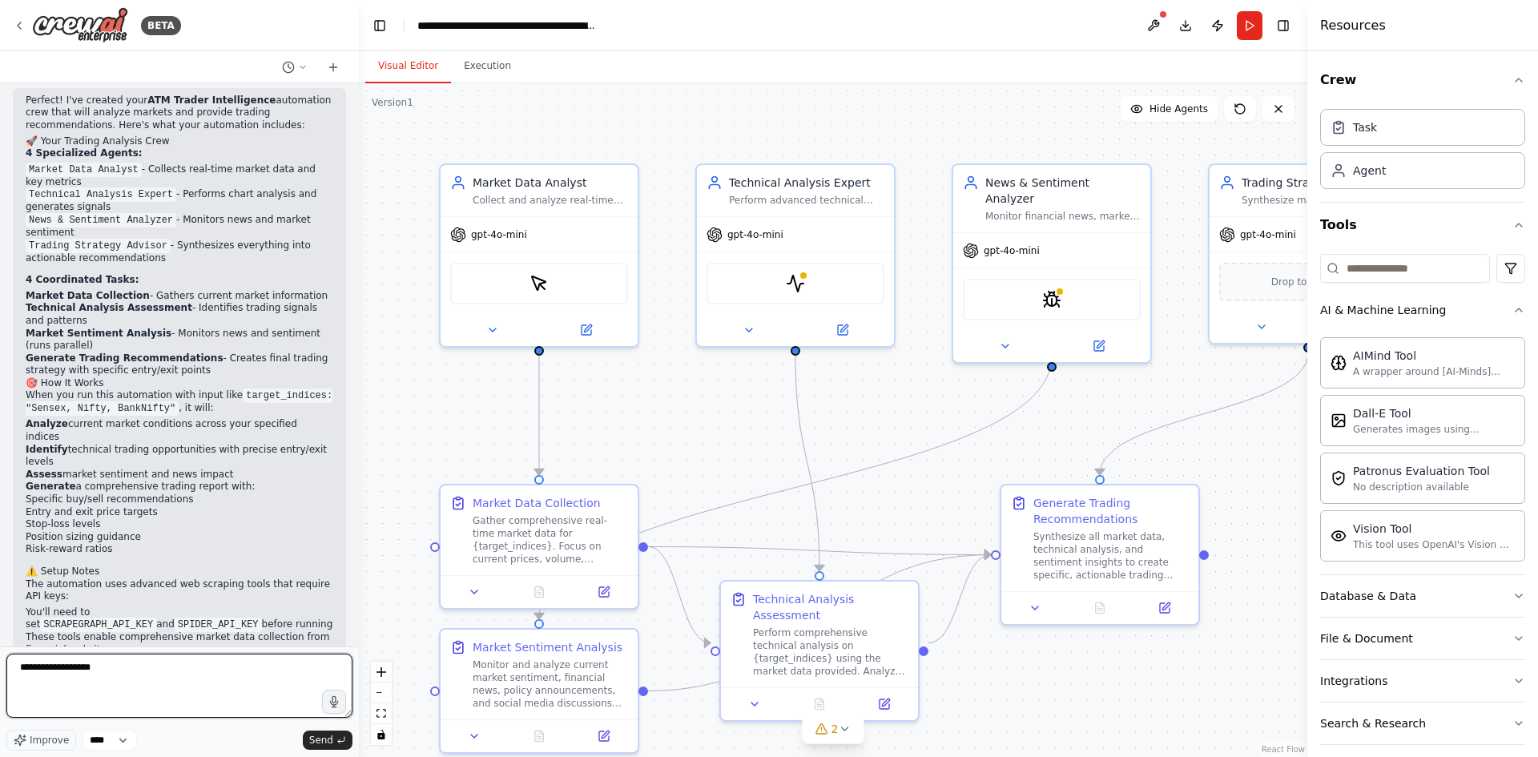
paste textarea "**********"
type textarea "**********"
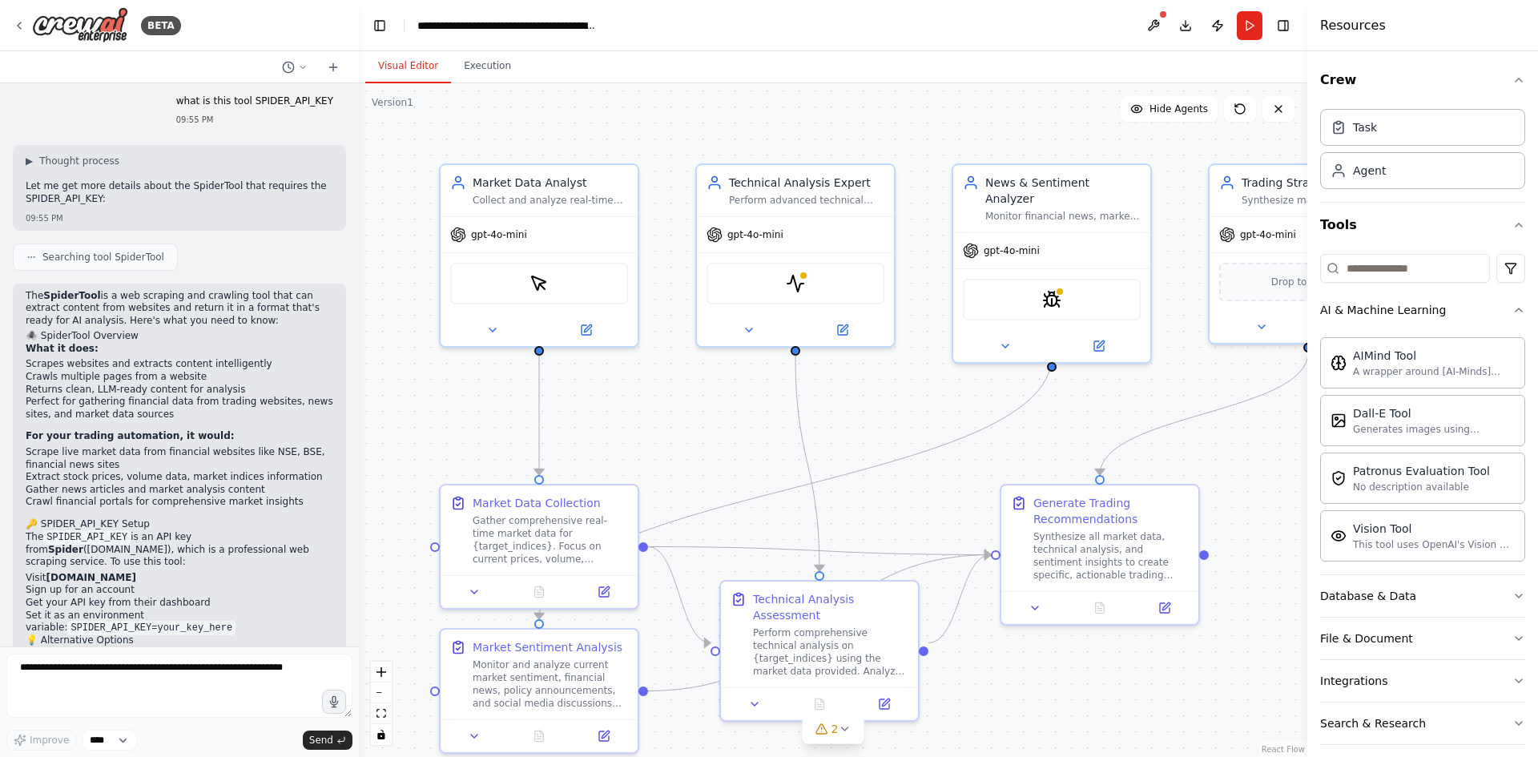
scroll to position [3665, 0]
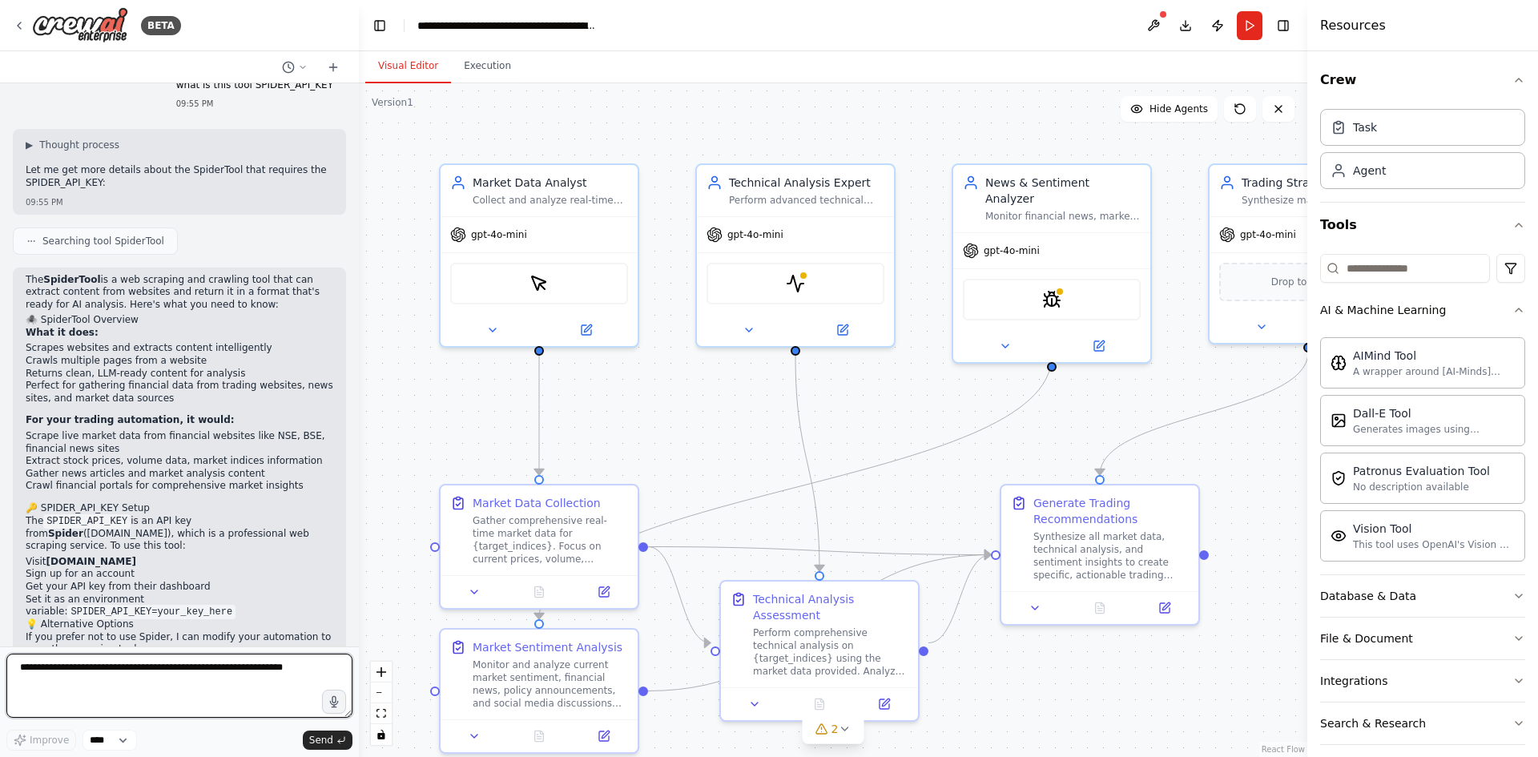
click at [166, 673] on textarea at bounding box center [179, 686] width 346 height 64
type textarea "**********"
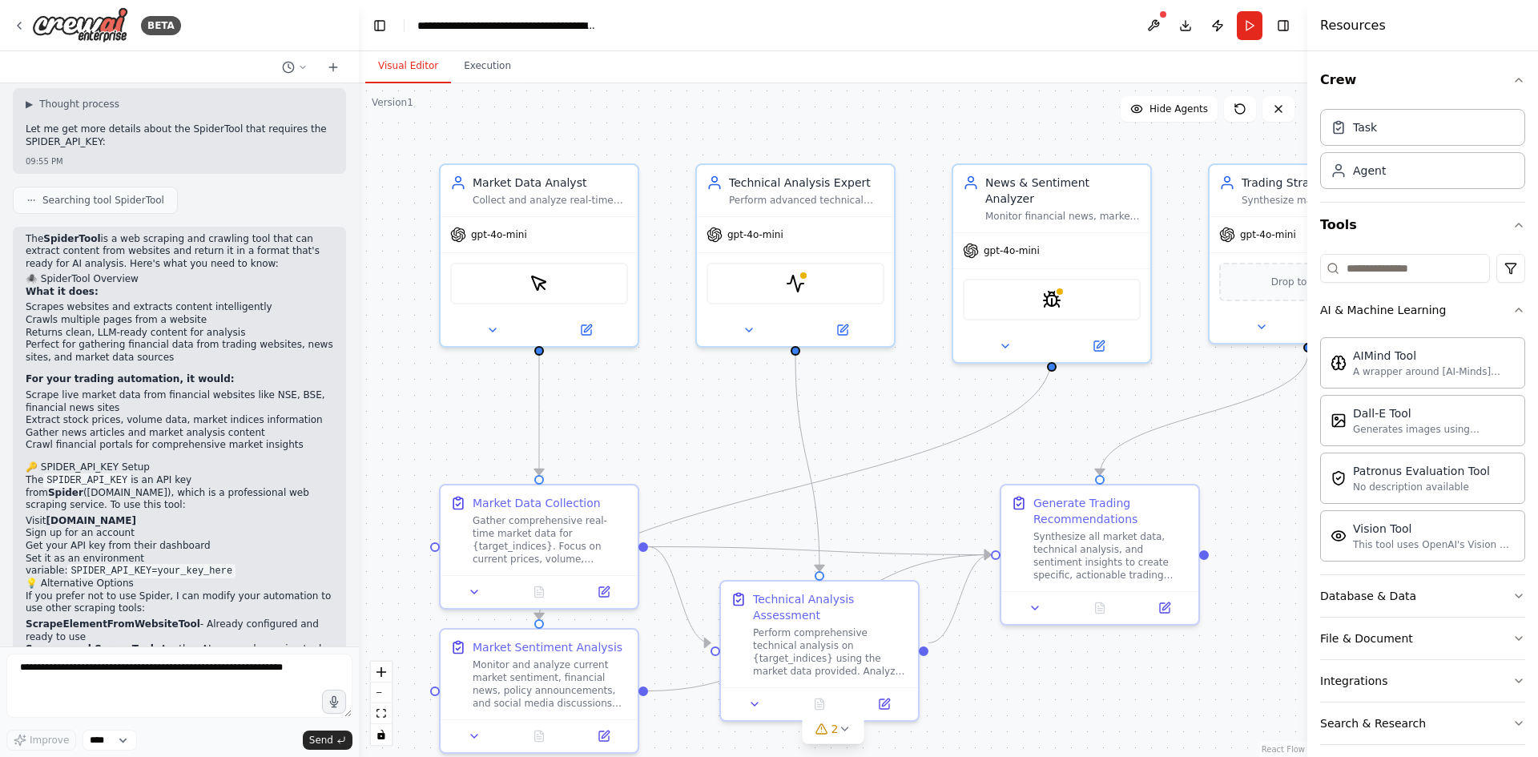
scroll to position [3763, 0]
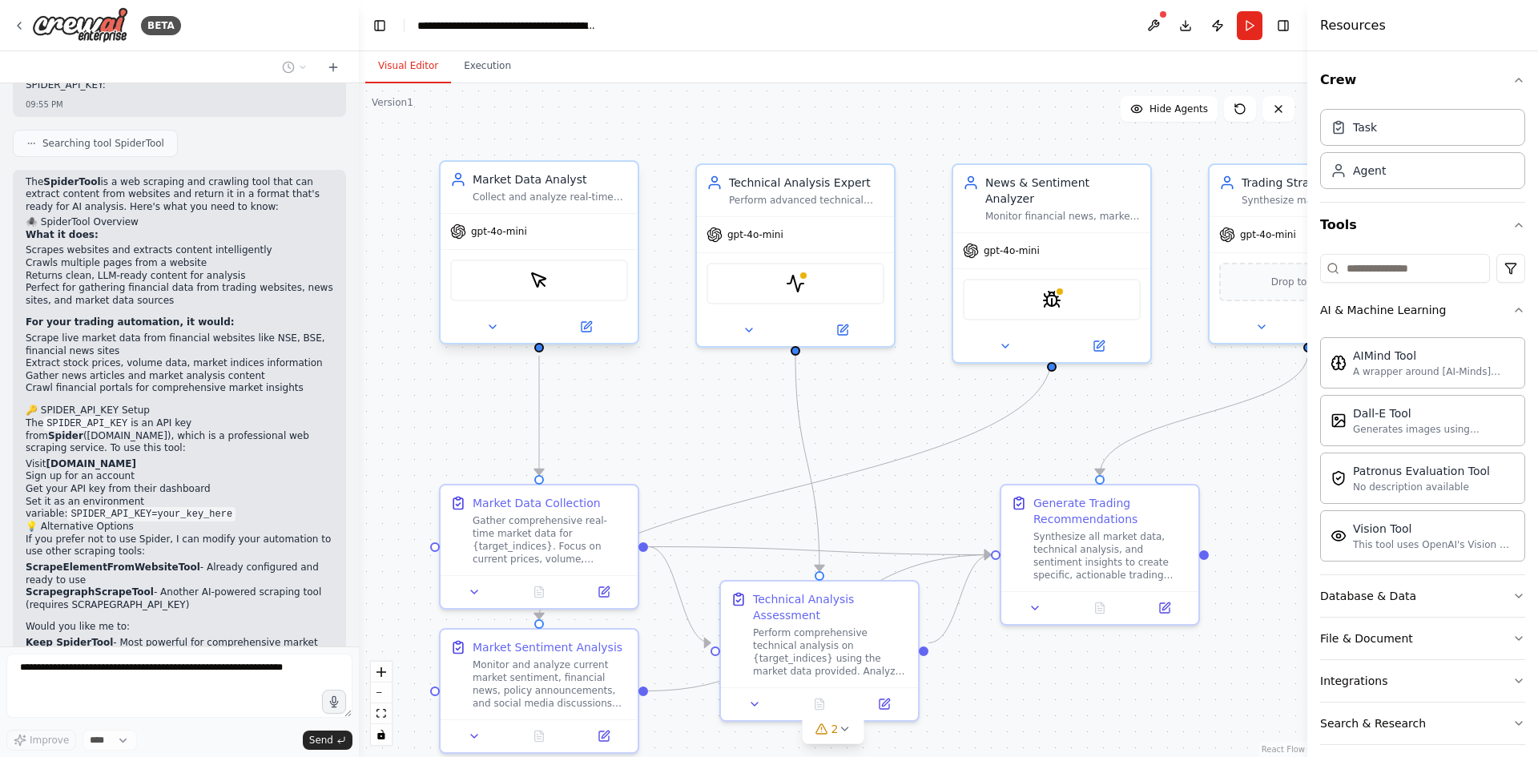
click at [546, 292] on div "ScrapeElementFromWebsiteTool" at bounding box center [539, 281] width 178 height 42
click at [583, 326] on icon at bounding box center [587, 327] width 10 height 10
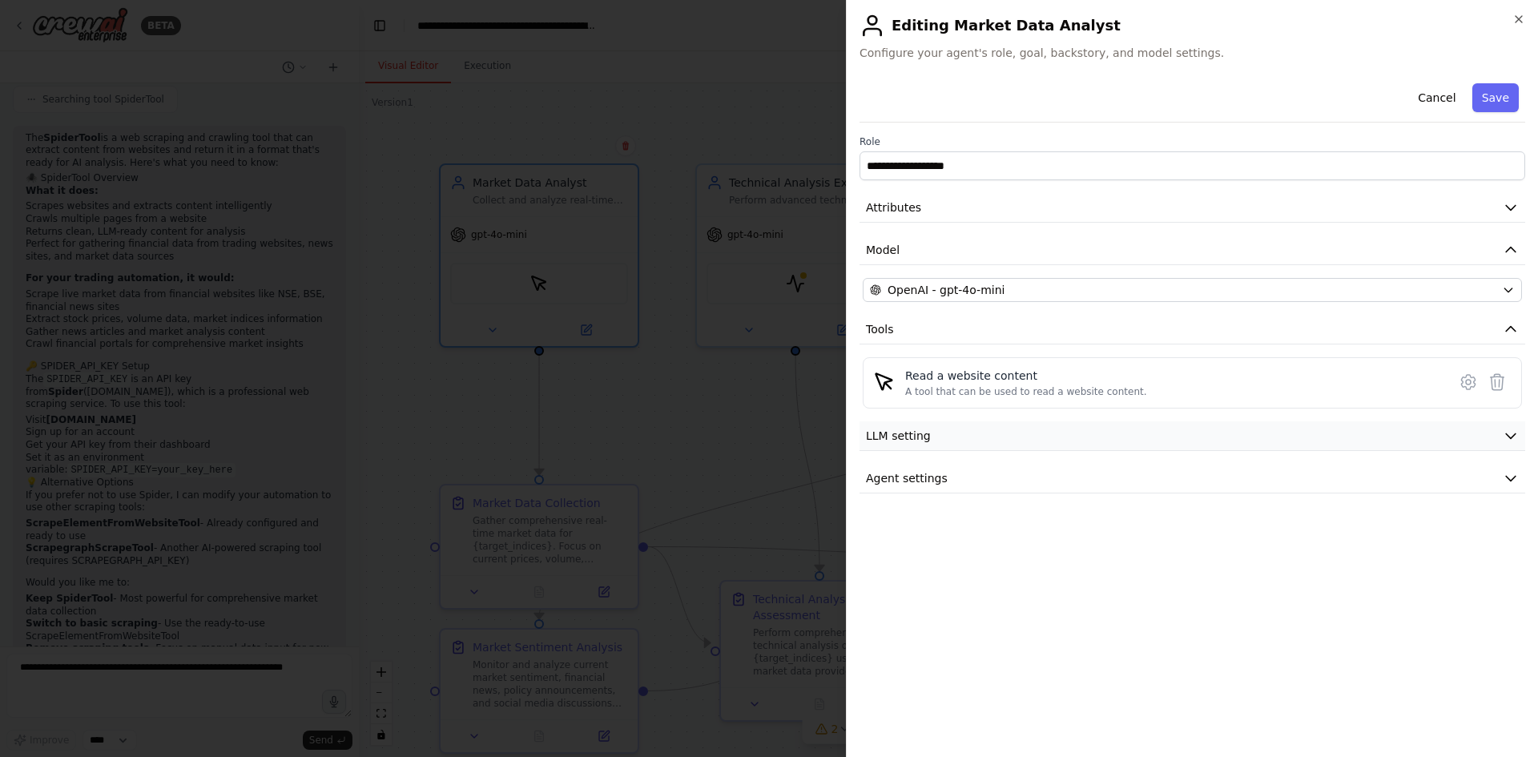
click at [884, 430] on span "LLM setting" at bounding box center [898, 436] width 65 height 16
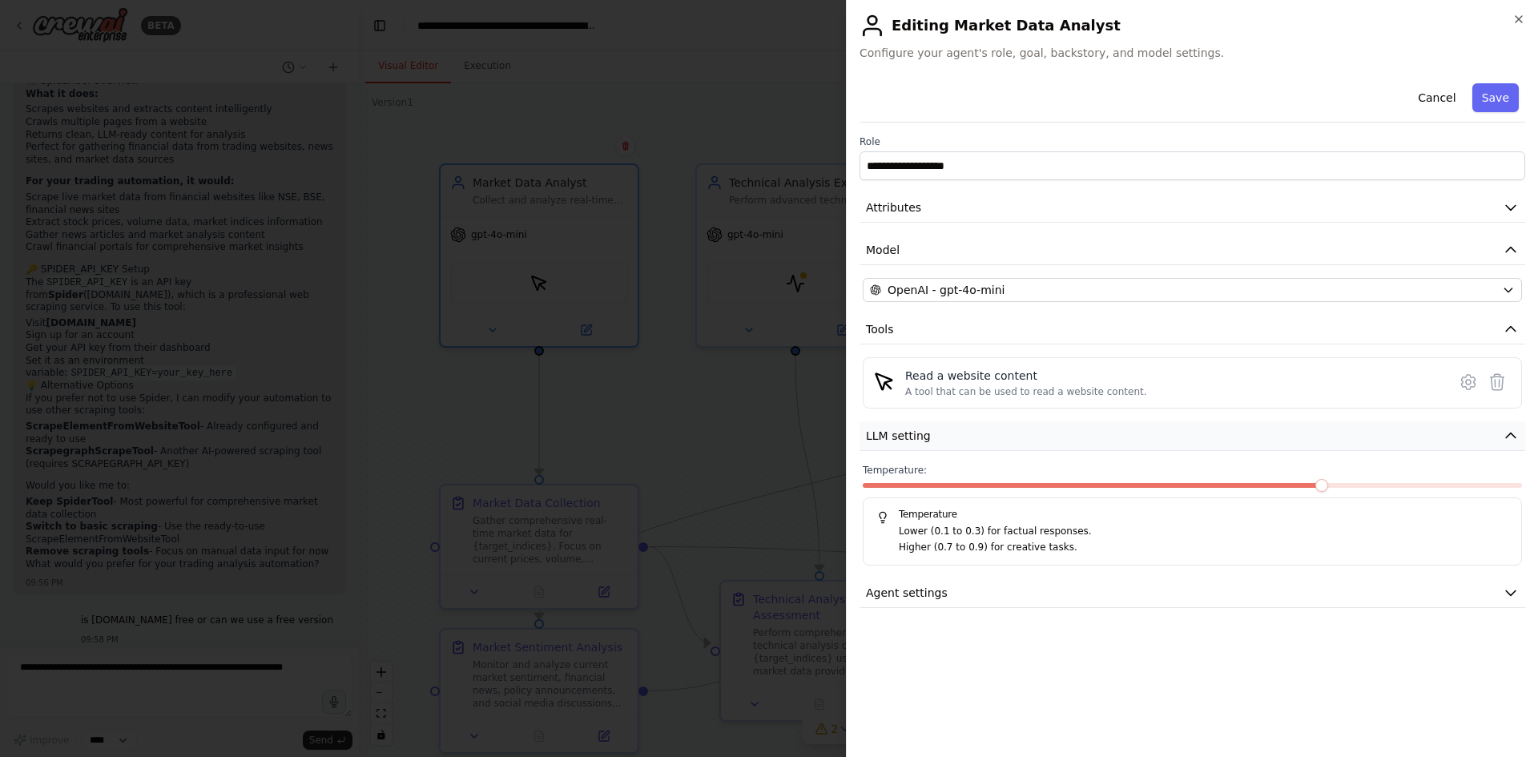
click at [884, 430] on span "LLM setting" at bounding box center [898, 436] width 65 height 16
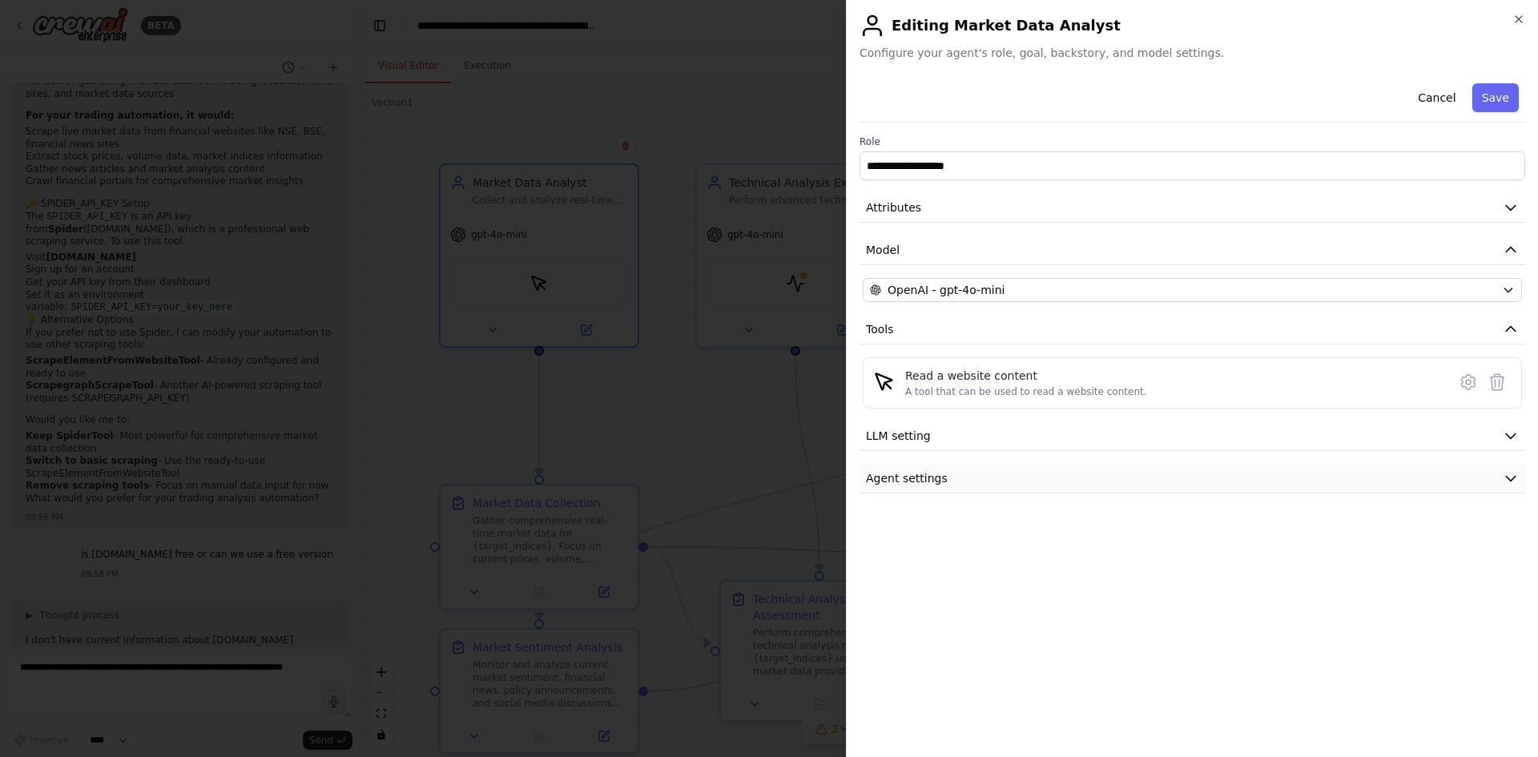
click at [896, 481] on span "Agent settings" at bounding box center [907, 478] width 82 height 16
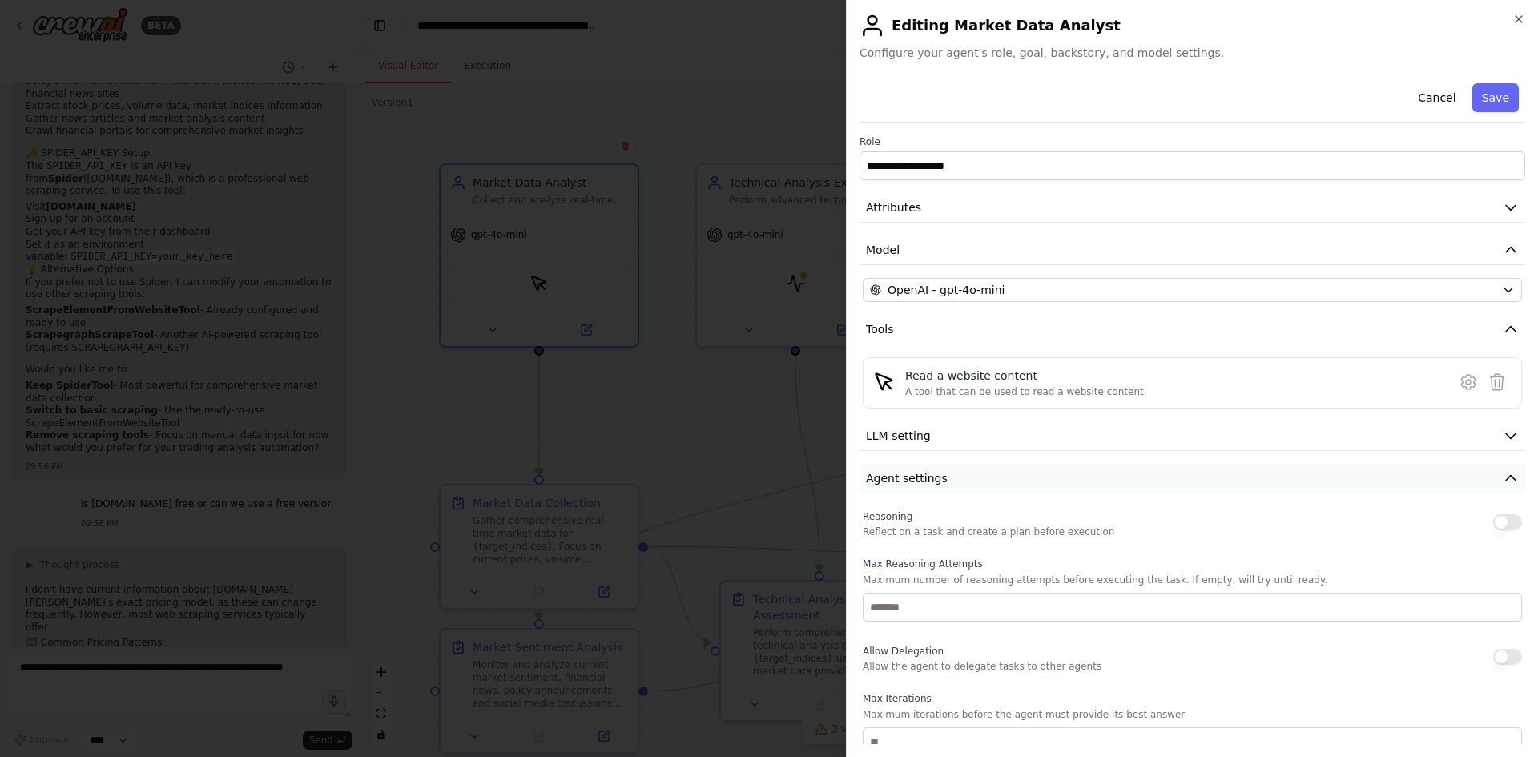
click at [896, 481] on span "Agent settings" at bounding box center [907, 478] width 82 height 16
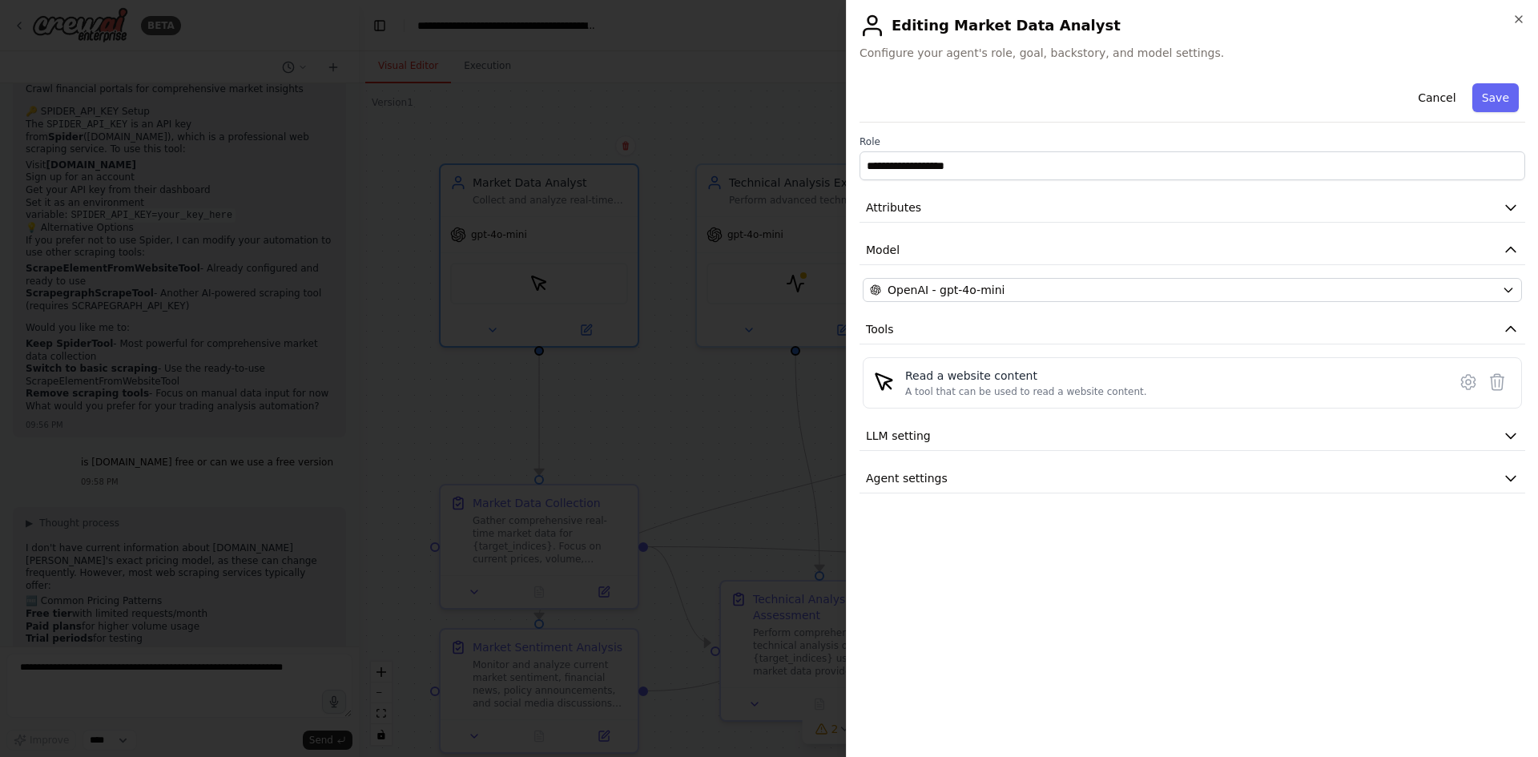
click at [697, 457] on div at bounding box center [769, 378] width 1538 height 757
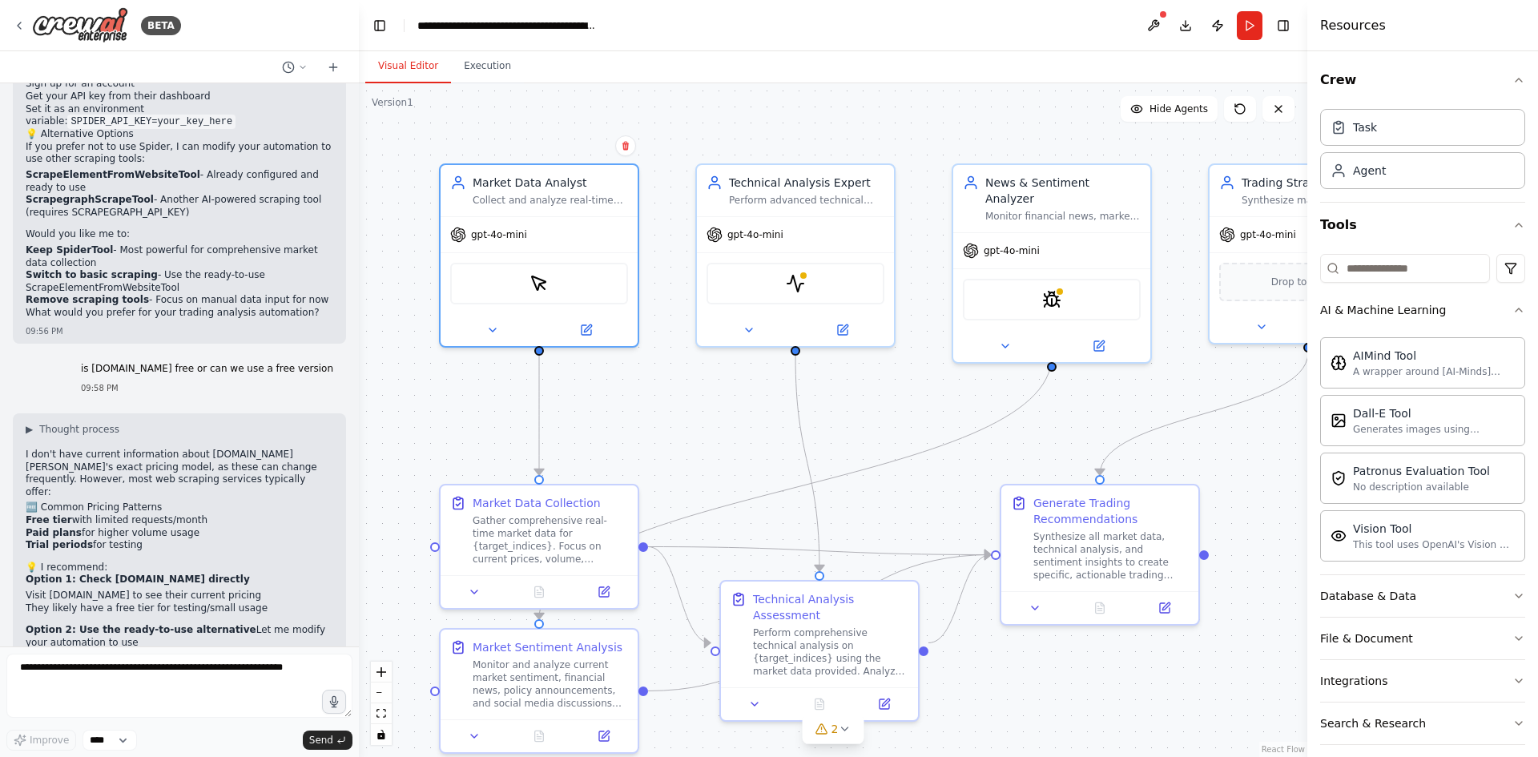
scroll to position [4170, 0]
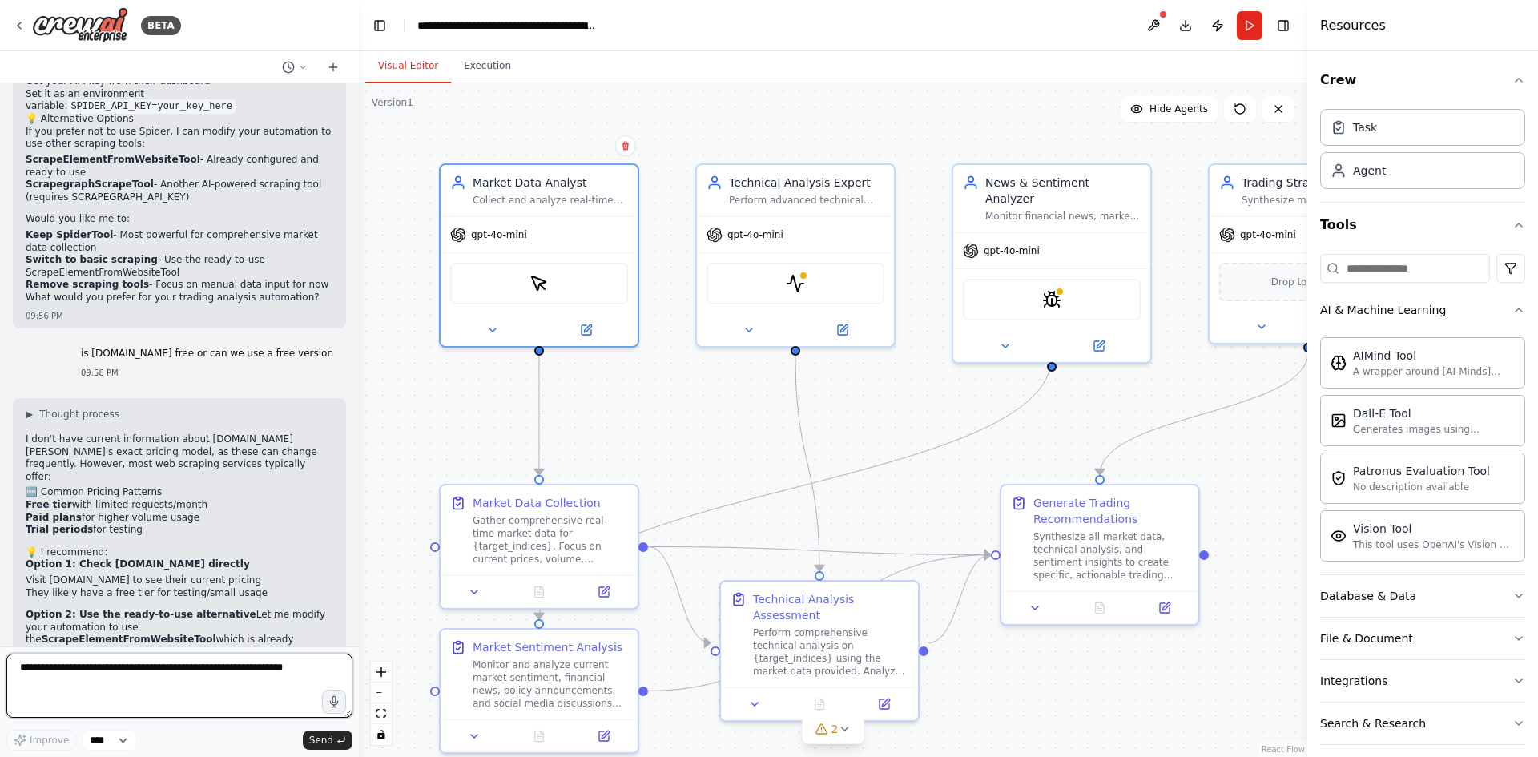
click at [91, 669] on textarea at bounding box center [179, 686] width 346 height 64
type textarea "**********"
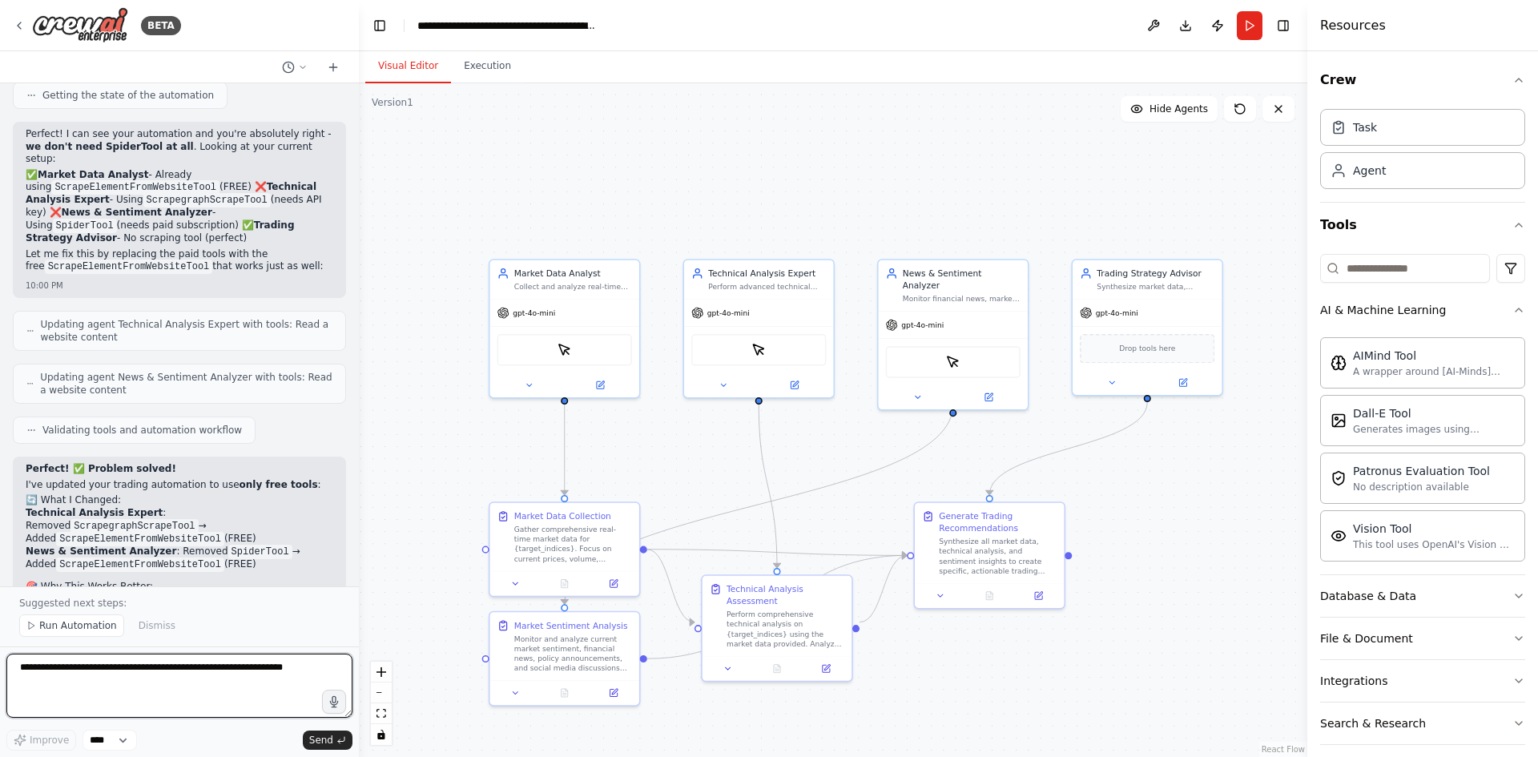
scroll to position [5179, 0]
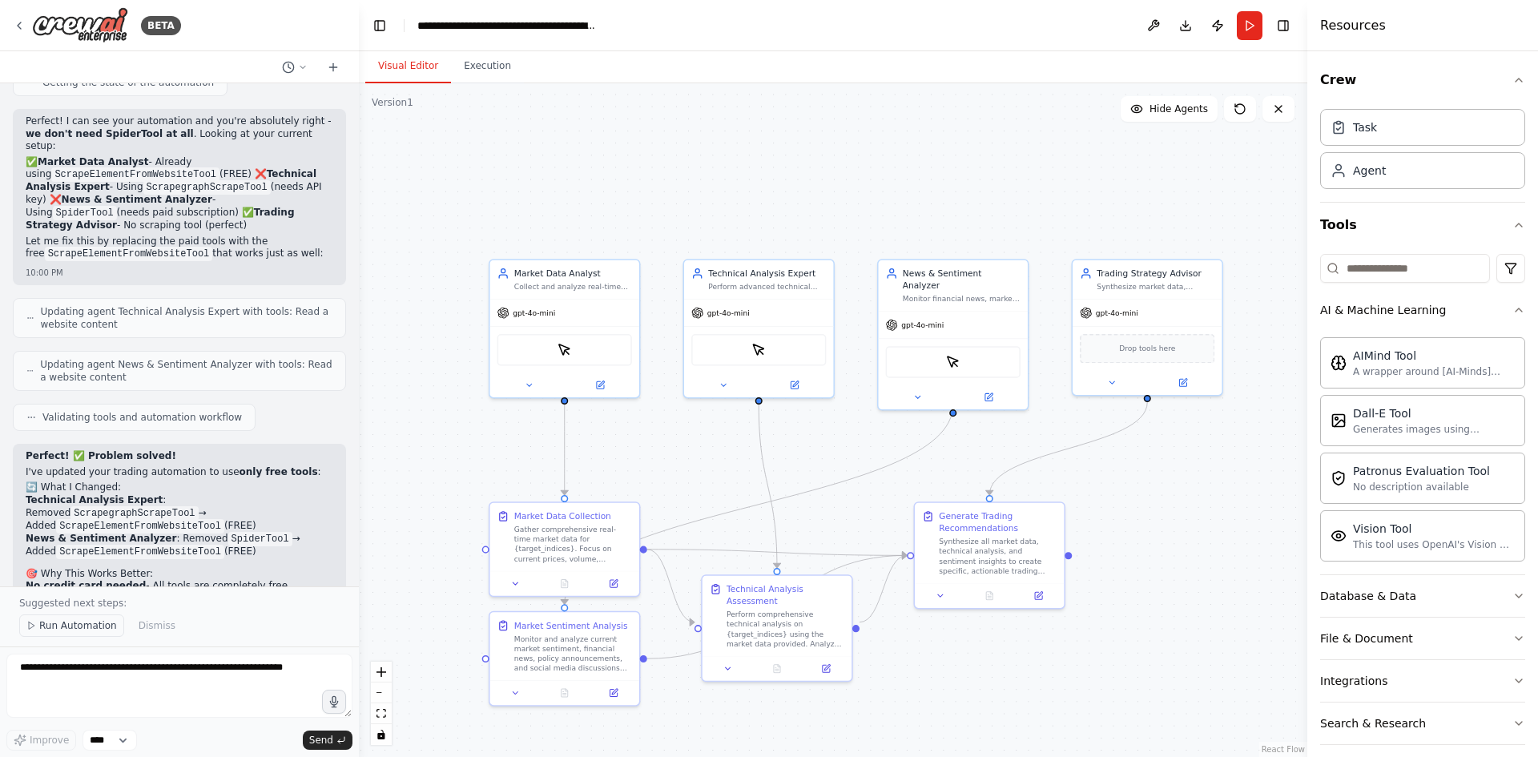
click at [89, 621] on span "Run Automation" at bounding box center [78, 625] width 78 height 13
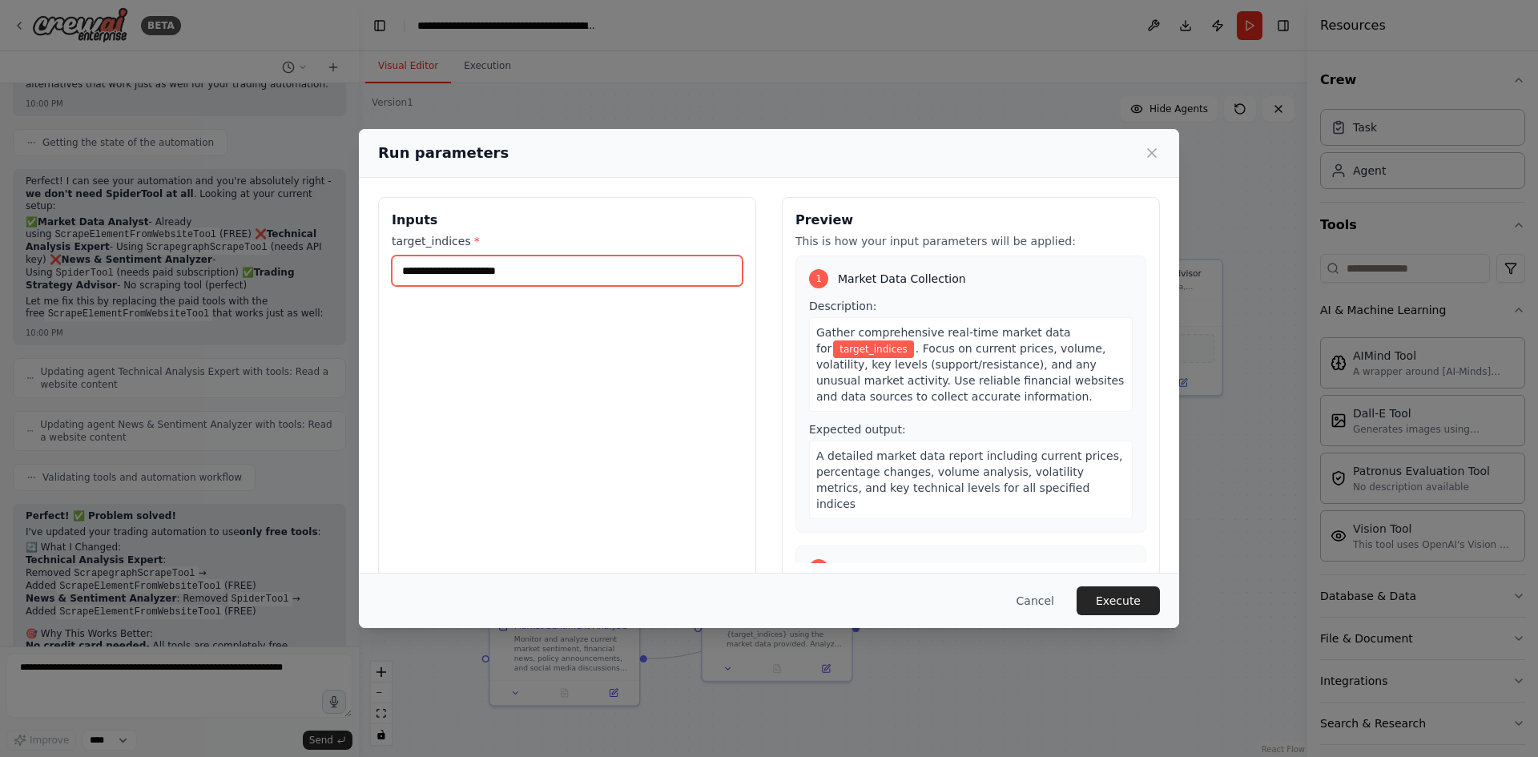
click at [520, 271] on input "target_indices *" at bounding box center [567, 271] width 351 height 30
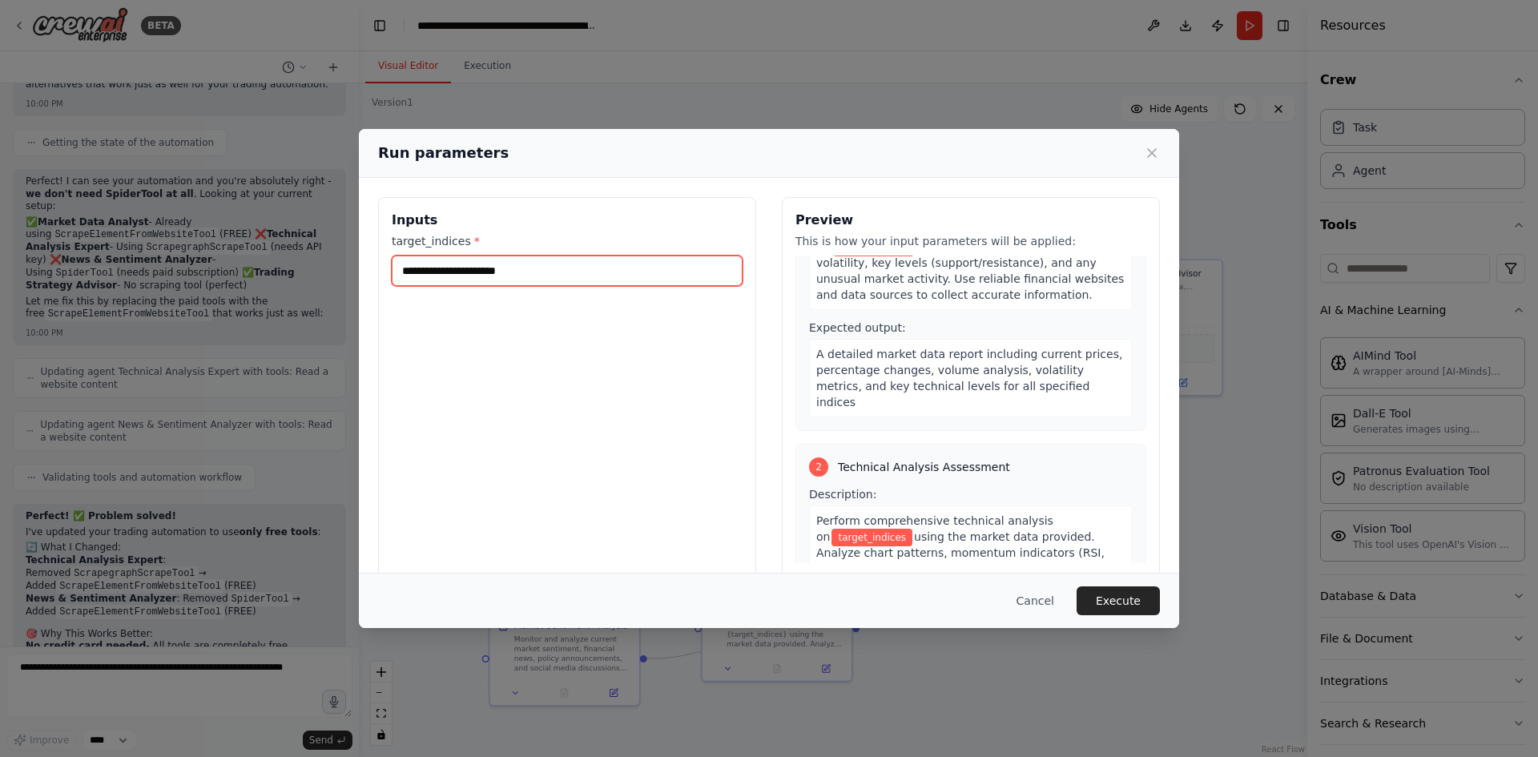
scroll to position [107, 0]
click at [464, 269] on input "target_indices *" at bounding box center [567, 271] width 351 height 30
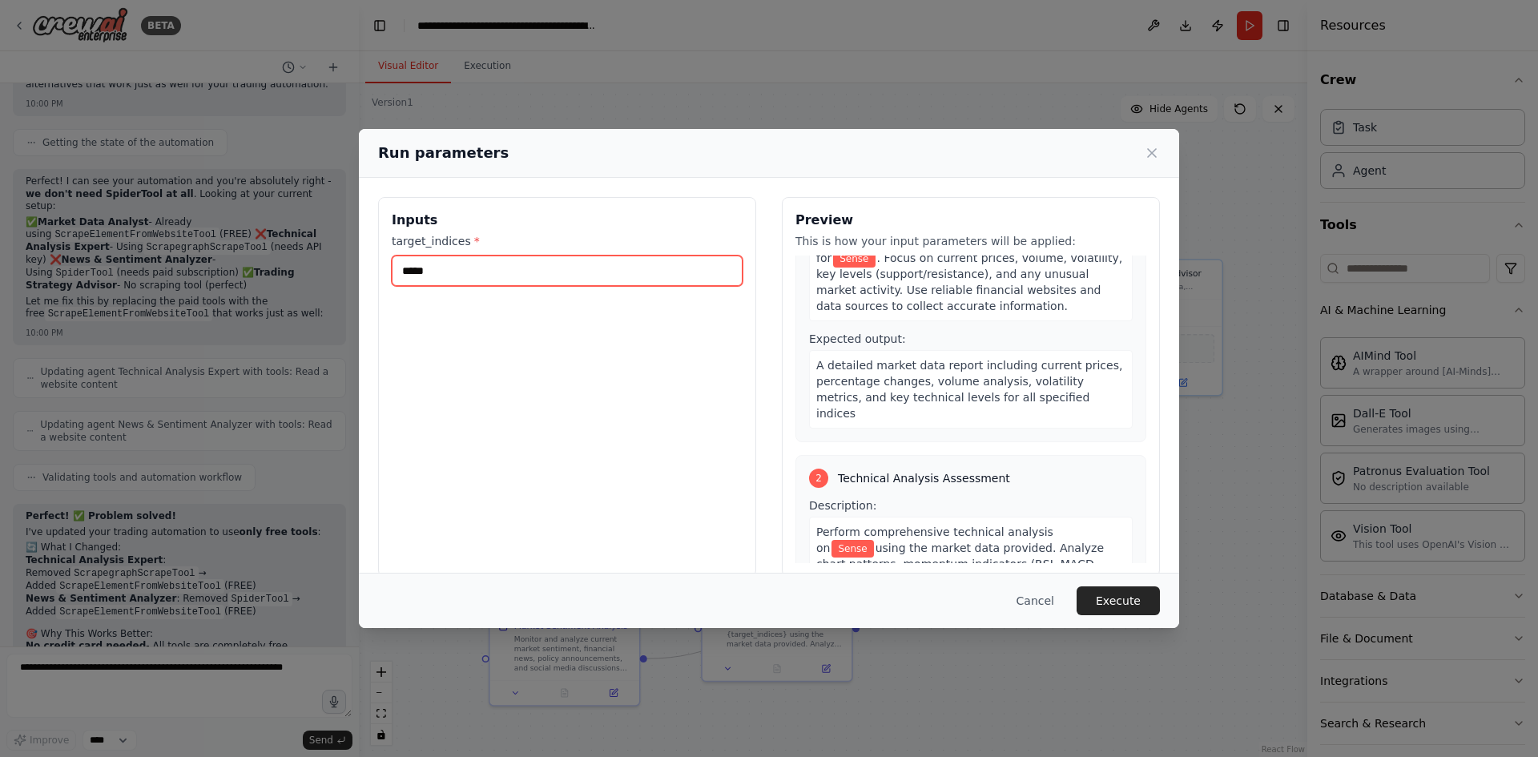
type input "******"
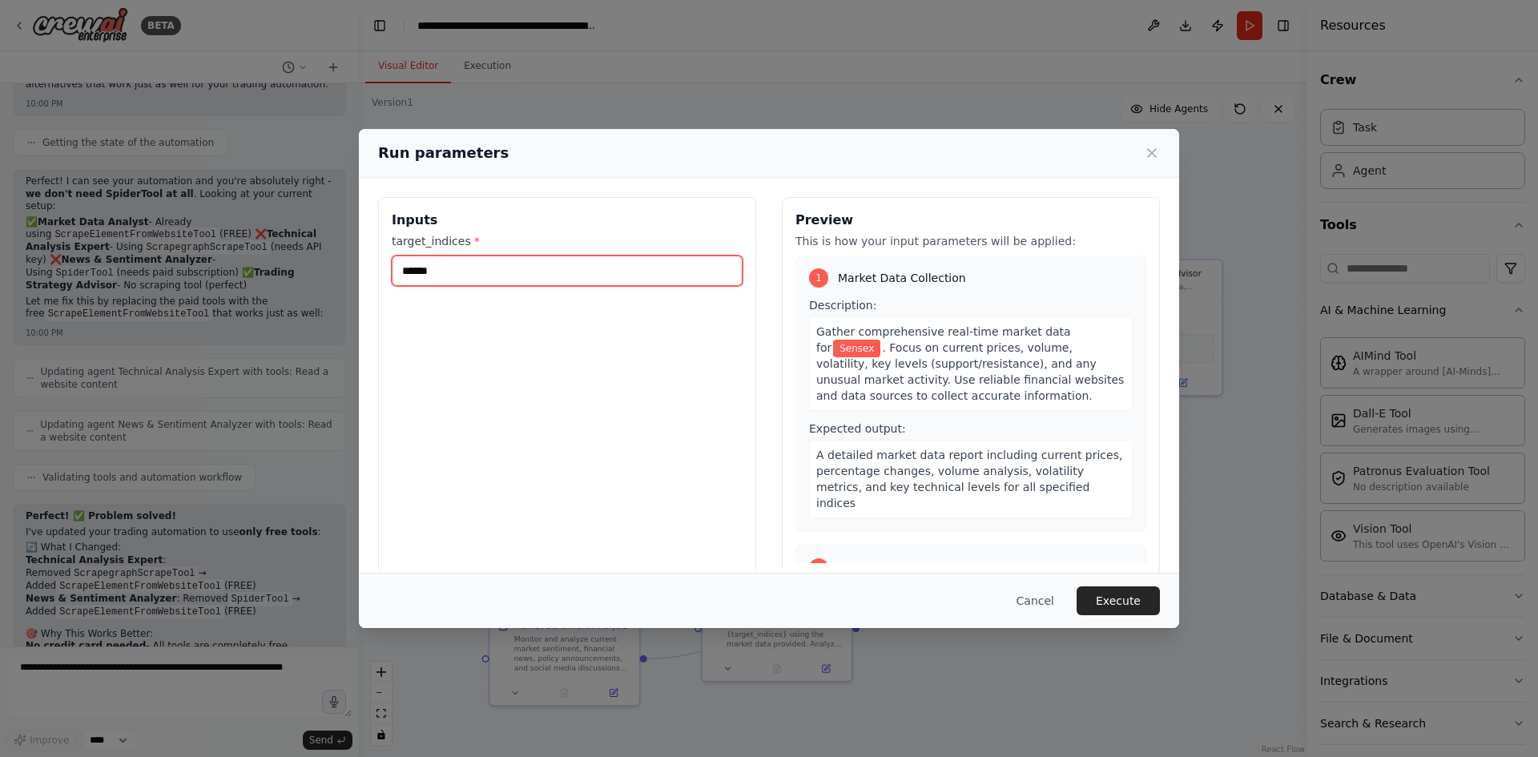
scroll to position [0, 0]
click at [611, 267] on input "******" at bounding box center [567, 271] width 351 height 30
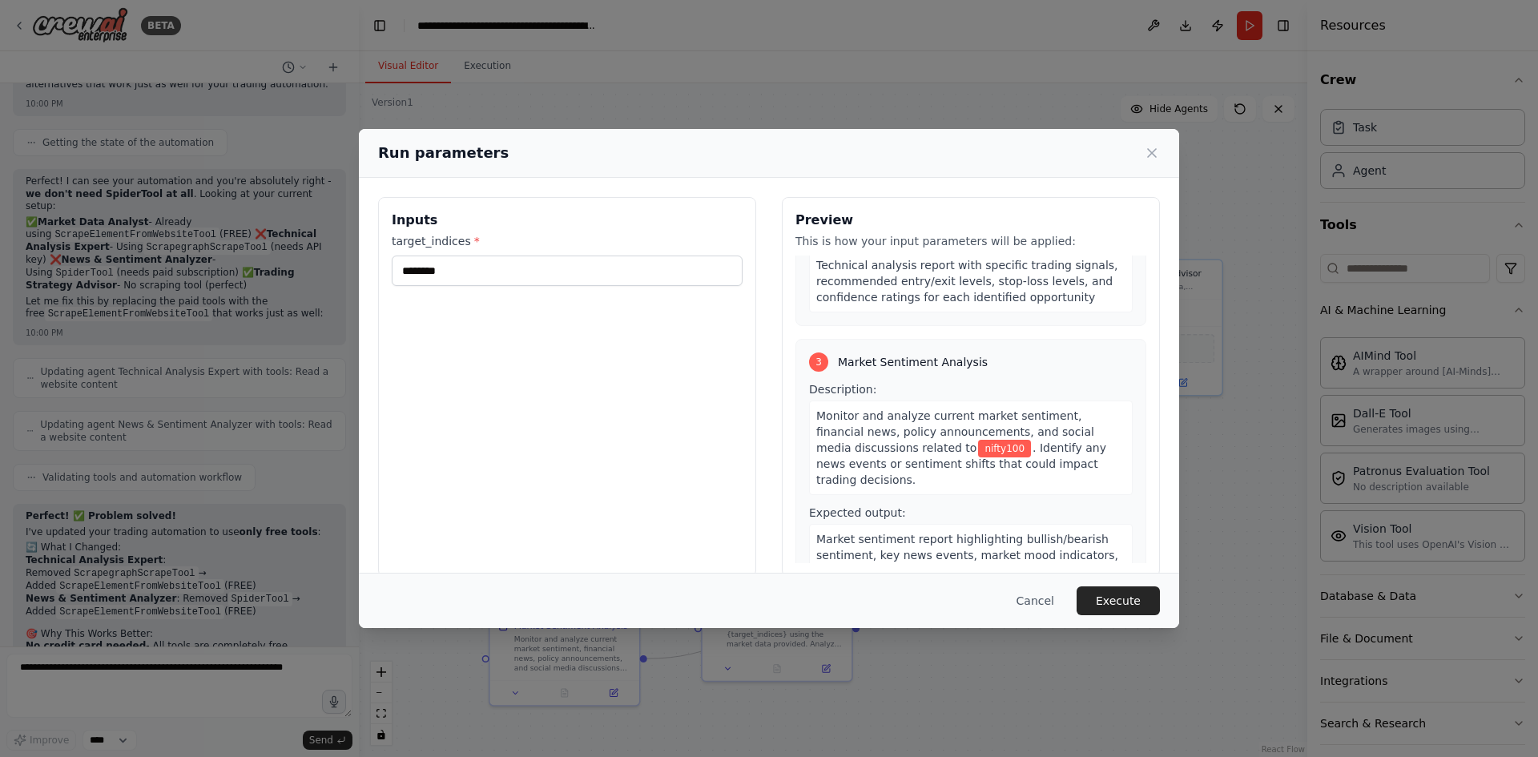
scroll to position [534, 0]
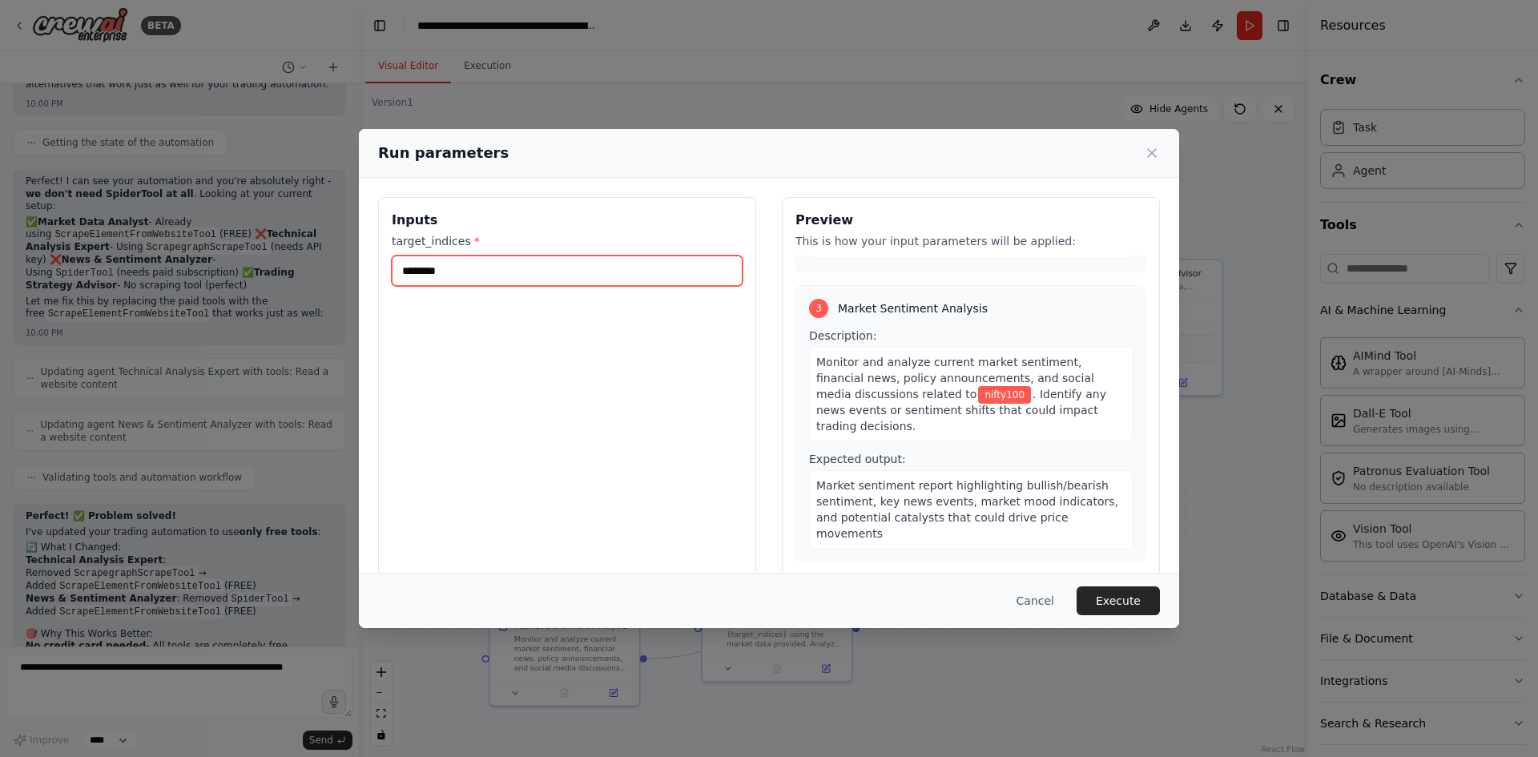
click at [641, 270] on input "********" at bounding box center [567, 271] width 351 height 30
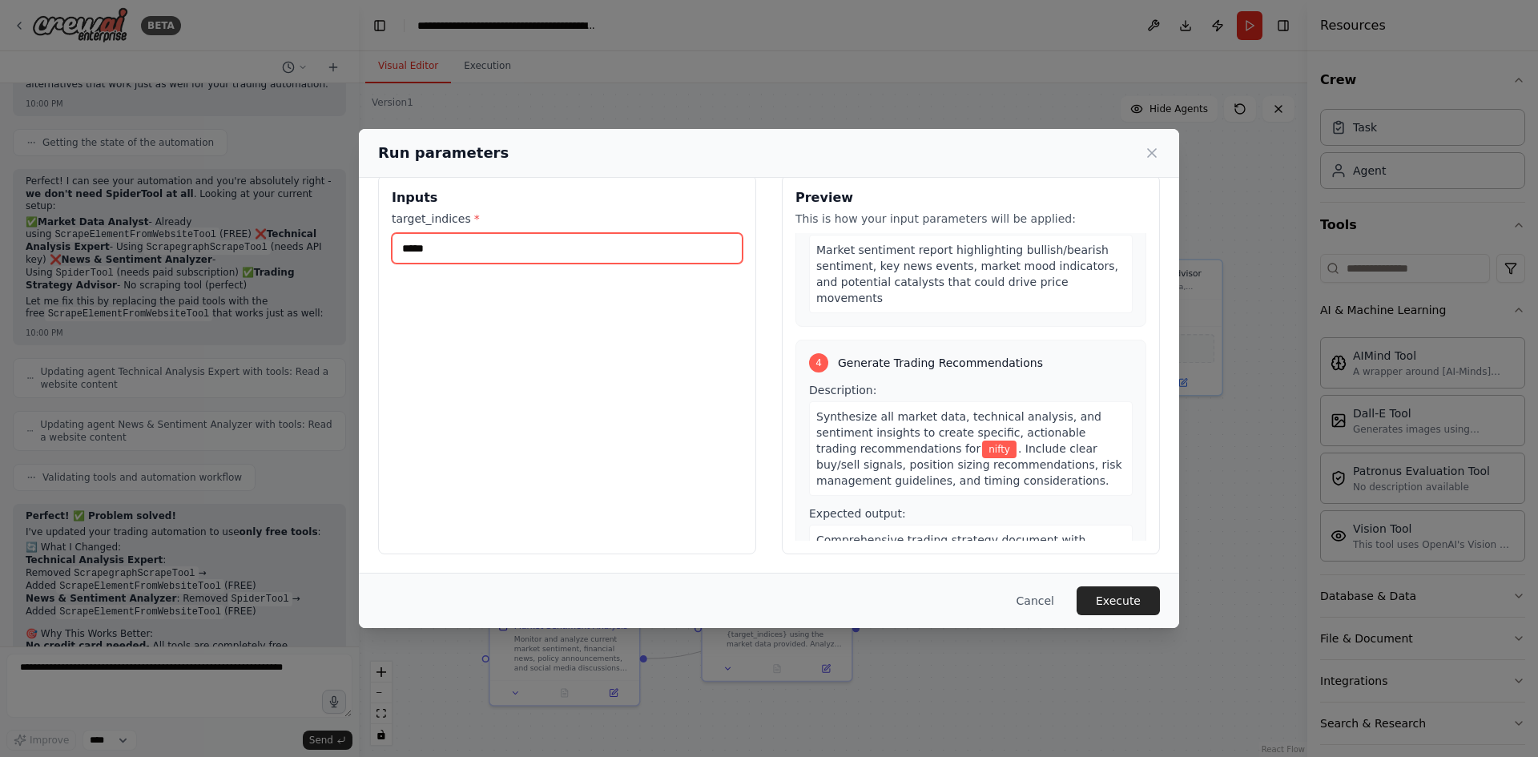
scroll to position [791, 0]
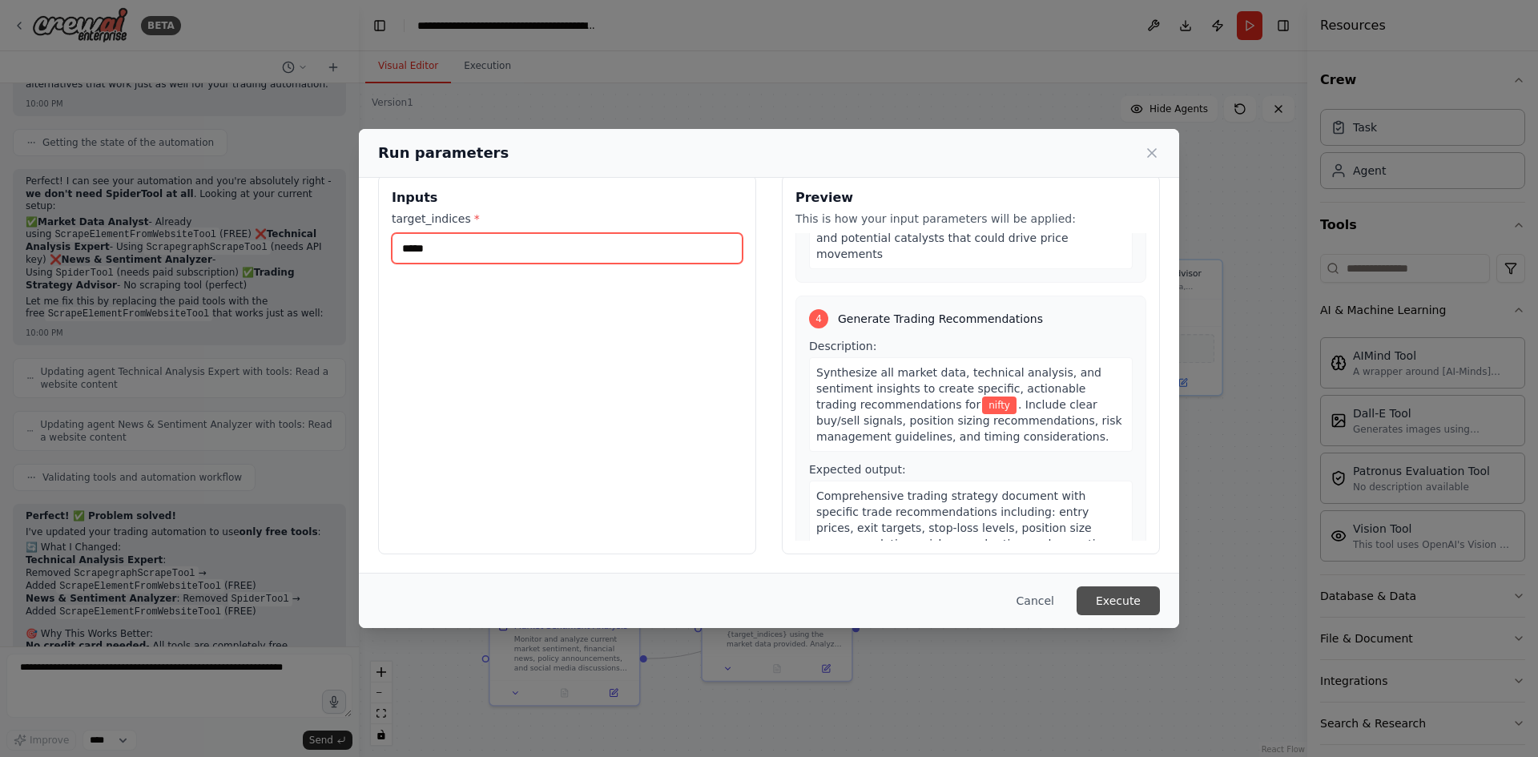
type input "*****"
click at [1108, 598] on button "Execute" at bounding box center [1118, 600] width 83 height 29
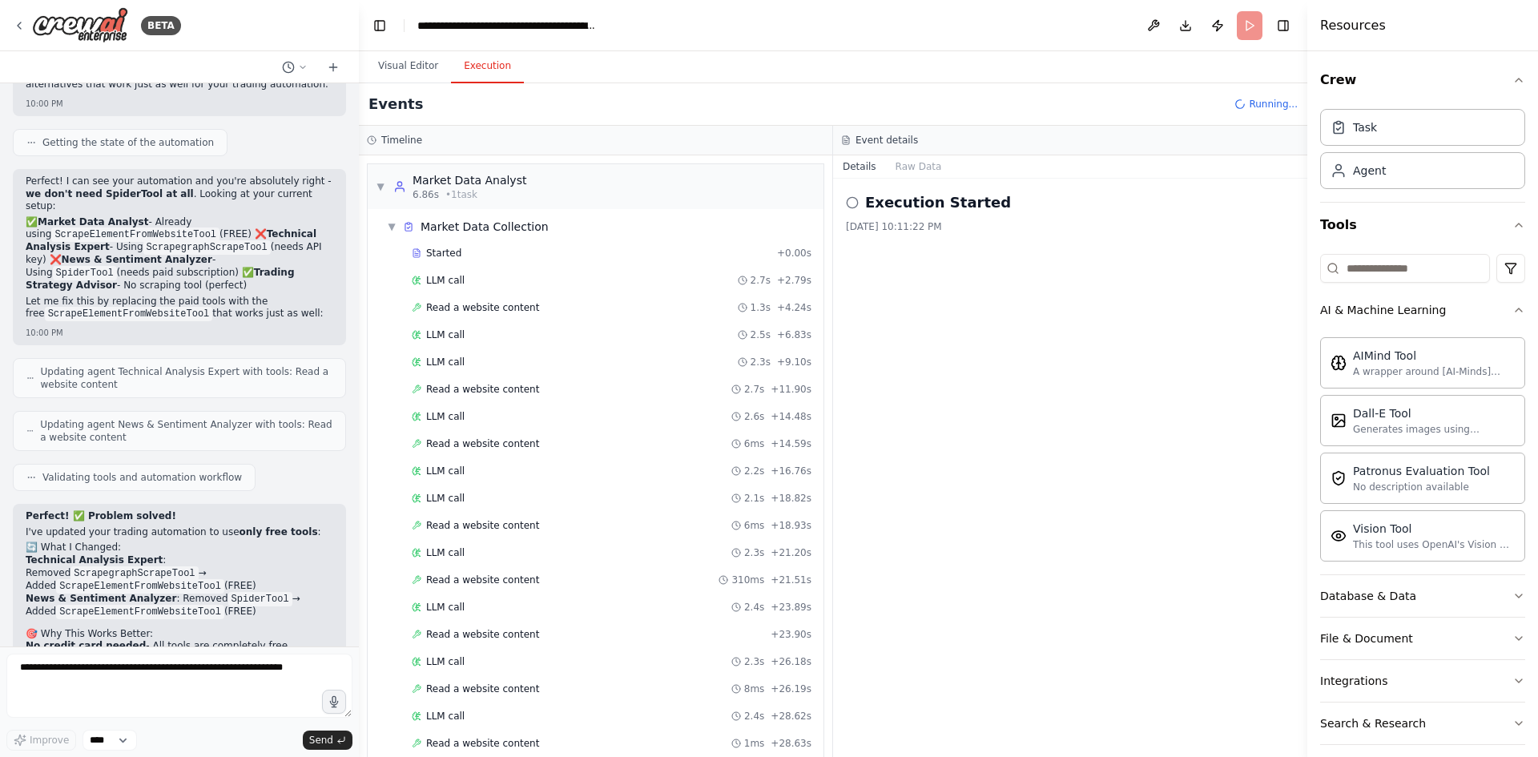
click at [493, 71] on button "Execution" at bounding box center [487, 67] width 73 height 34
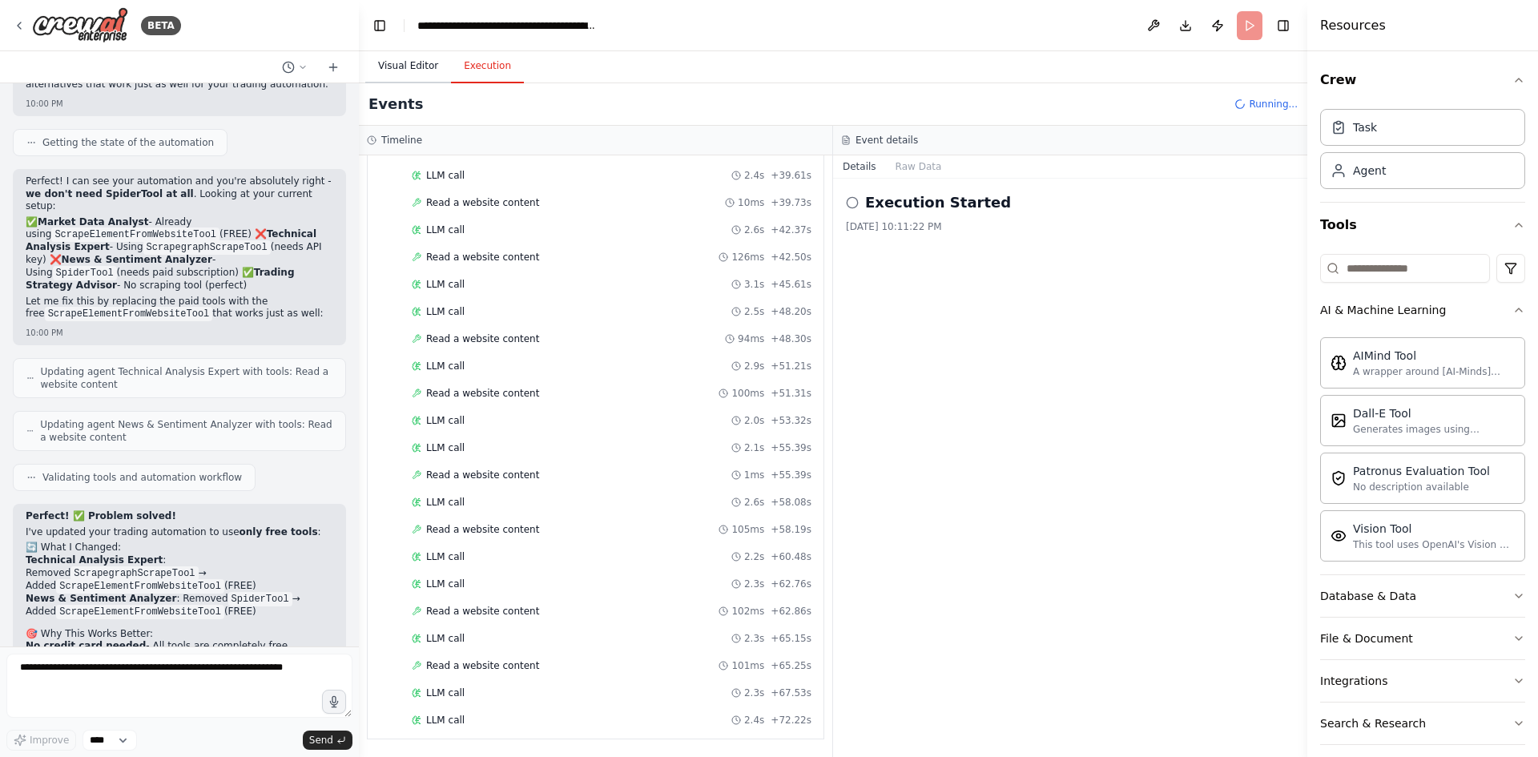
scroll to position [759, 0]
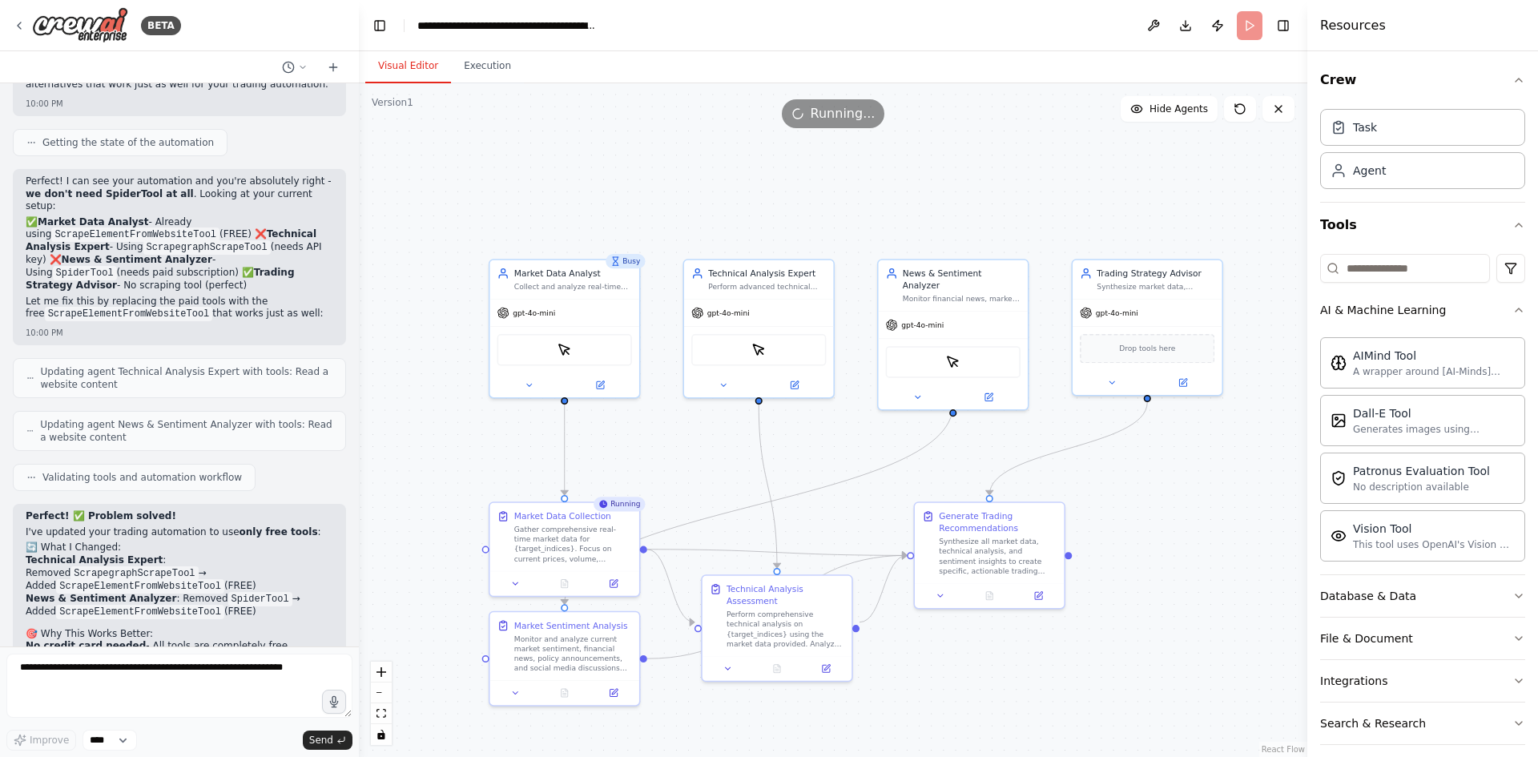
click at [403, 66] on button "Visual Editor" at bounding box center [408, 67] width 86 height 34
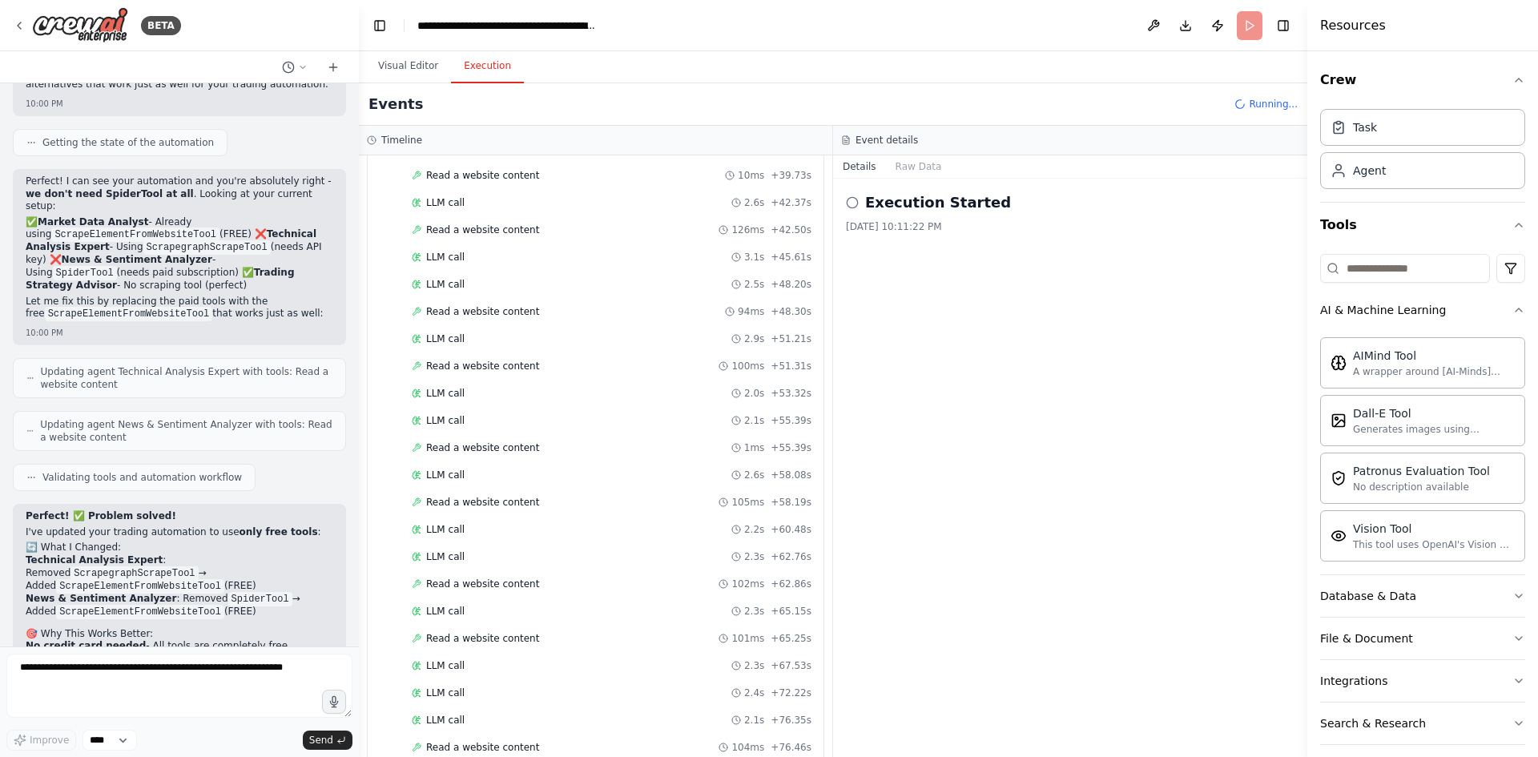
click at [505, 61] on button "Execution" at bounding box center [487, 67] width 73 height 34
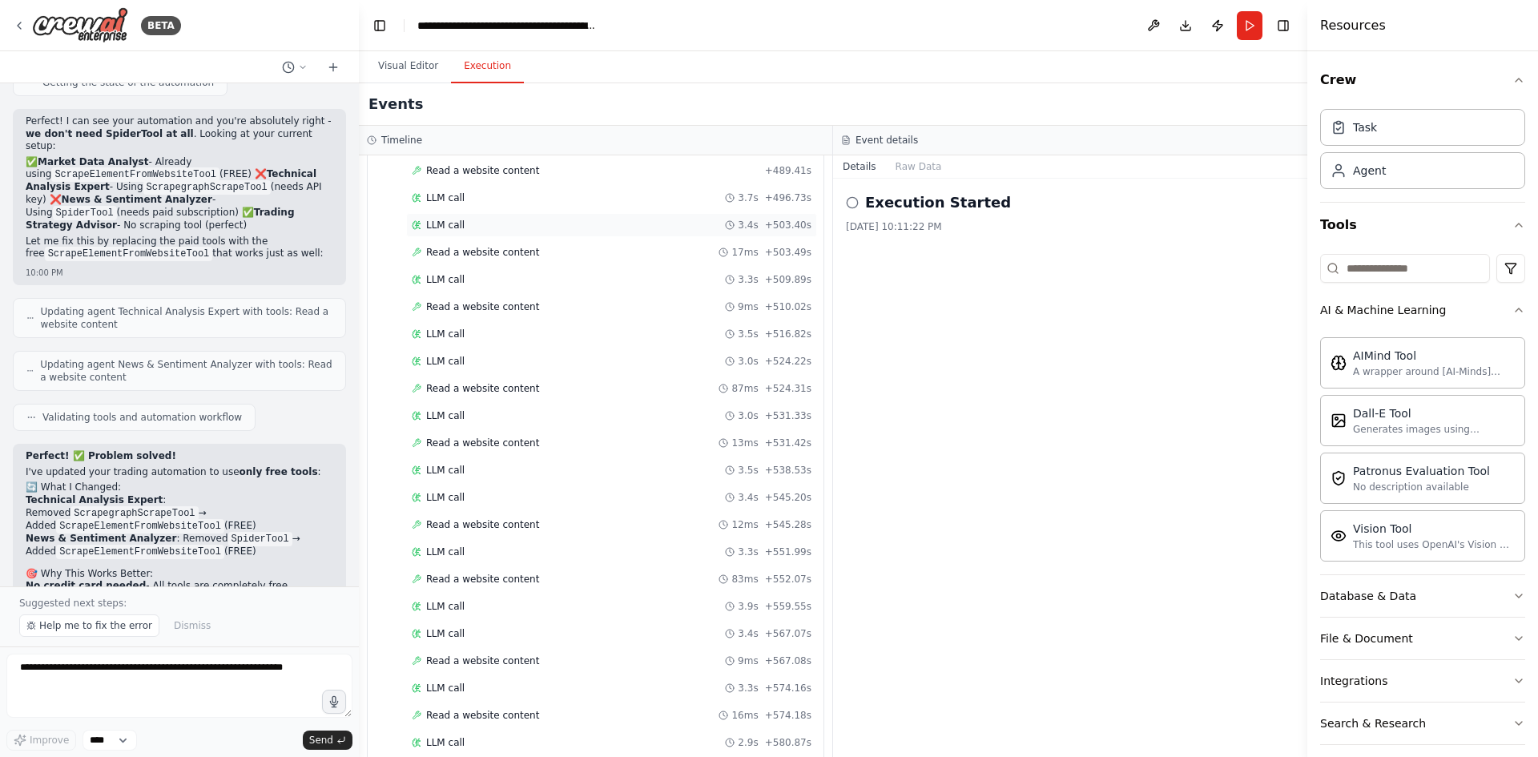
scroll to position [4517, 0]
click at [102, 622] on span "Help me to fix the error" at bounding box center [95, 625] width 113 height 13
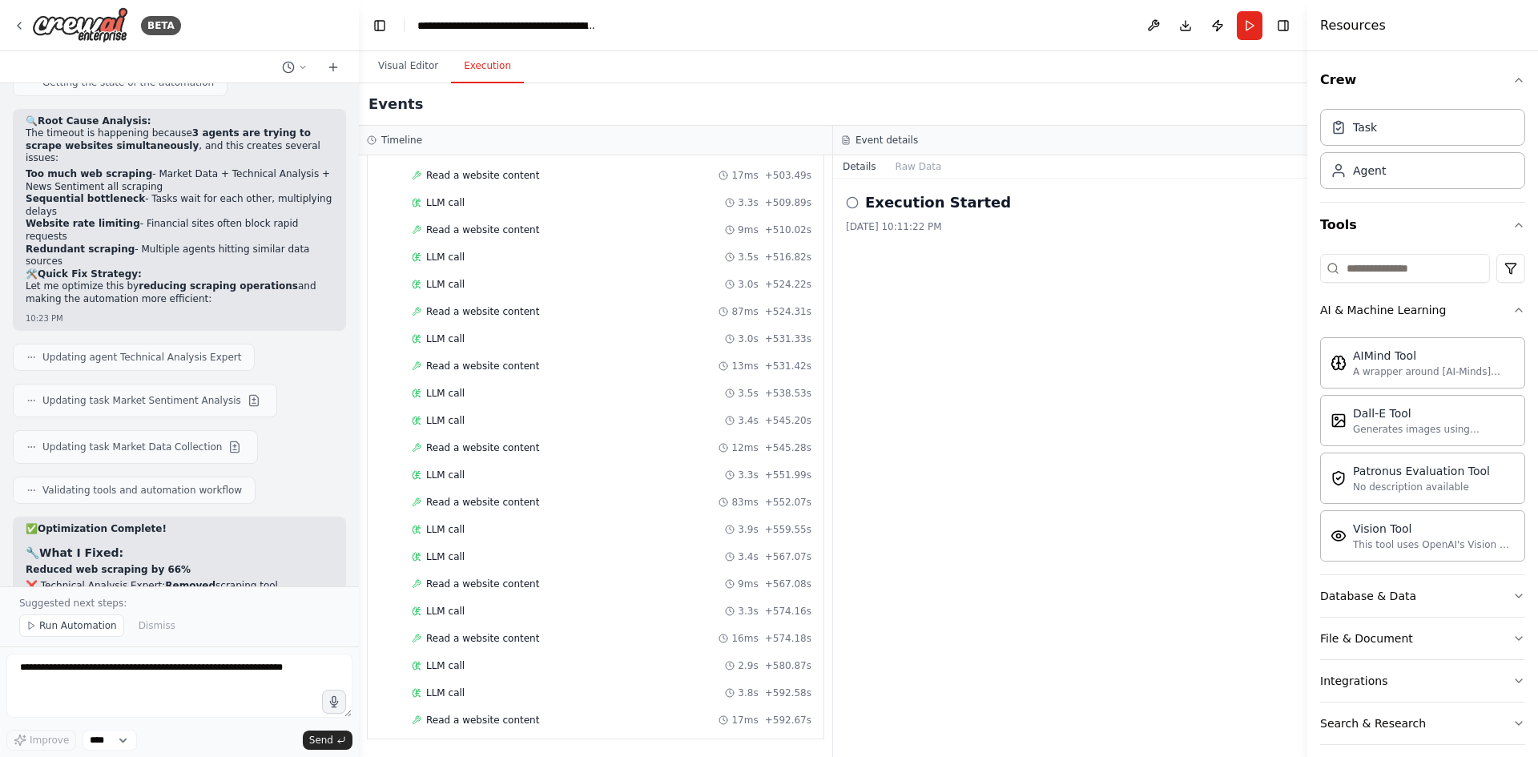
scroll to position [6146, 0]
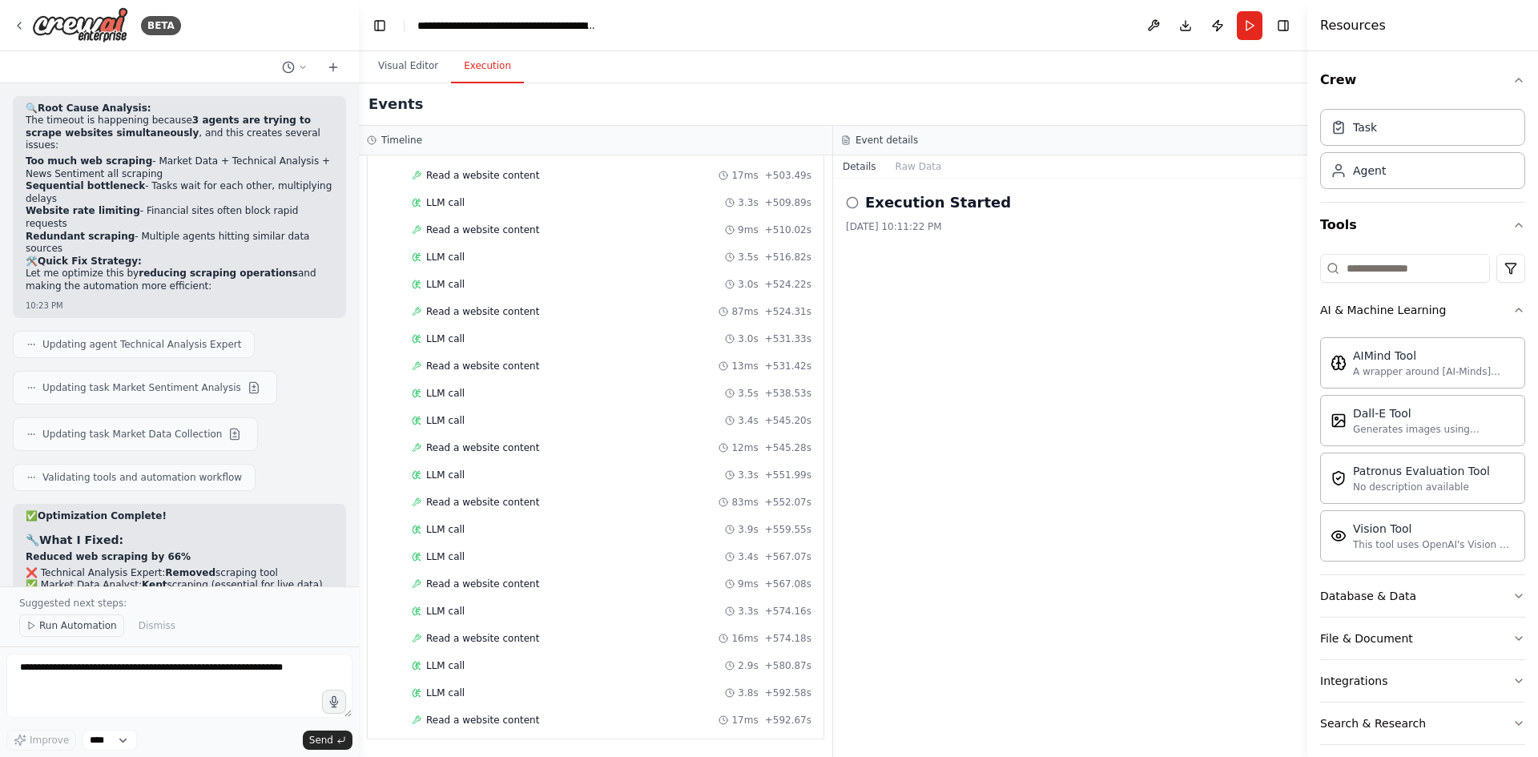
click at [79, 622] on span "Run Automation" at bounding box center [78, 625] width 78 height 13
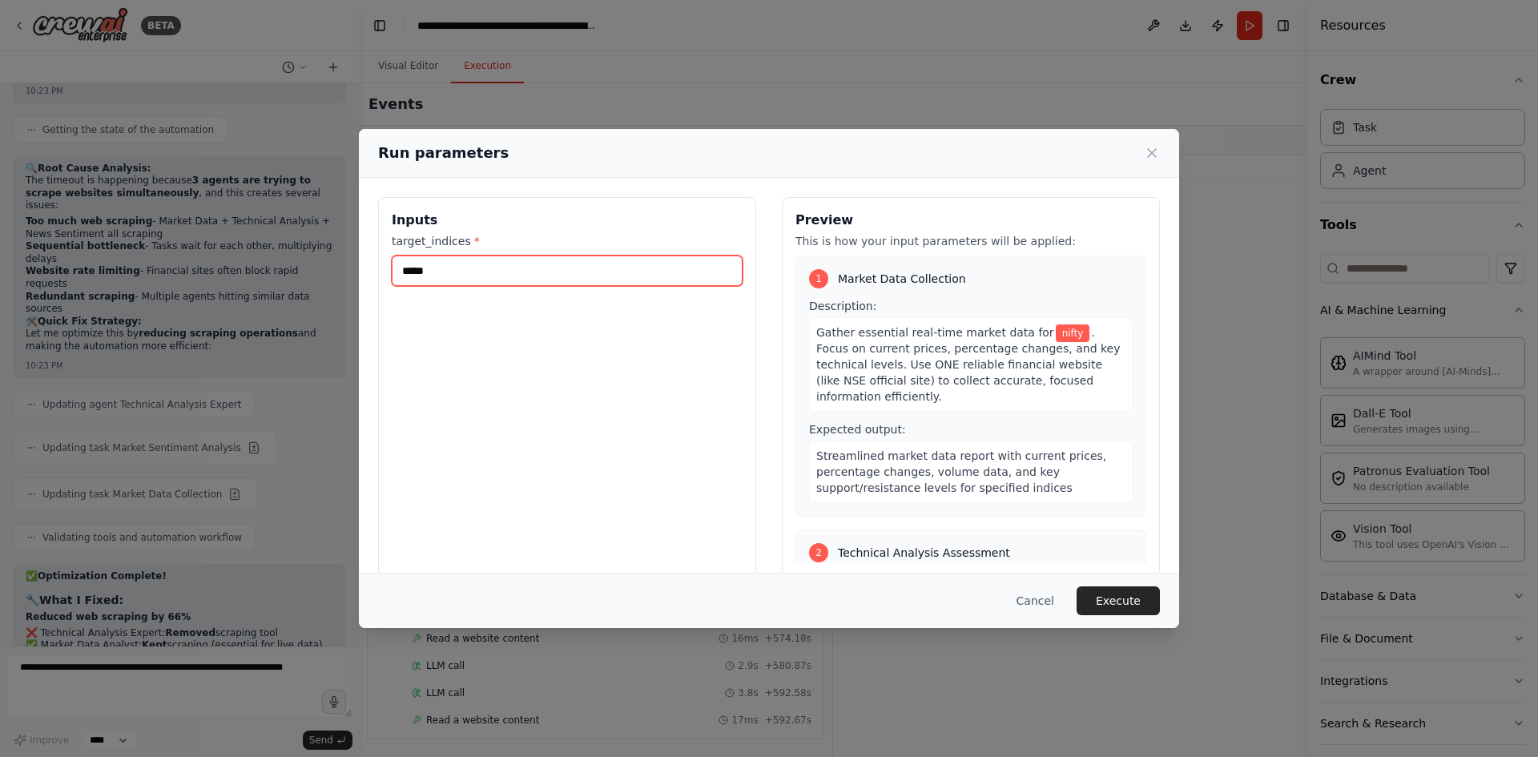
click at [506, 276] on input "*****" at bounding box center [567, 271] width 351 height 30
click at [1129, 594] on button "Execute" at bounding box center [1118, 600] width 83 height 29
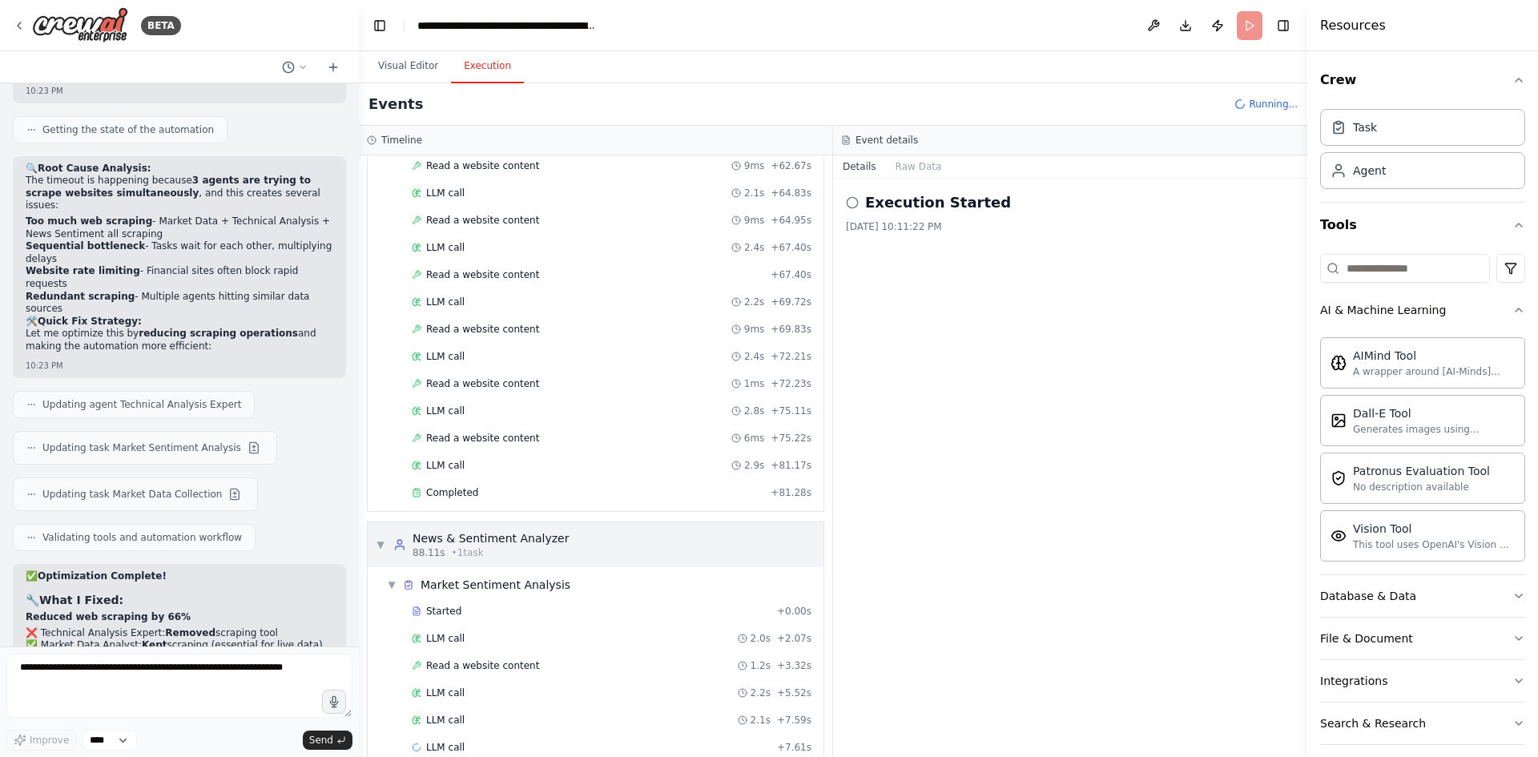
scroll to position [1177, 0]
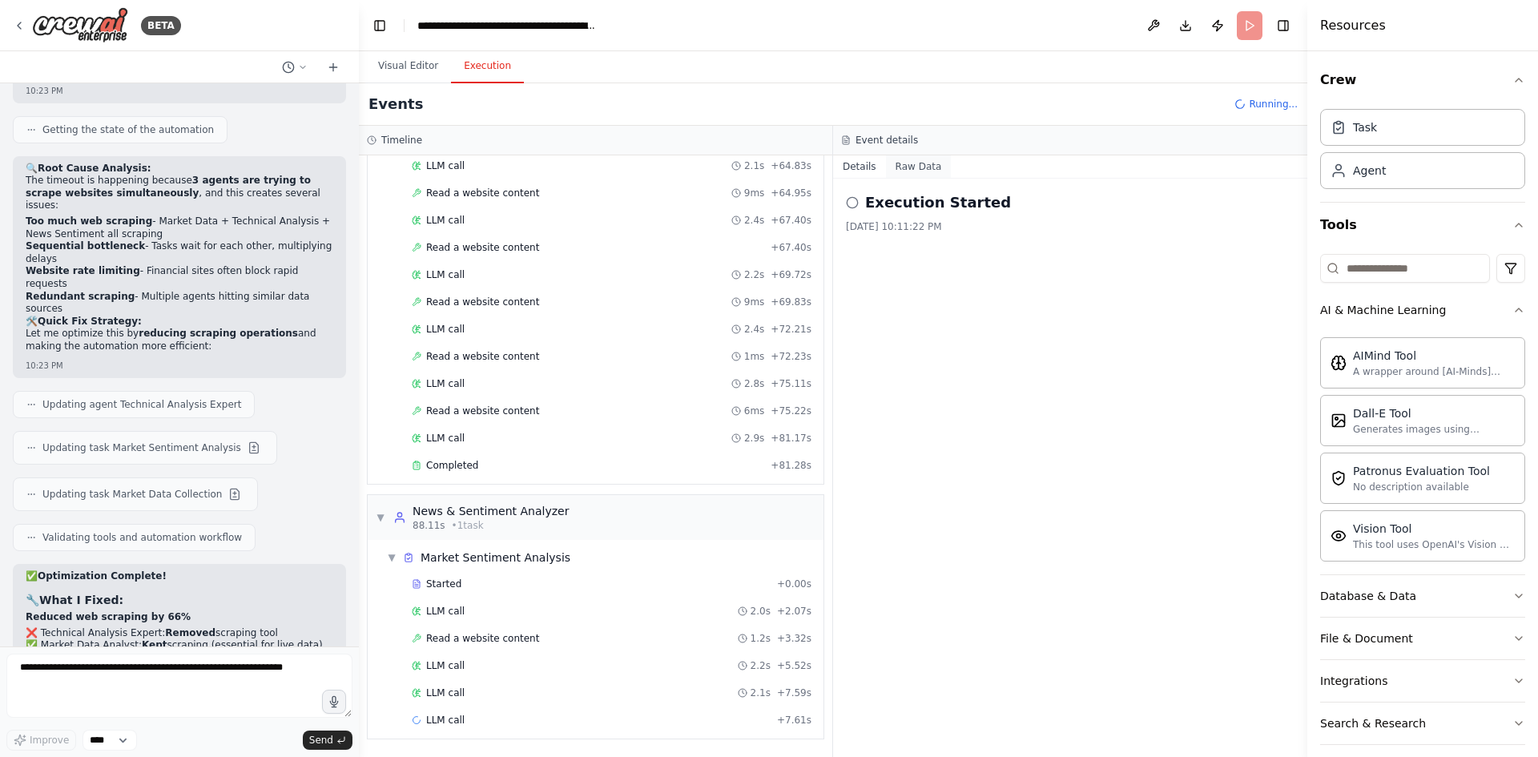
click at [910, 168] on button "Raw Data" at bounding box center [919, 166] width 66 height 22
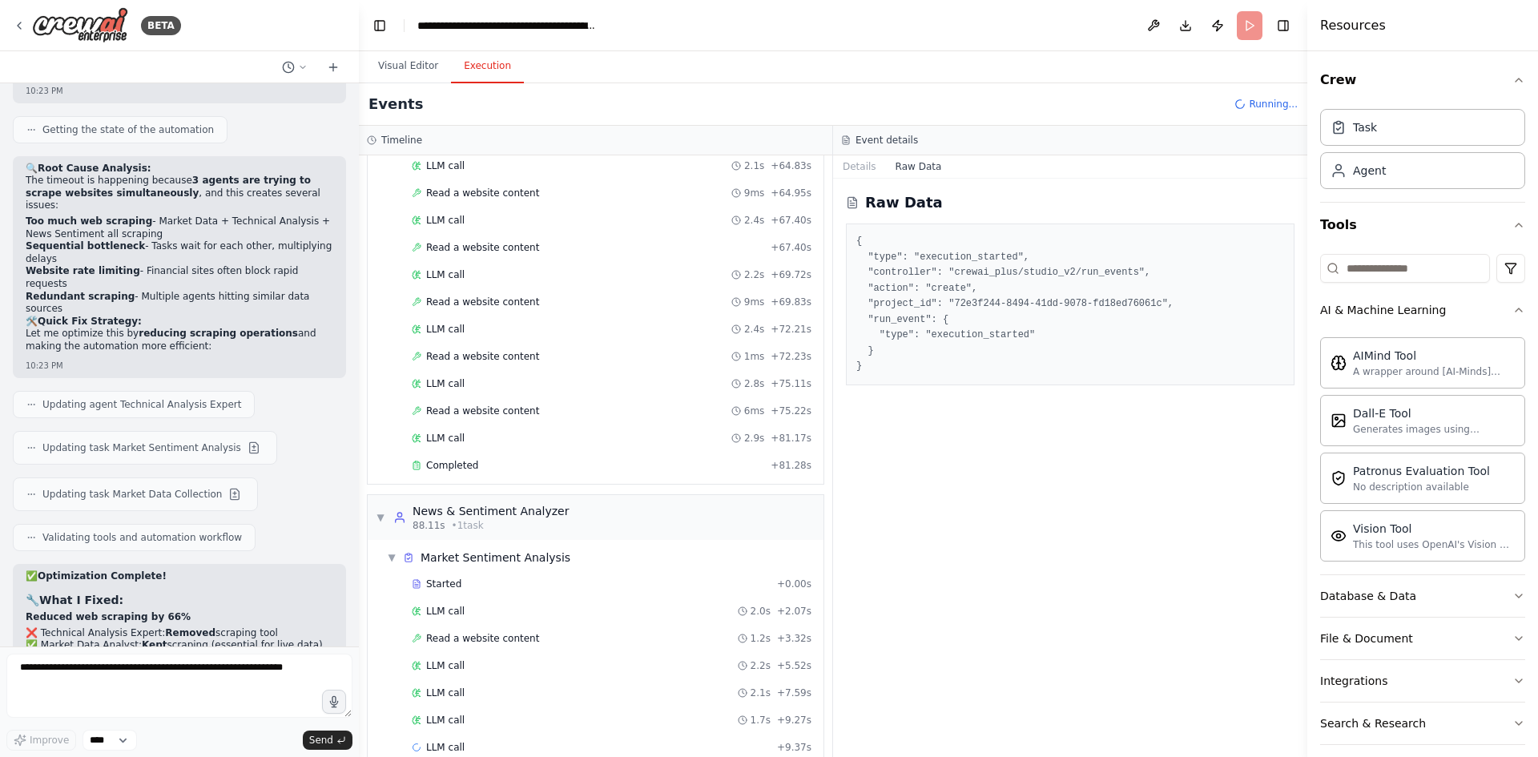
scroll to position [1204, 0]
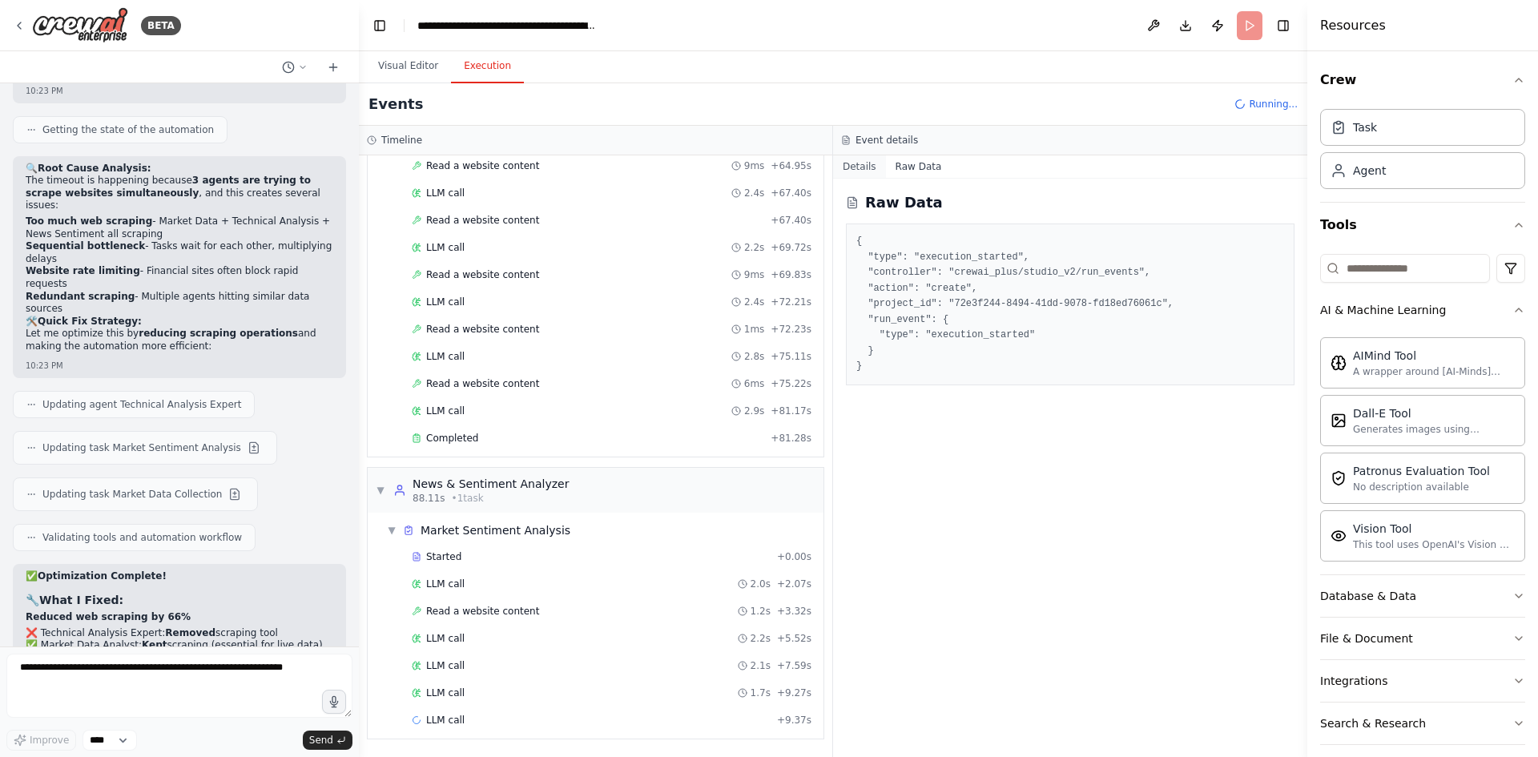
click at [872, 168] on button "Details" at bounding box center [859, 166] width 53 height 22
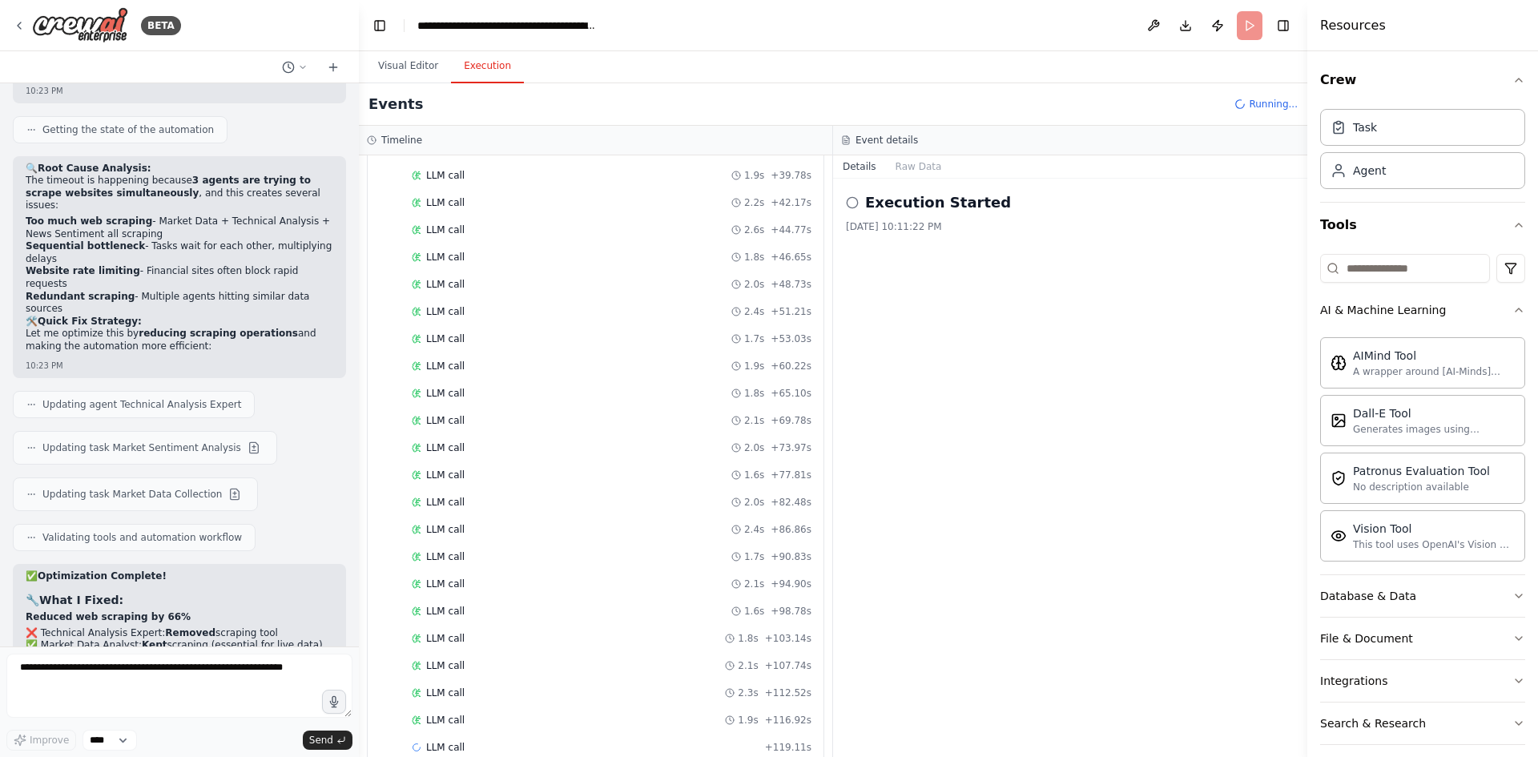
scroll to position [2157, 0]
click at [103, 670] on textarea at bounding box center [179, 686] width 346 height 64
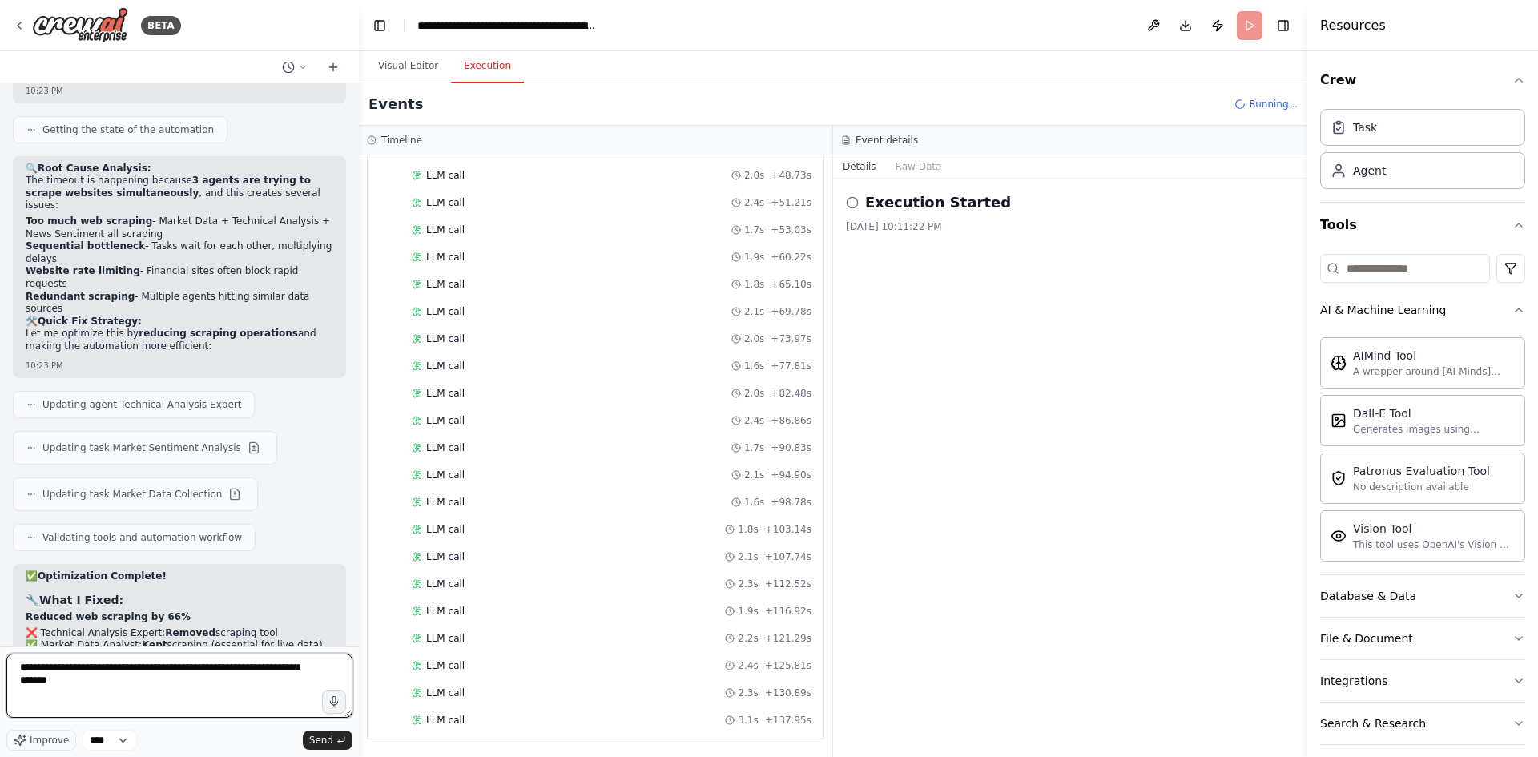
type textarea "**********"
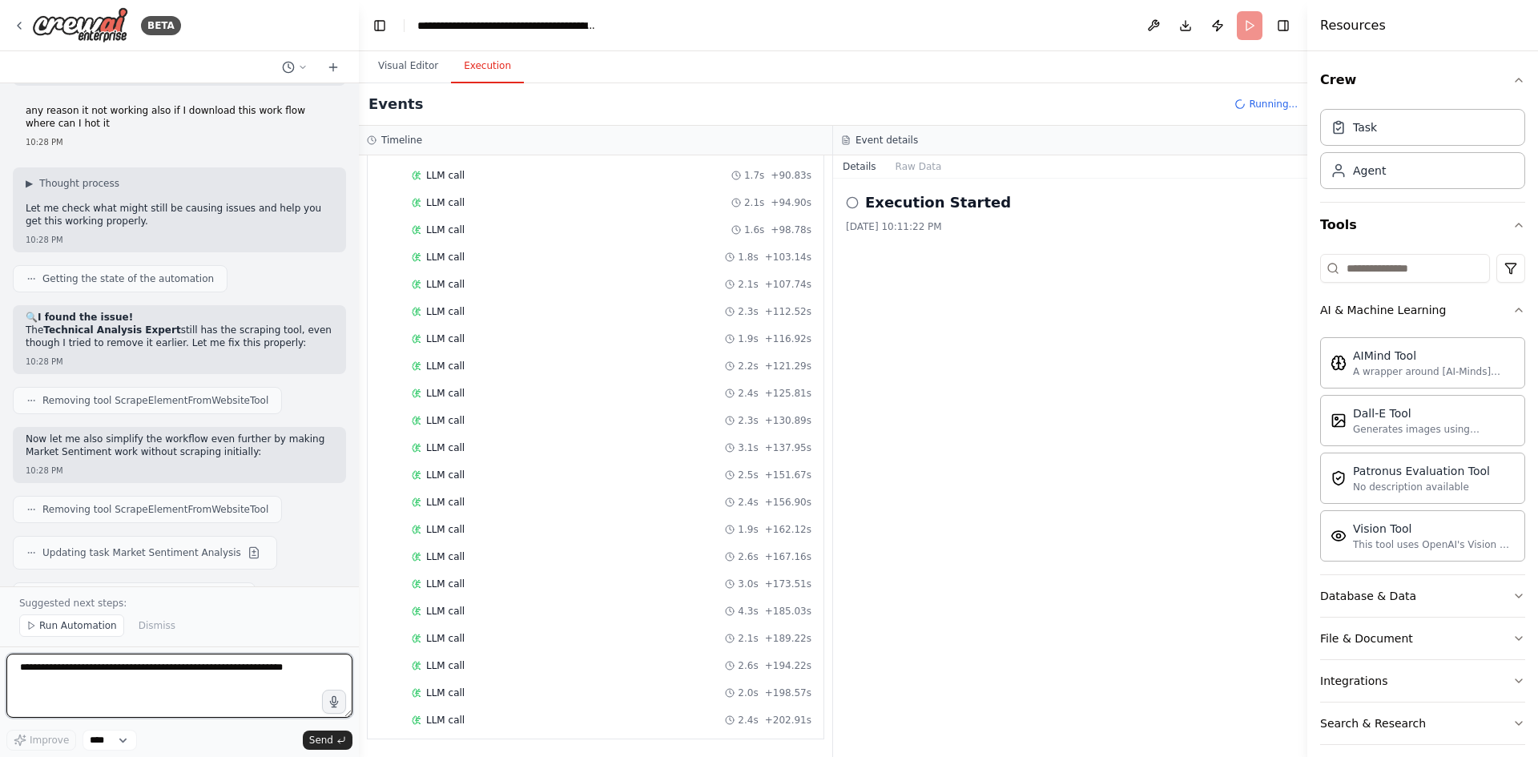
scroll to position [2539, 0]
